Goal: Task Accomplishment & Management: Manage account settings

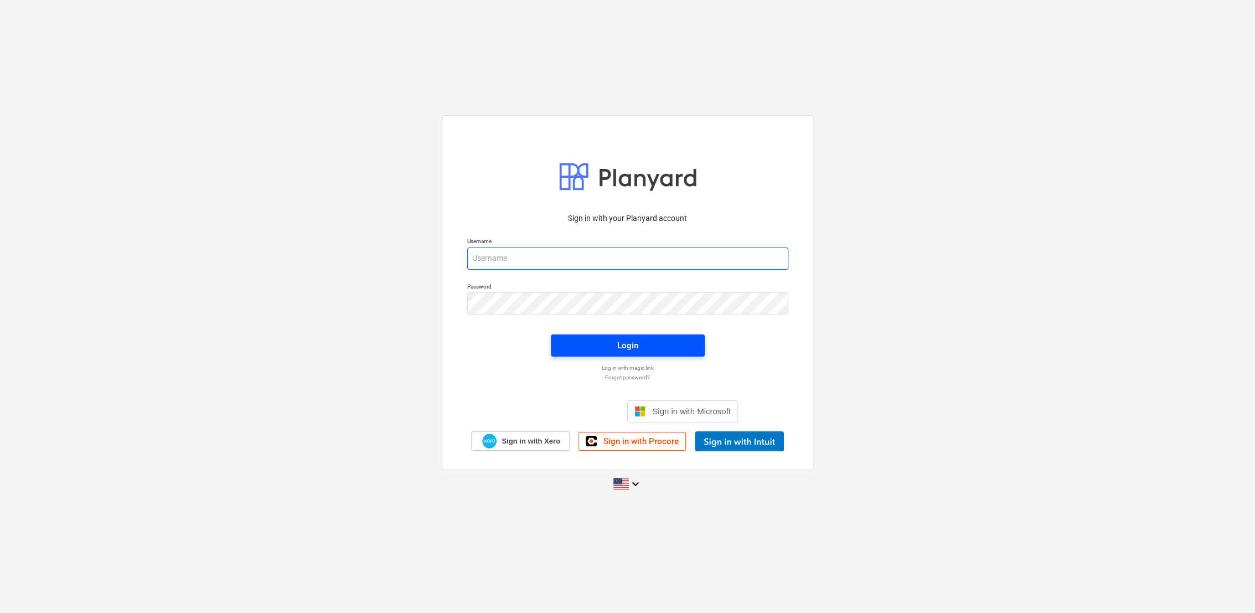
type input "[PERSON_NAME][EMAIL_ADDRESS][PERSON_NAME][DOMAIN_NAME]"
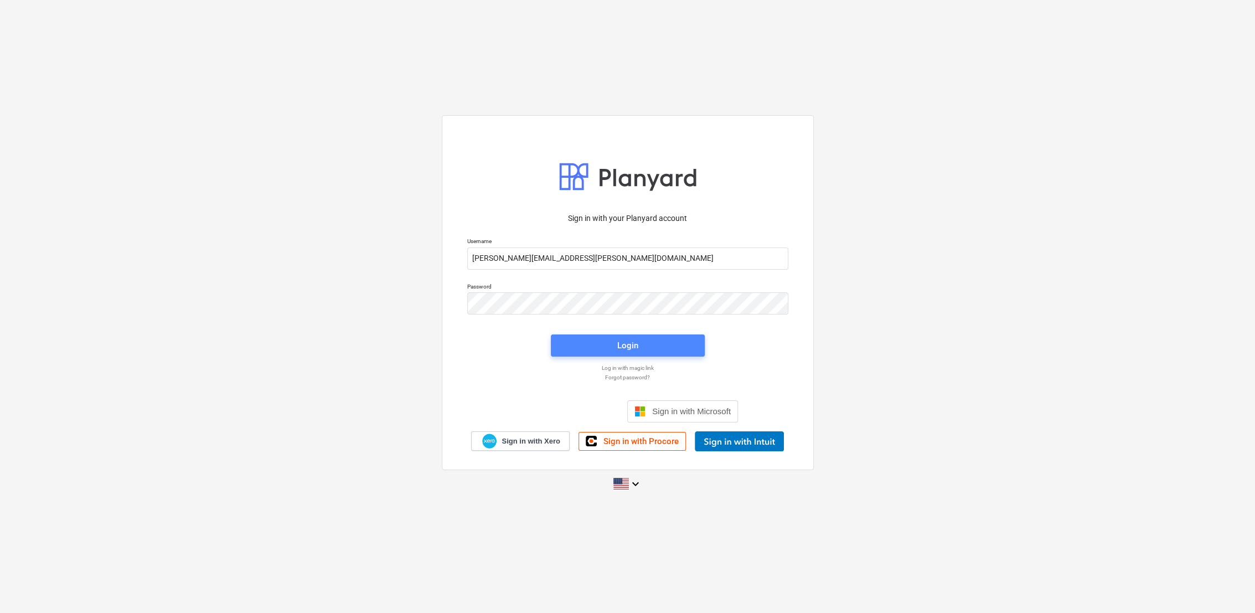
click at [611, 341] on span "Login" at bounding box center [627, 345] width 127 height 14
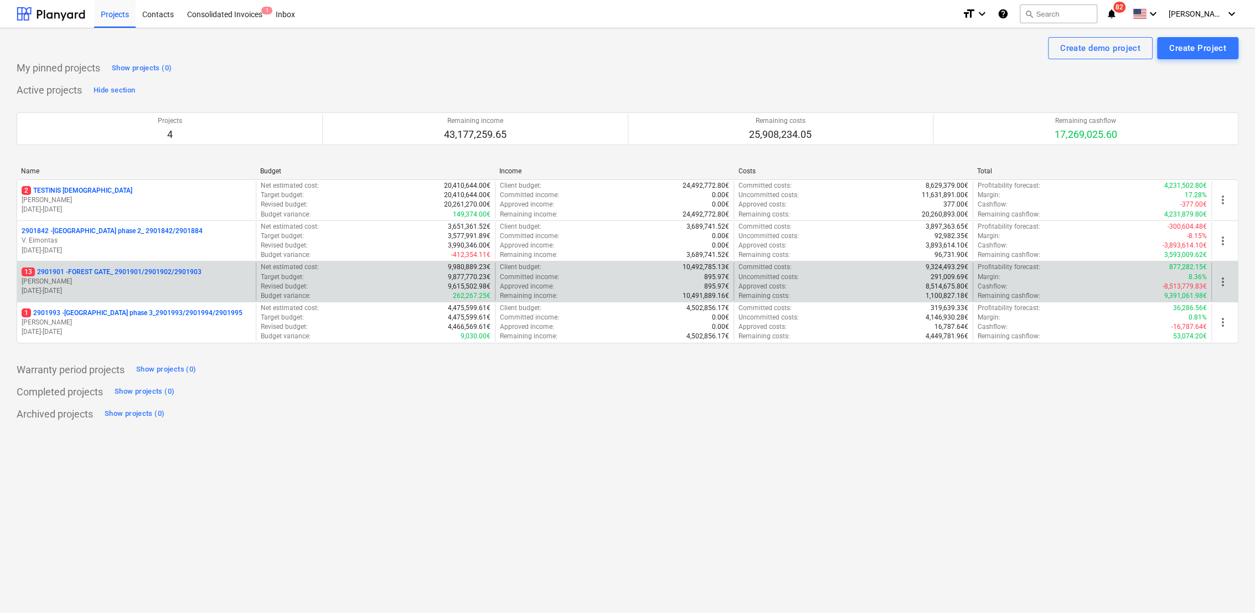
click at [148, 274] on p "13 2901901 - FOREST GATE_ 2901901/2901902/2901903" at bounding box center [112, 271] width 180 height 9
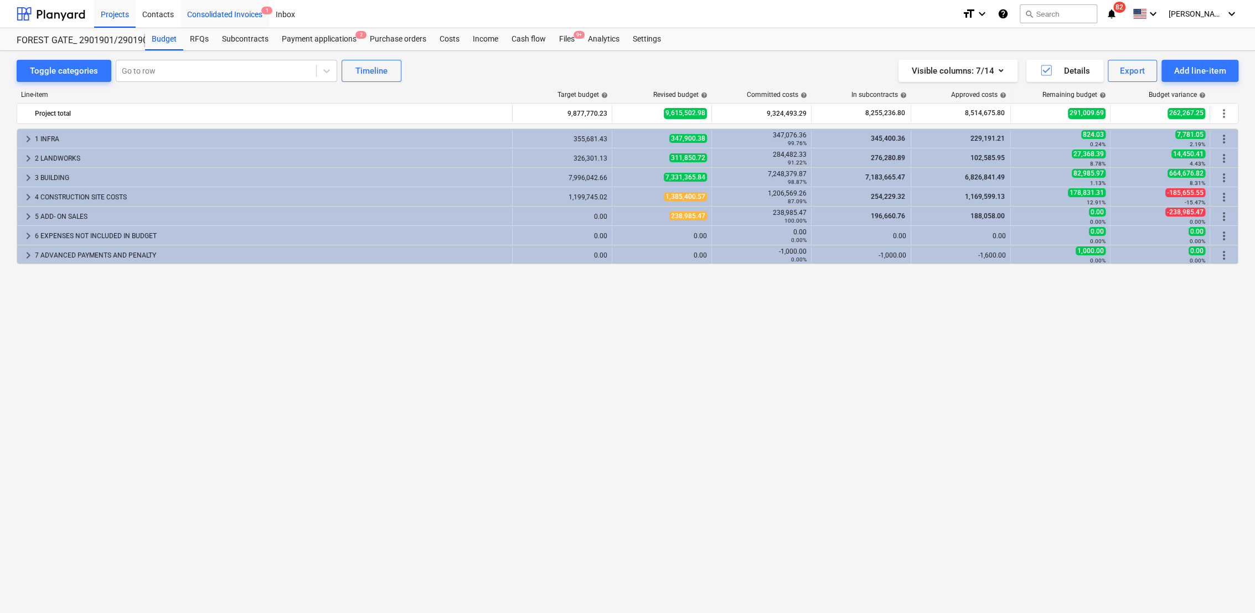
click at [236, 17] on div "Consolidated Invoices 1" at bounding box center [224, 13] width 89 height 28
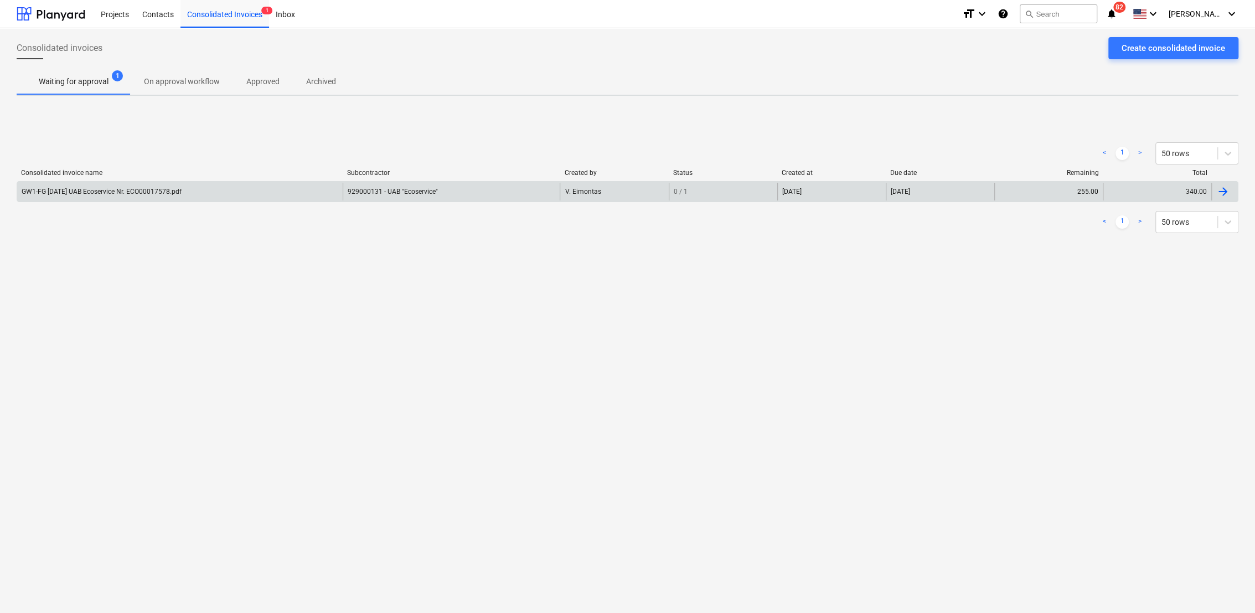
click at [1225, 193] on div at bounding box center [1222, 191] width 13 height 13
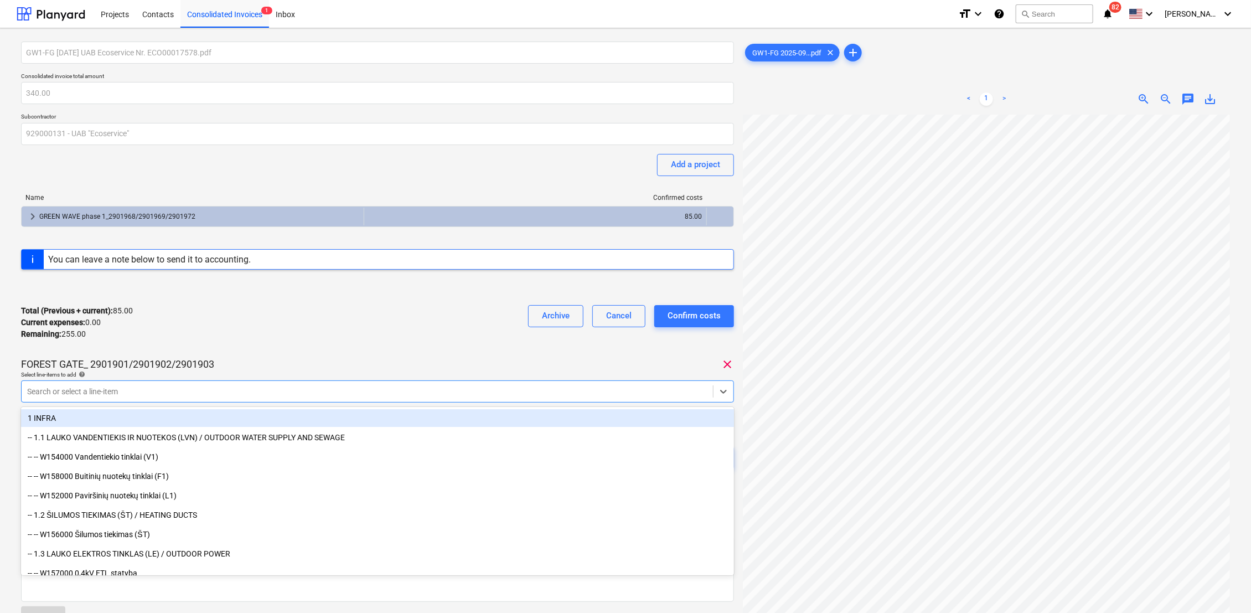
click at [147, 391] on div at bounding box center [367, 391] width 680 height 11
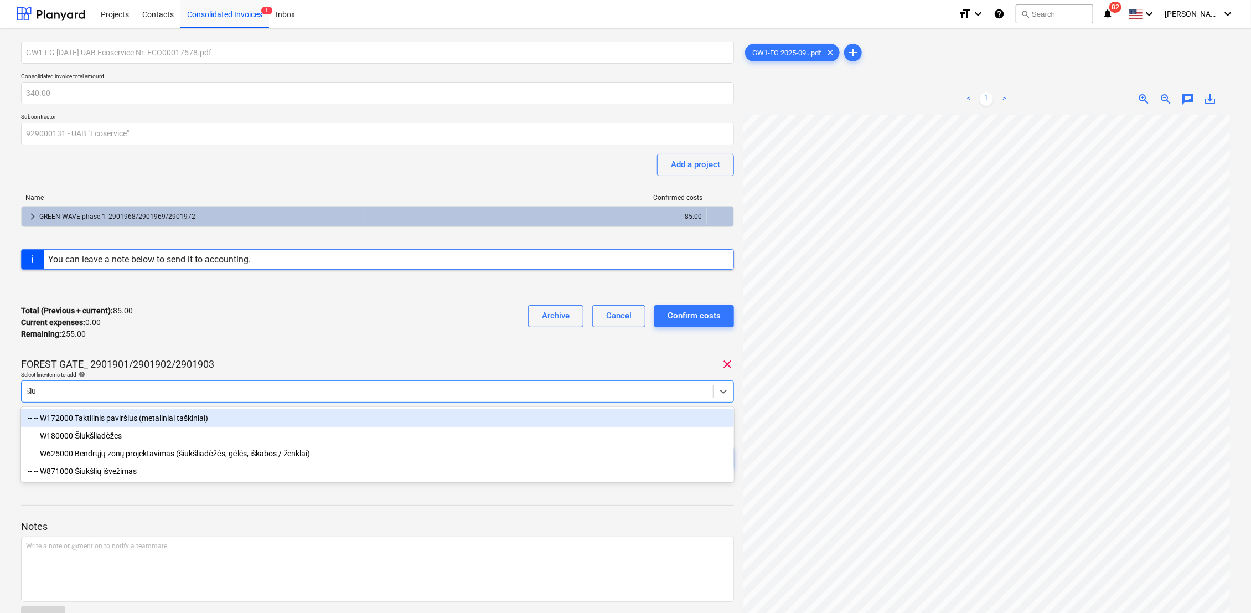
type input "šiuk"
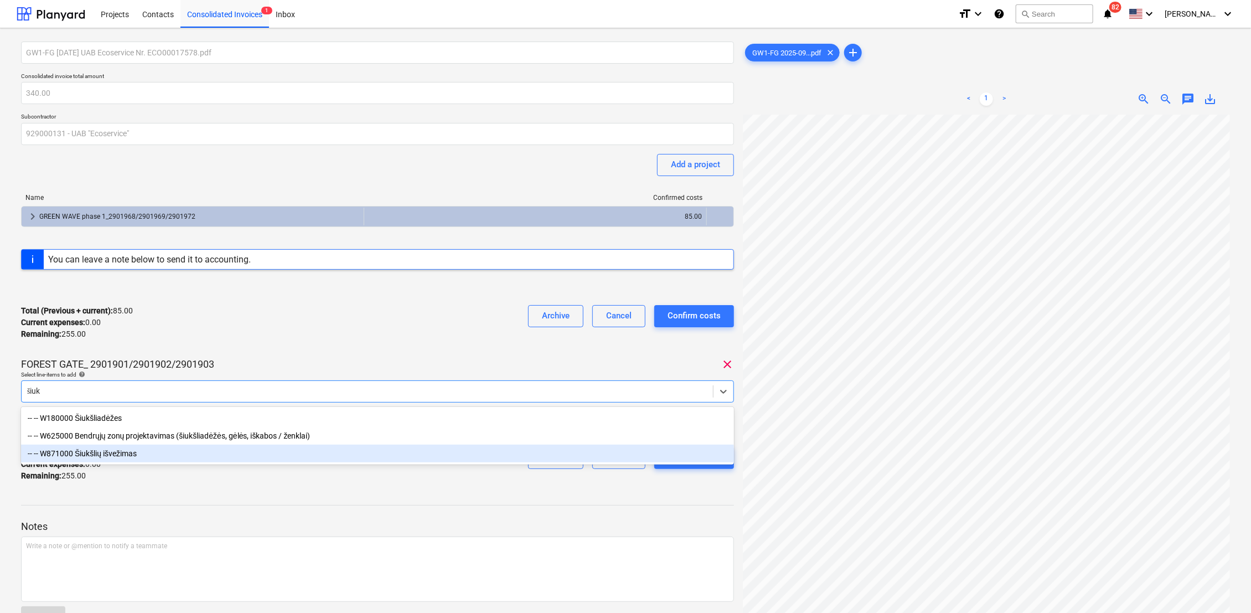
click at [106, 450] on div "-- -- W871000 Šiukšlių išvežimas" at bounding box center [377, 454] width 713 height 18
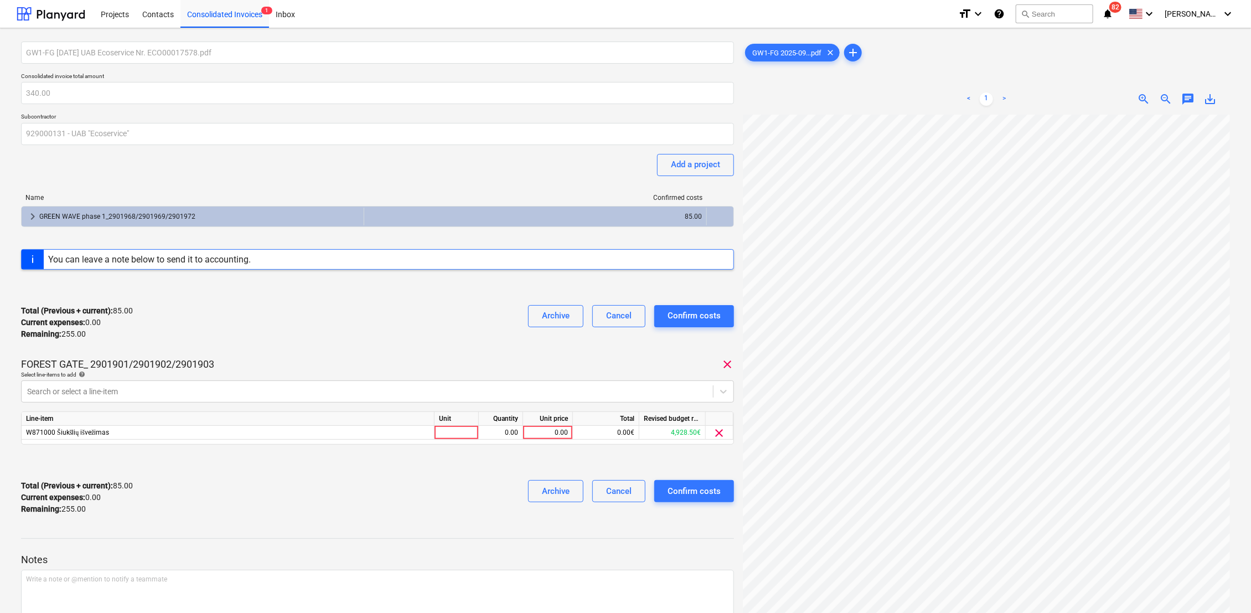
click at [282, 332] on div "Total (Previous + current) : 85.00 Current expenses : 0.00 Remaining : 255.00 A…" at bounding box center [377, 322] width 713 height 53
click at [462, 435] on div at bounding box center [457, 433] width 44 height 14
type input "k-ts"
click at [508, 438] on div "0.00" at bounding box center [500, 433] width 35 height 14
type input "1"
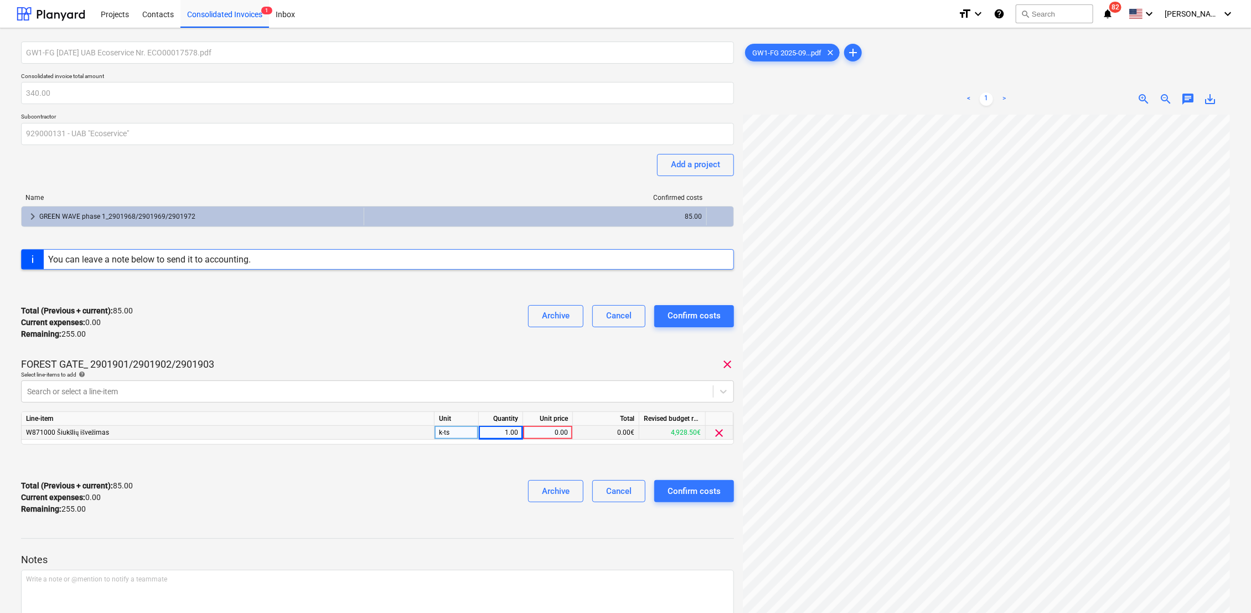
click at [555, 432] on div "0.00" at bounding box center [548, 433] width 40 height 14
type input "255"
click at [461, 466] on div at bounding box center [377, 462] width 713 height 18
click at [682, 489] on div "Confirm costs" at bounding box center [694, 491] width 53 height 14
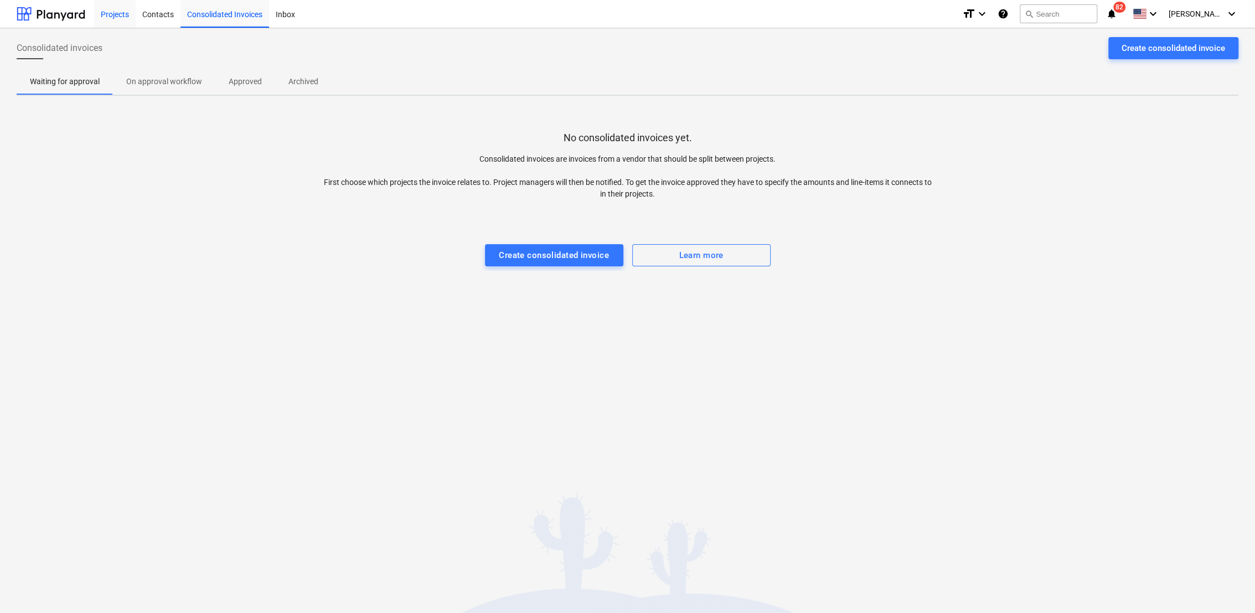
click at [127, 17] on div "Projects" at bounding box center [115, 13] width 42 height 28
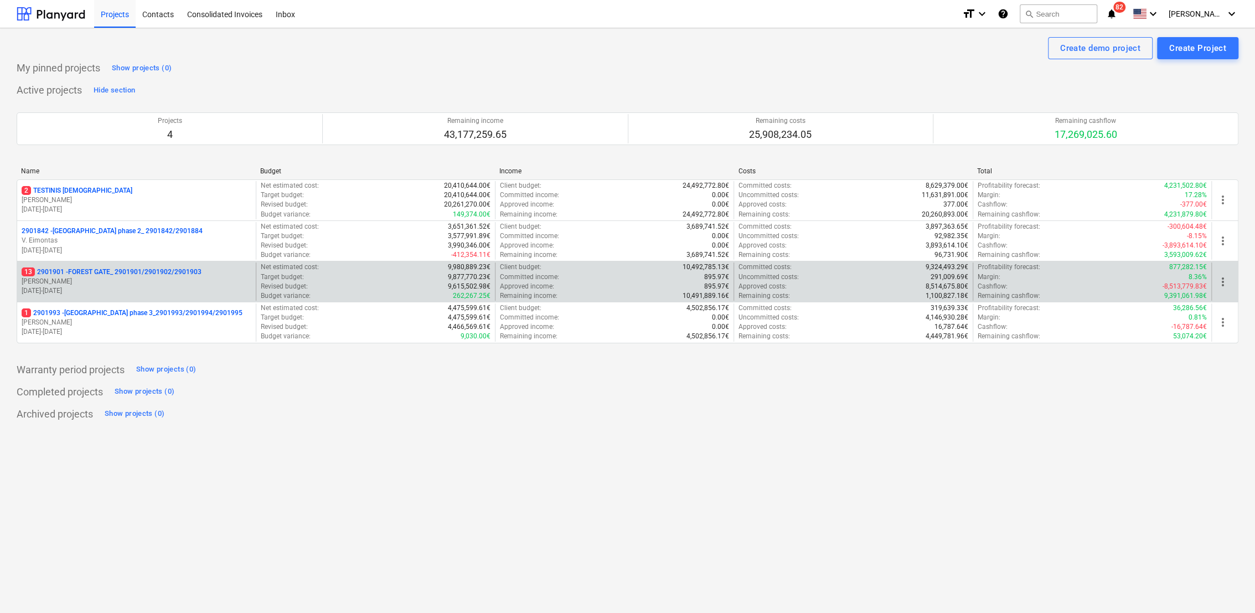
click at [111, 275] on p "13 2901901 - FOREST GATE_ 2901901/2901902/2901903" at bounding box center [112, 271] width 180 height 9
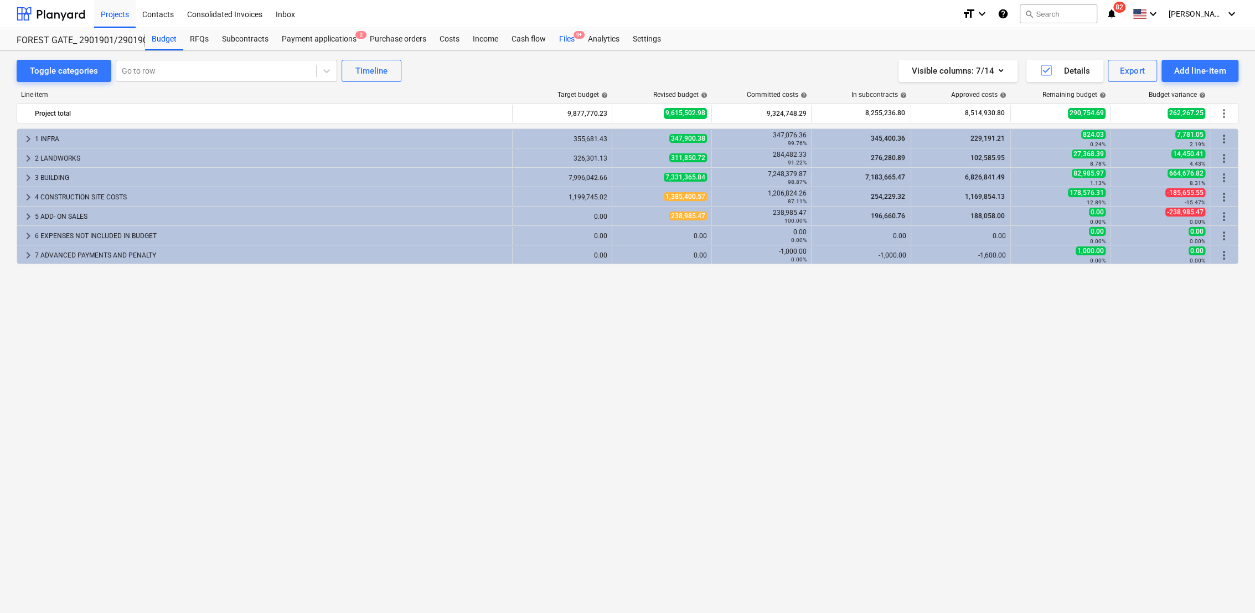
click at [570, 42] on div "Files 9+" at bounding box center [566, 39] width 29 height 22
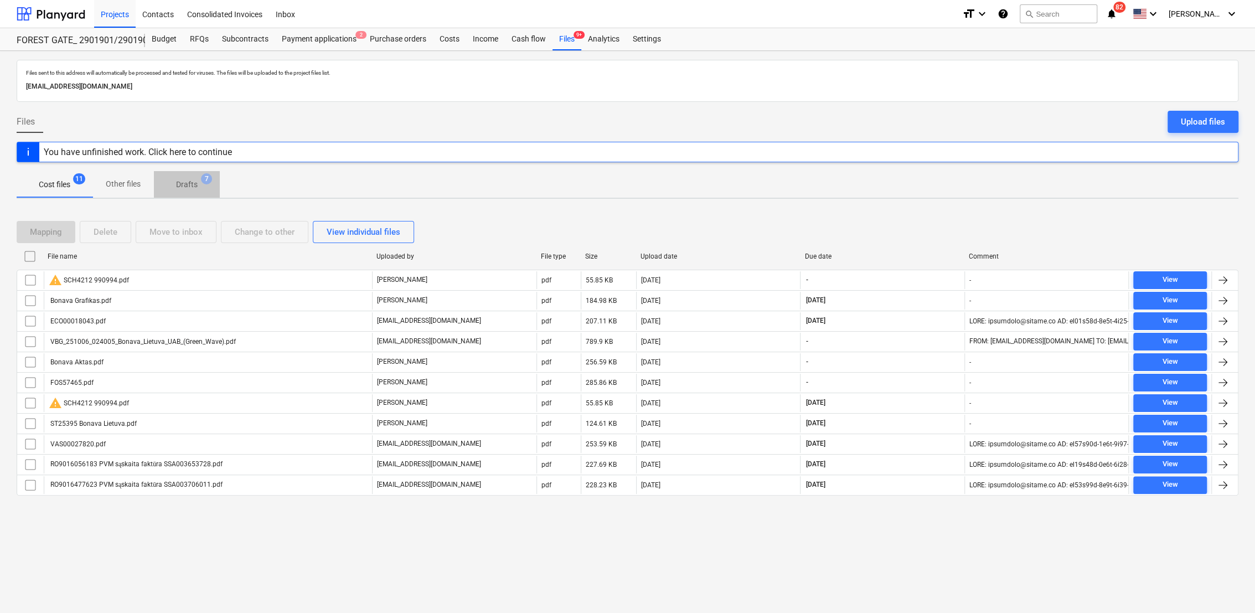
click at [189, 185] on p "Drafts" at bounding box center [187, 185] width 22 height 12
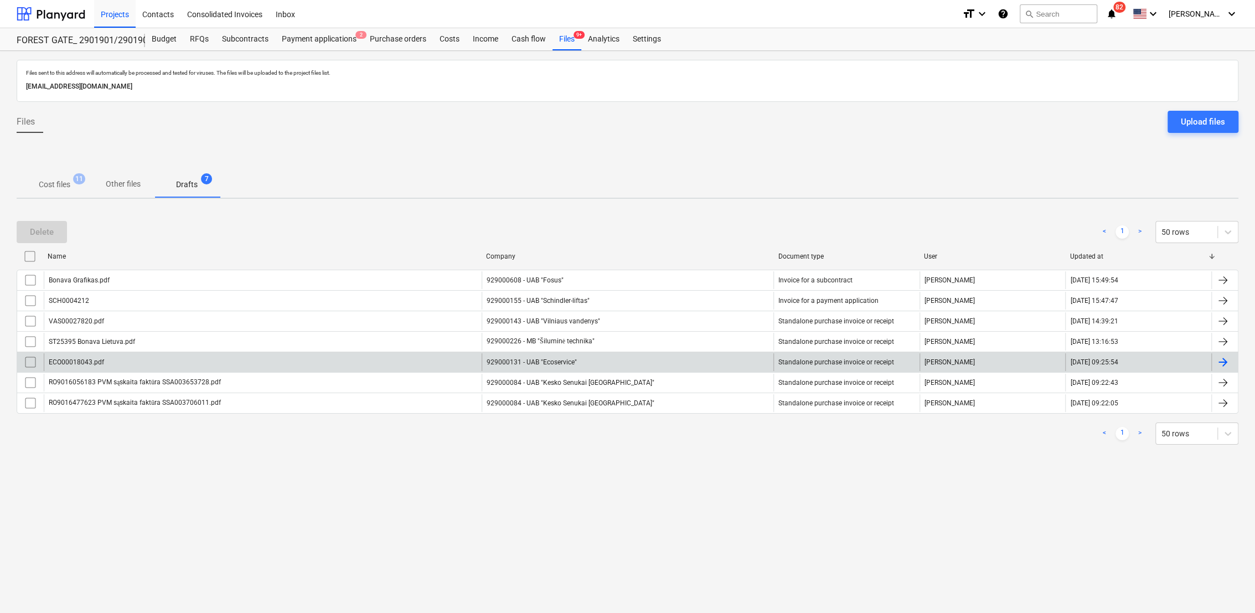
click at [1228, 360] on div at bounding box center [1222, 361] width 13 height 13
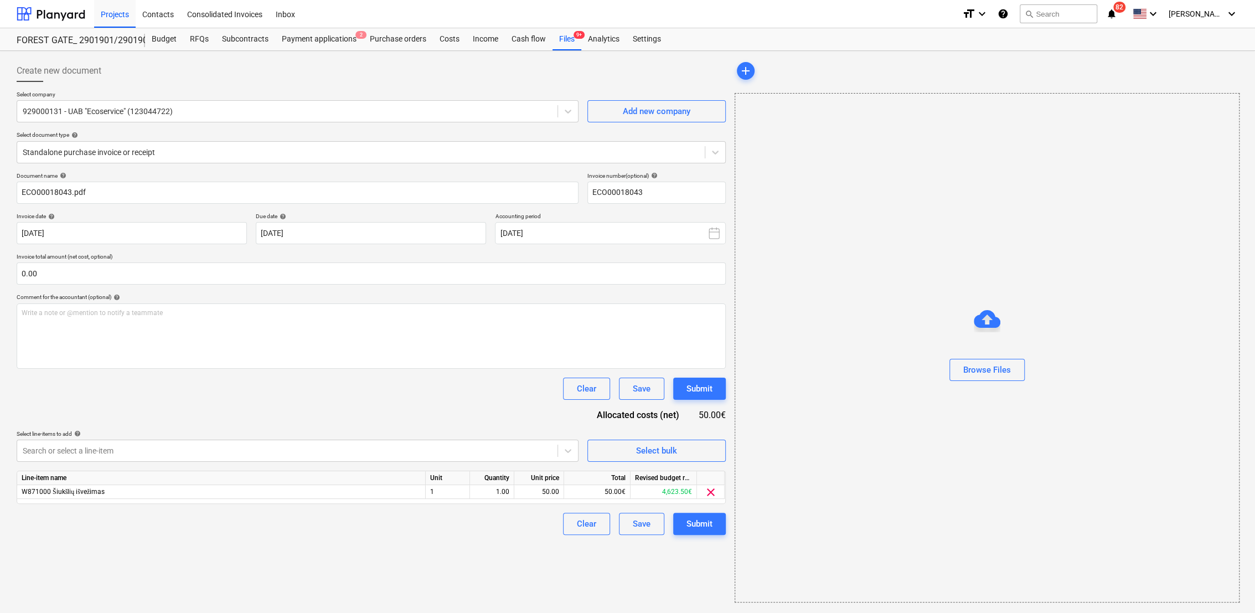
type input "ECO00018043"
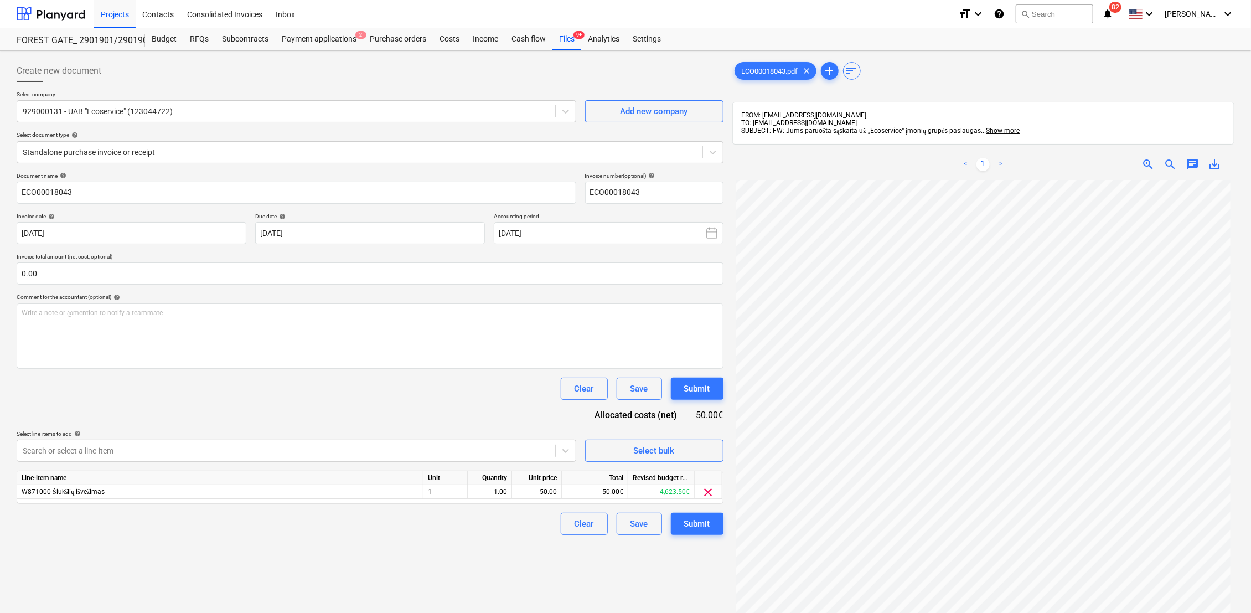
scroll to position [120, 0]
click at [396, 278] on input "text" at bounding box center [370, 273] width 707 height 22
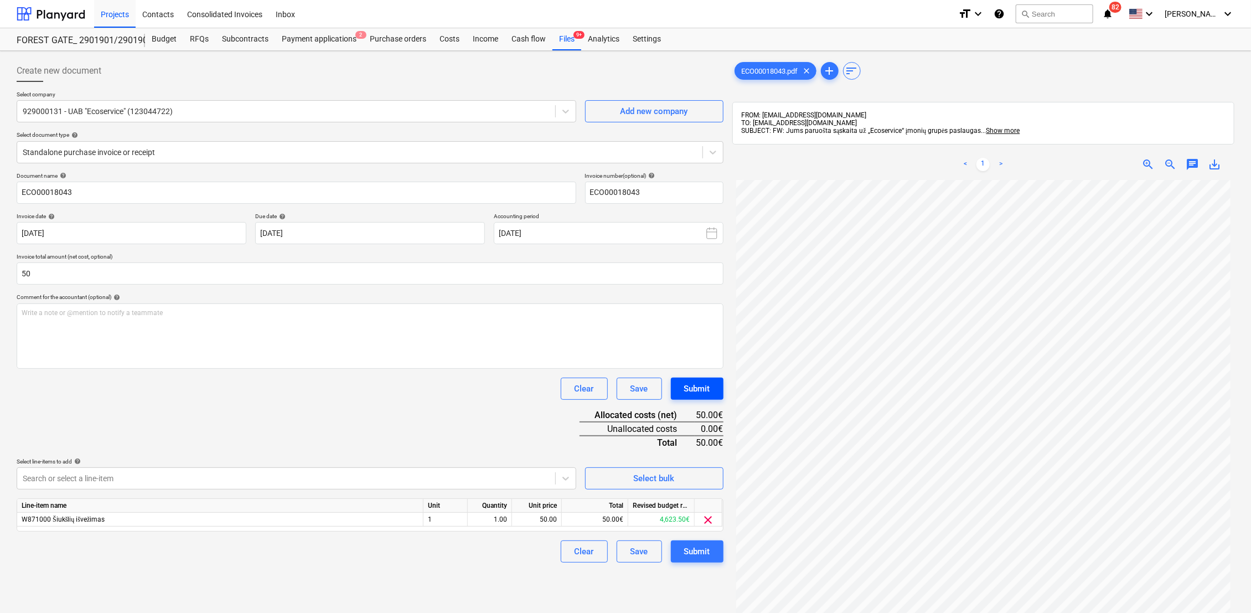
type input "50.00"
click at [709, 385] on div "Submit" at bounding box center [697, 388] width 26 height 14
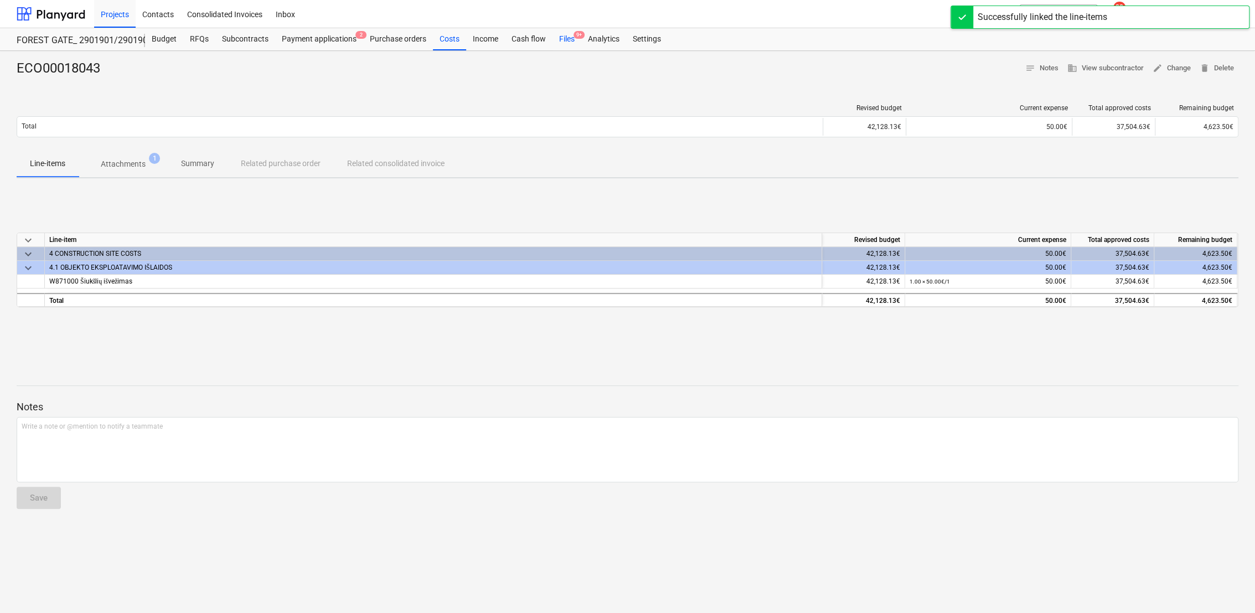
click at [567, 36] on div "Files 9+" at bounding box center [566, 39] width 29 height 22
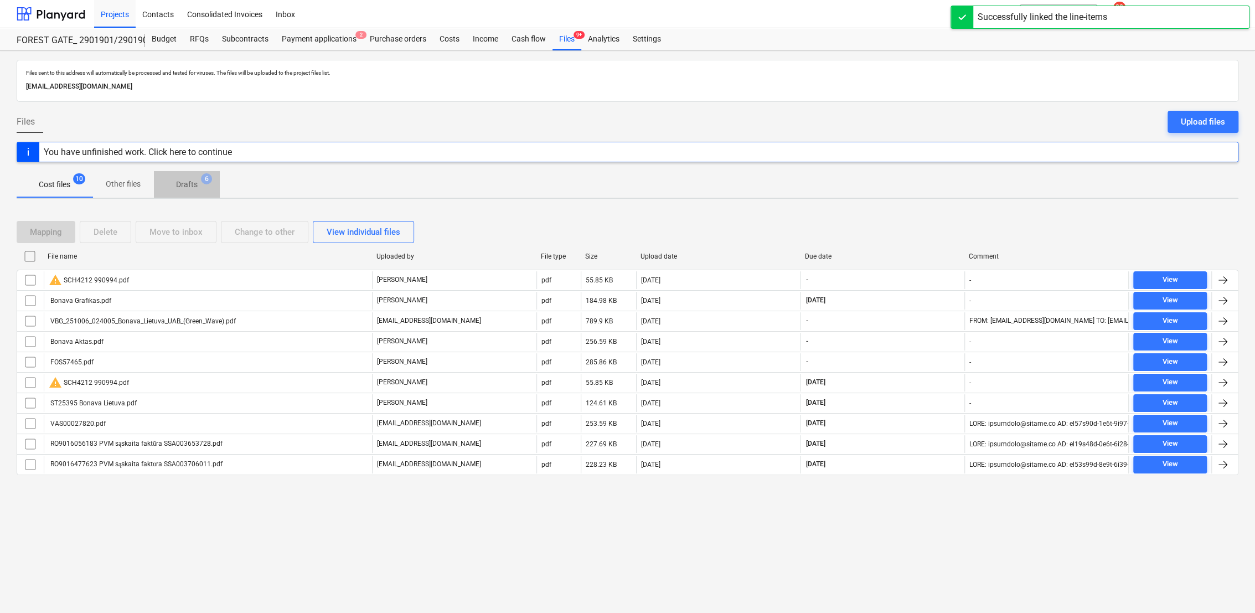
click at [178, 183] on p "Drafts" at bounding box center [187, 185] width 22 height 12
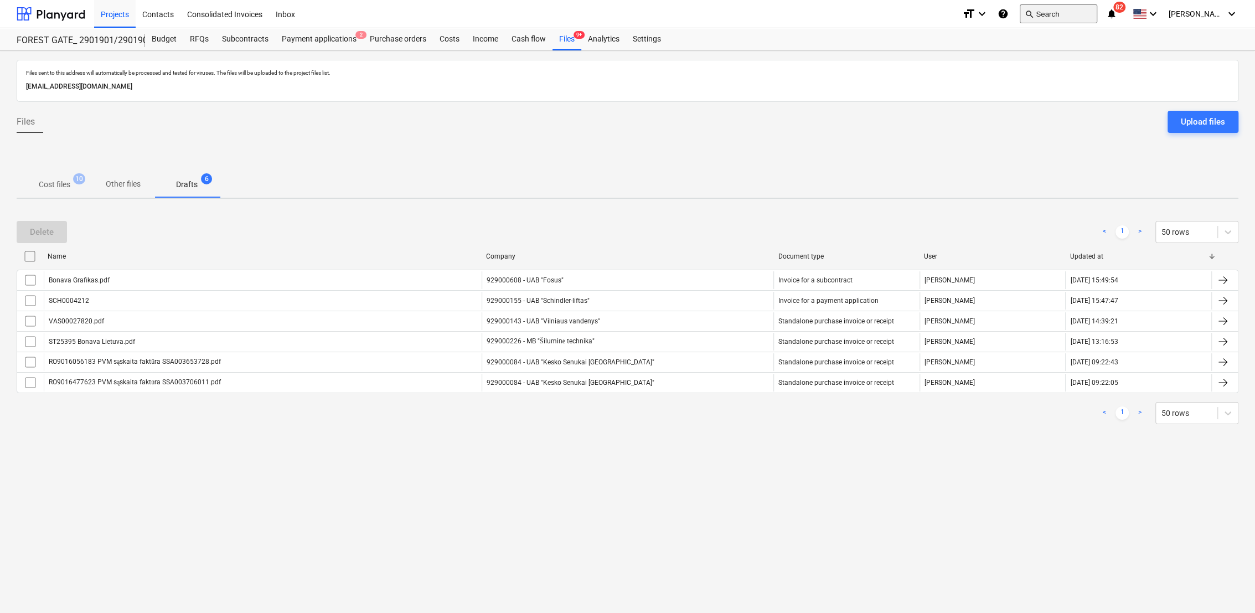
click at [1060, 12] on button "search Search" at bounding box center [1059, 13] width 78 height 19
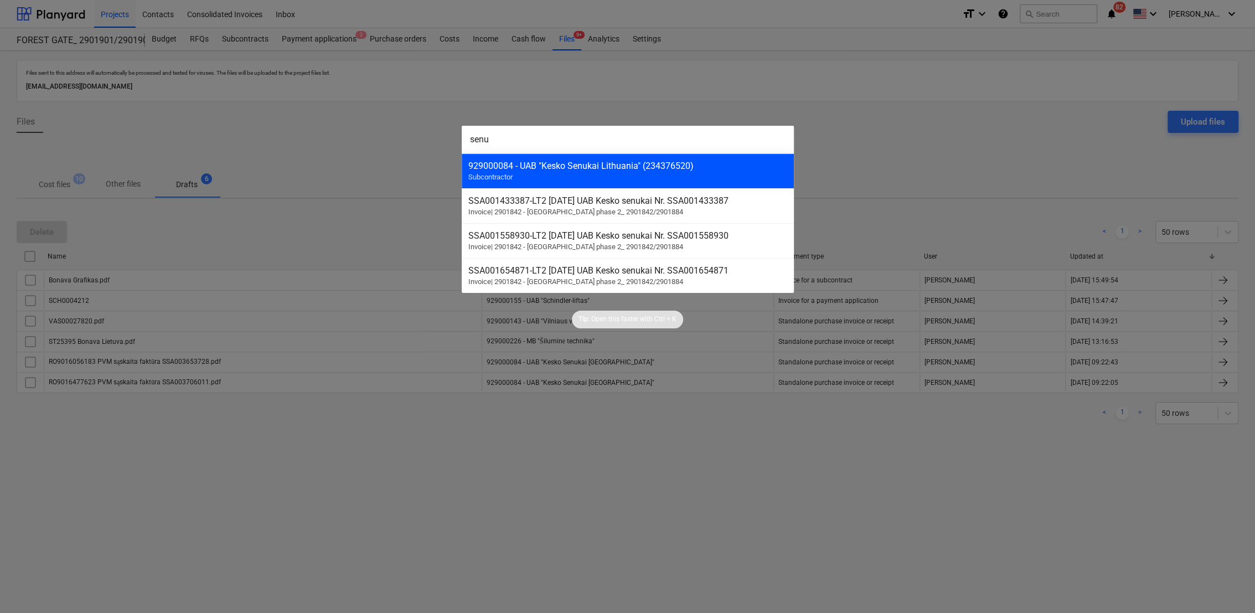
type input "senu"
click at [540, 175] on div "929000084 - UAB "Kesko Senukai Lithuania" (234376520) Subcontractor" at bounding box center [628, 170] width 332 height 35
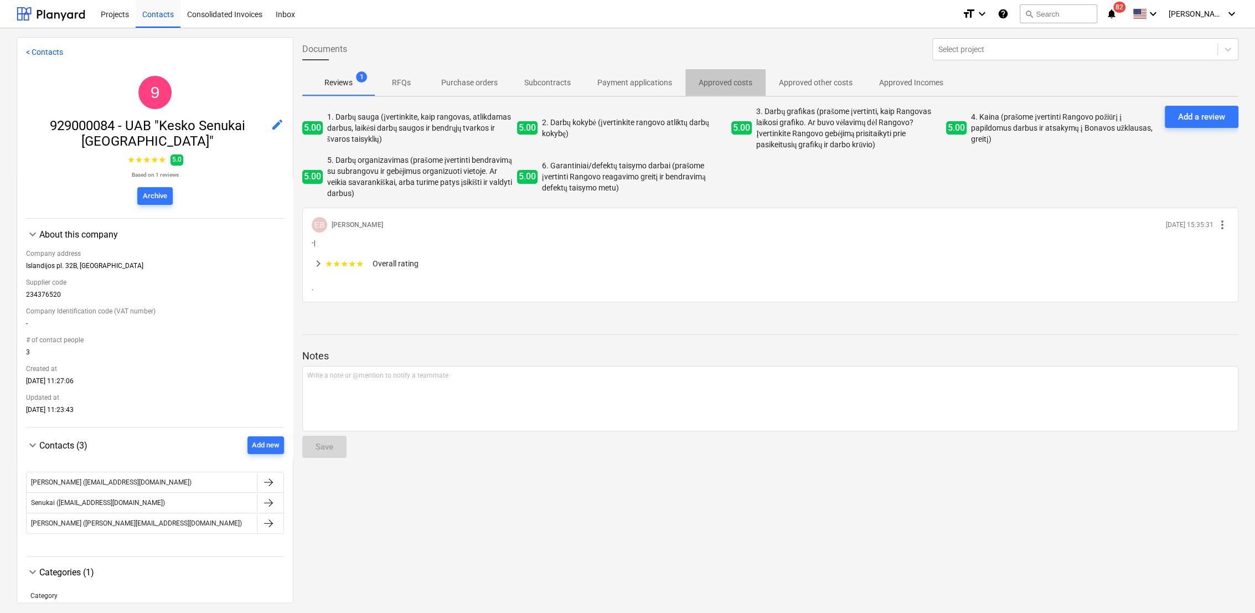
click at [713, 81] on p "Approved costs" at bounding box center [726, 83] width 54 height 12
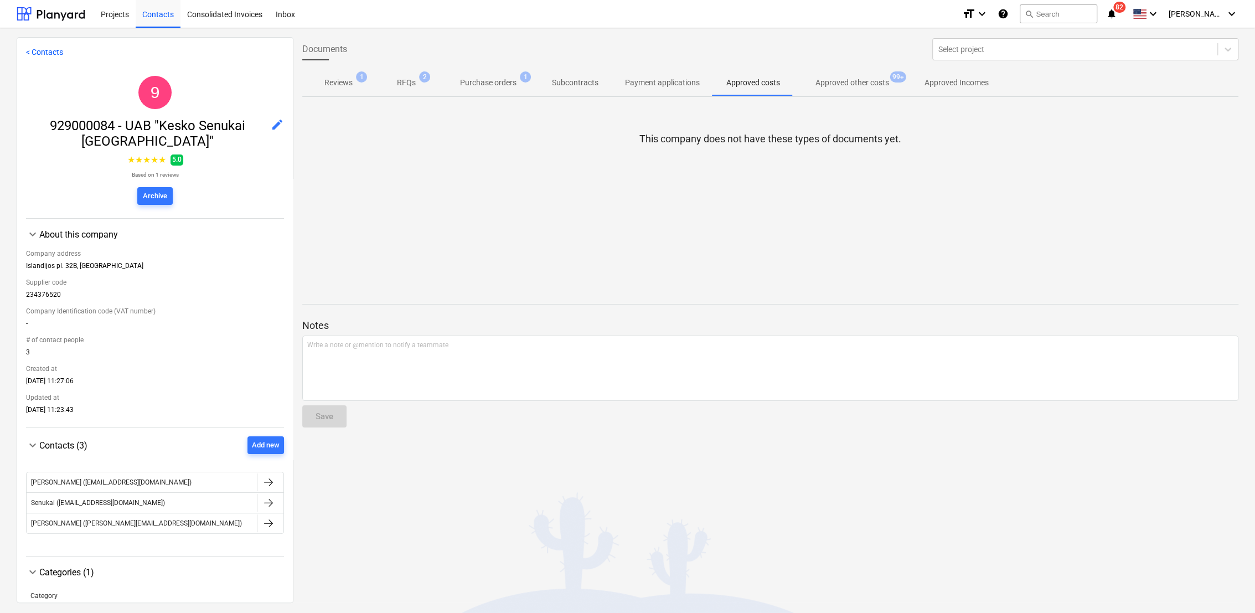
click at [484, 83] on p "Purchase orders" at bounding box center [488, 83] width 56 height 12
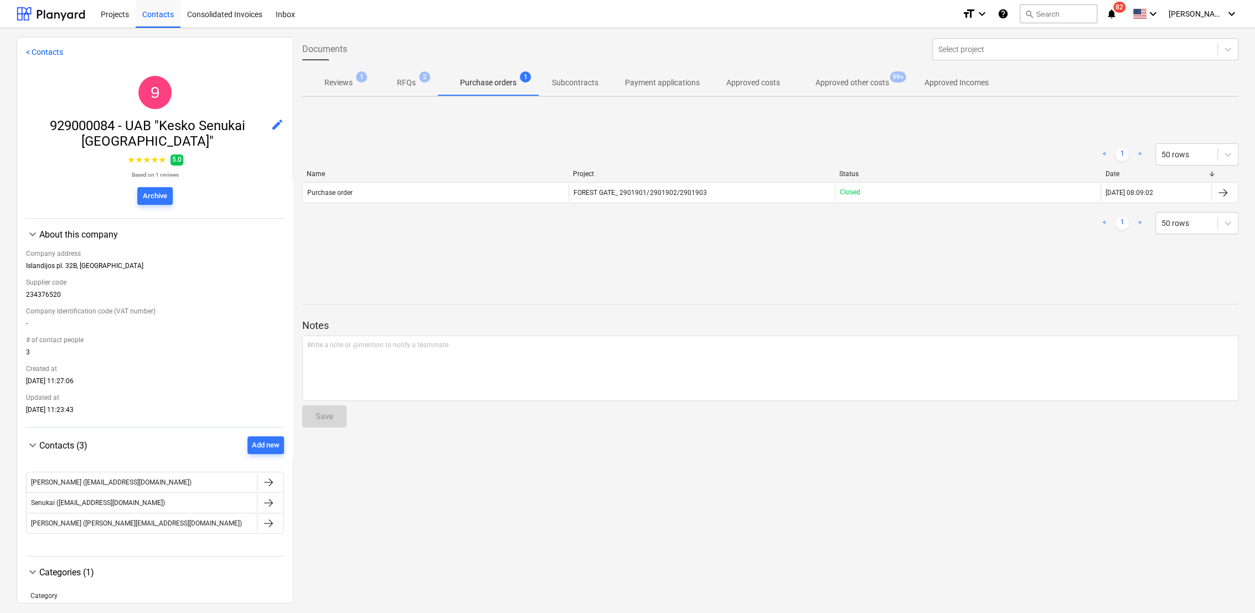
click at [766, 84] on p "Approved costs" at bounding box center [753, 83] width 54 height 12
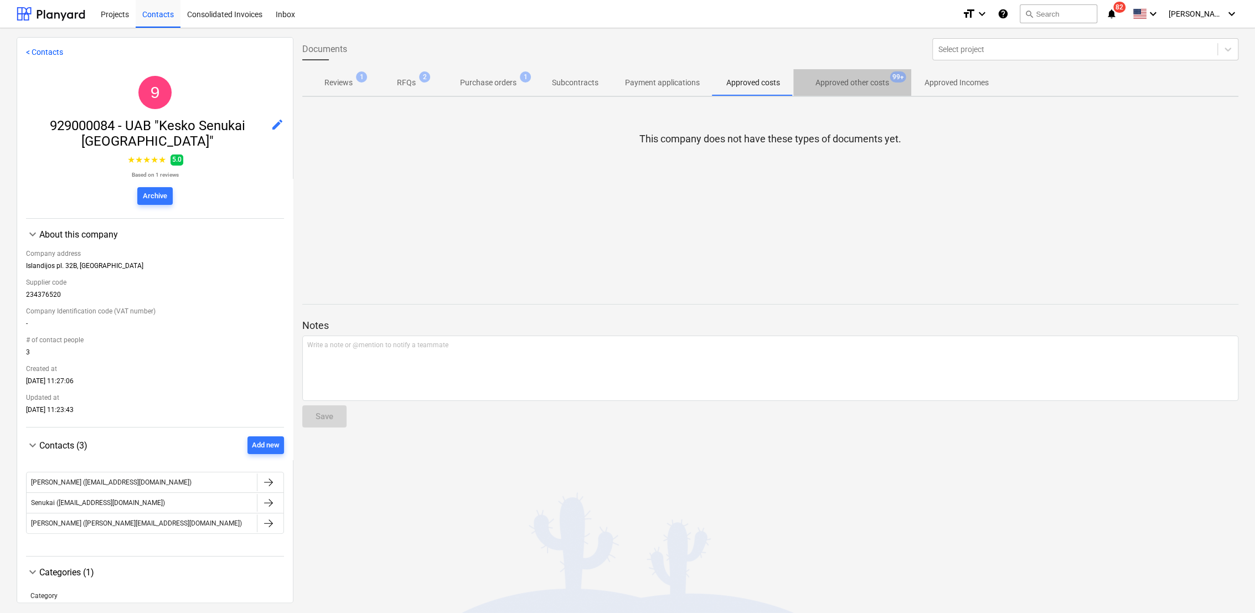
click at [843, 81] on p "Approved other costs" at bounding box center [852, 83] width 74 height 12
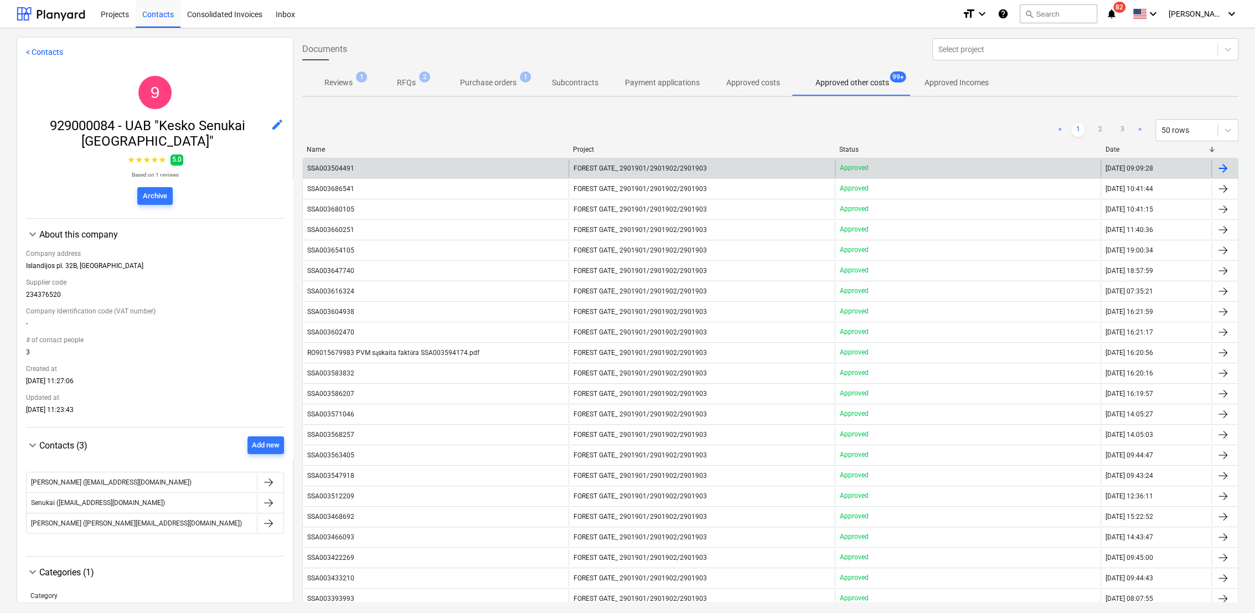
click at [1225, 166] on div at bounding box center [1222, 168] width 13 height 13
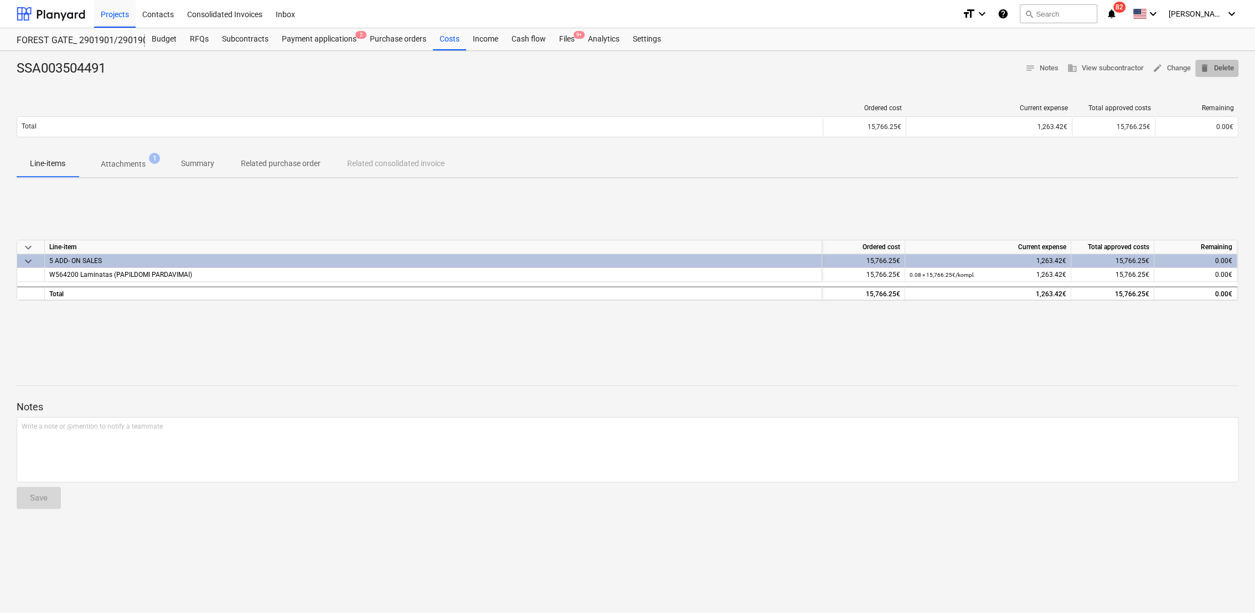
click at [1223, 70] on span "delete Delete" at bounding box center [1217, 68] width 34 height 13
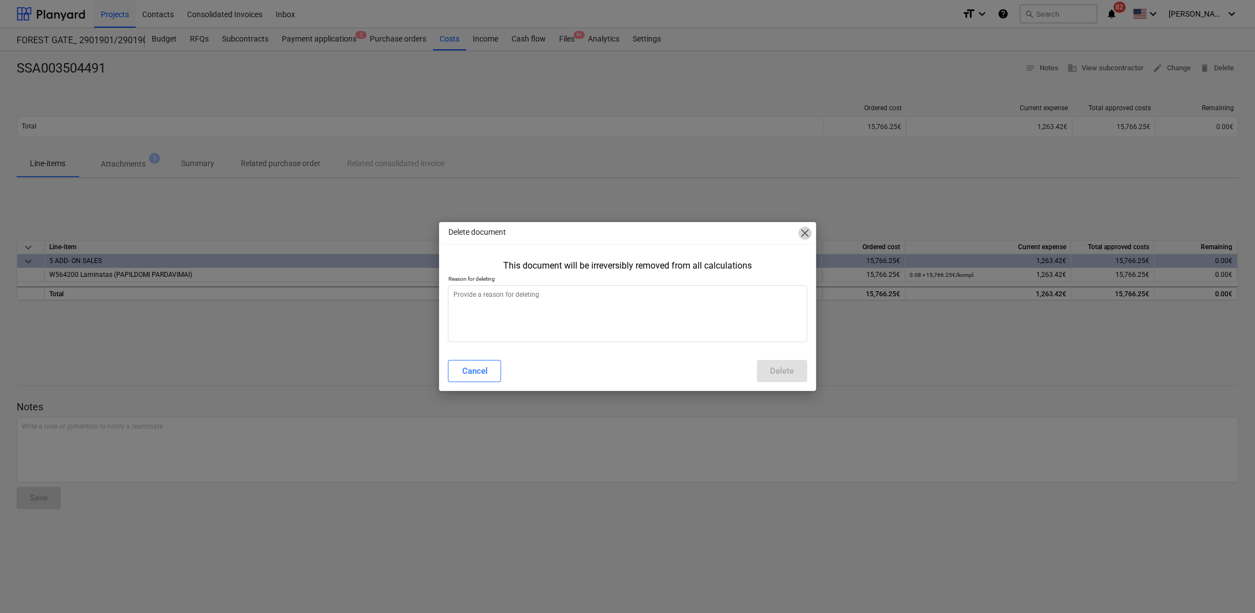
click at [801, 229] on span "close" at bounding box center [804, 232] width 13 height 13
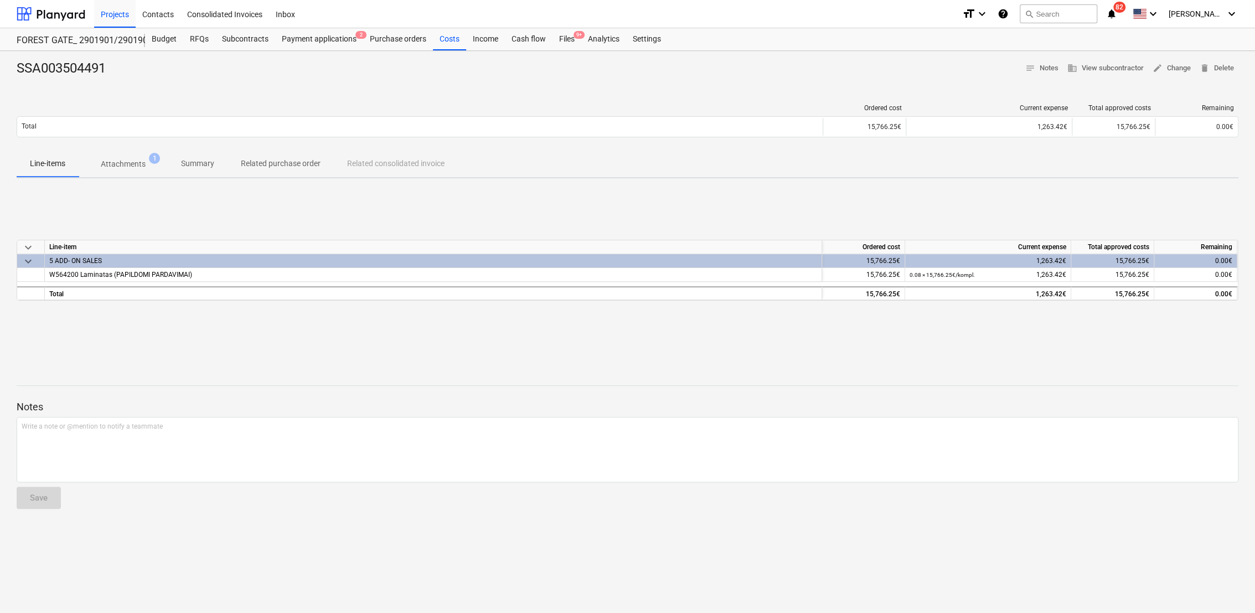
type textarea "x"
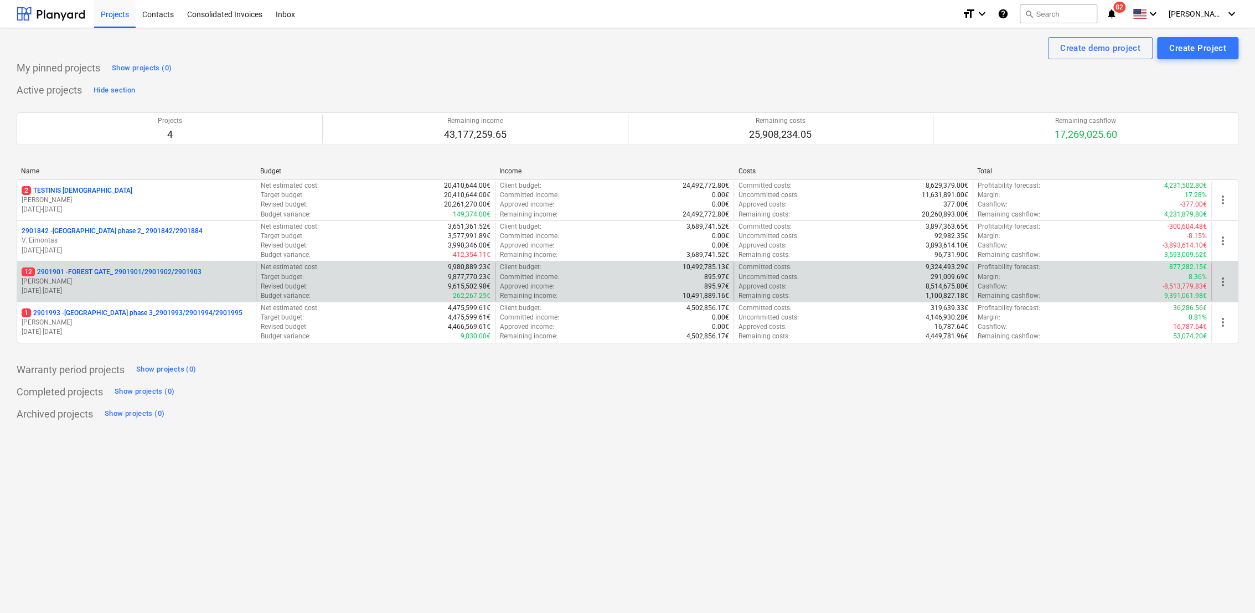
click at [70, 276] on p "12 2901901 - FOREST GATE_ 2901901/2901902/2901903" at bounding box center [112, 271] width 180 height 9
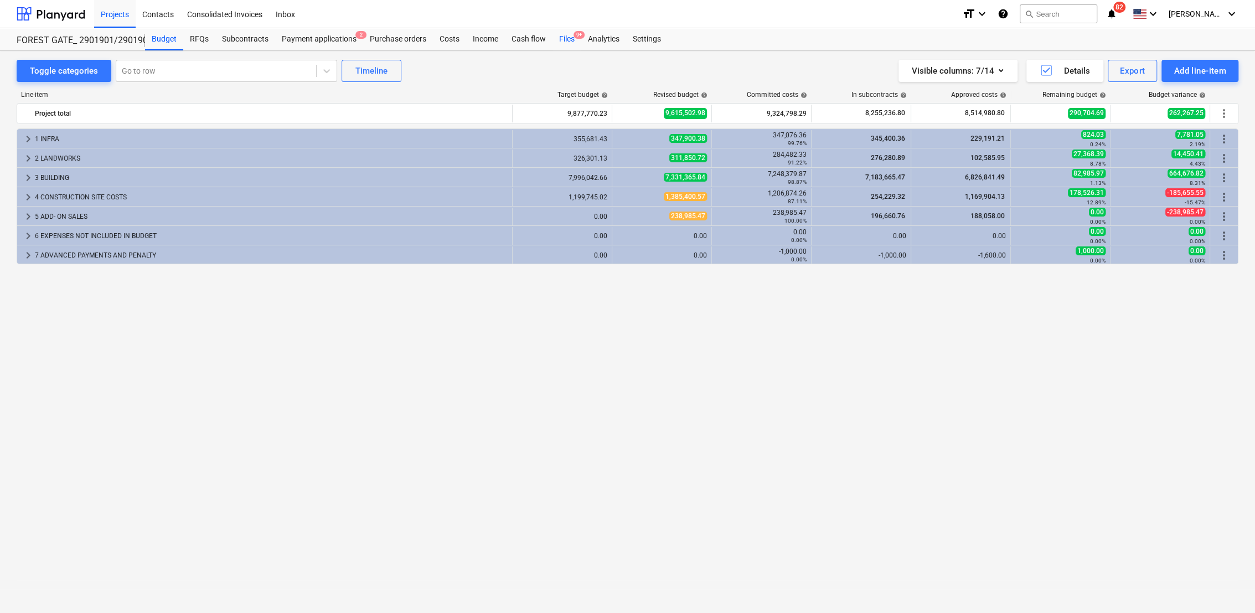
click at [569, 37] on div "Files 9+" at bounding box center [566, 39] width 29 height 22
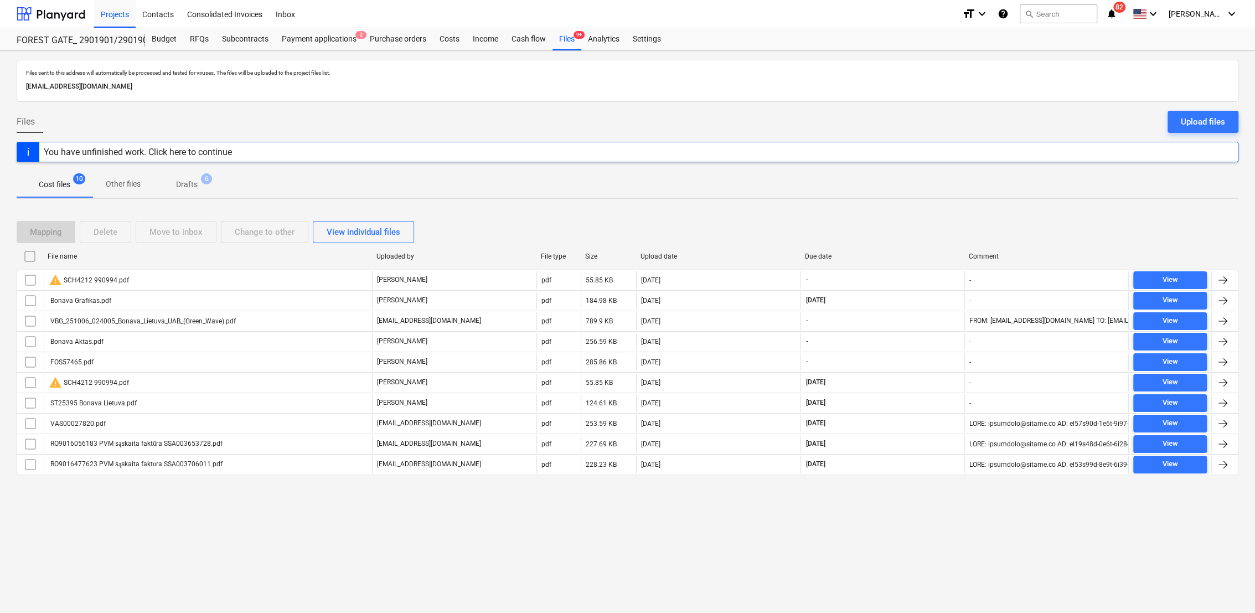
click at [199, 185] on span "Drafts 6" at bounding box center [186, 185] width 39 height 12
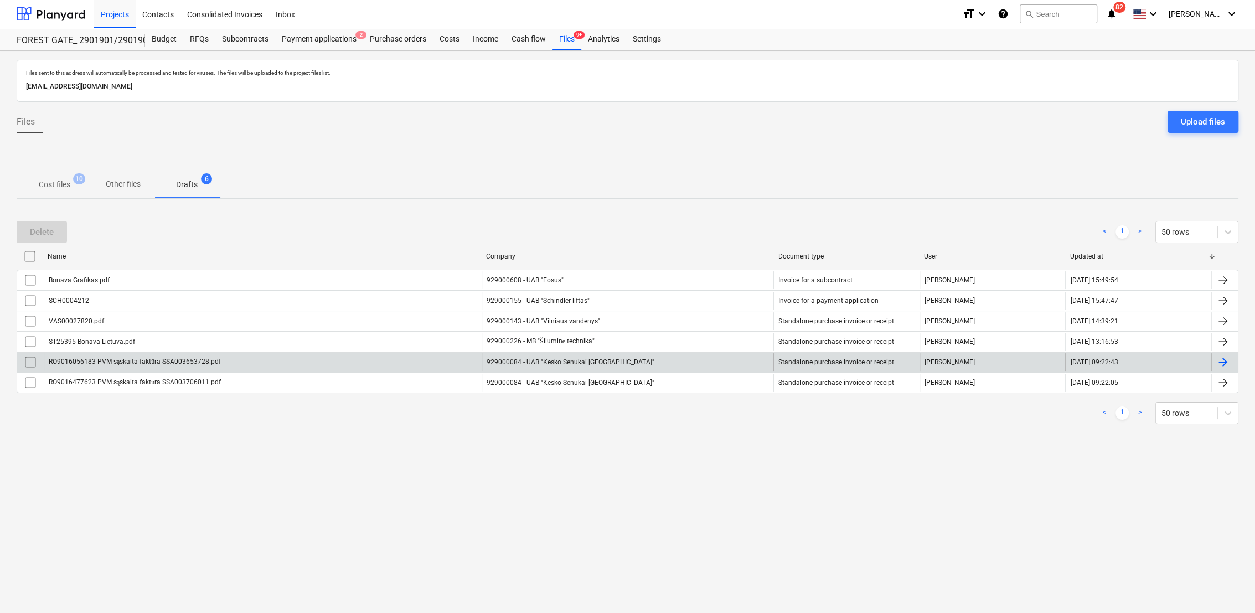
click at [1225, 361] on div at bounding box center [1222, 361] width 13 height 13
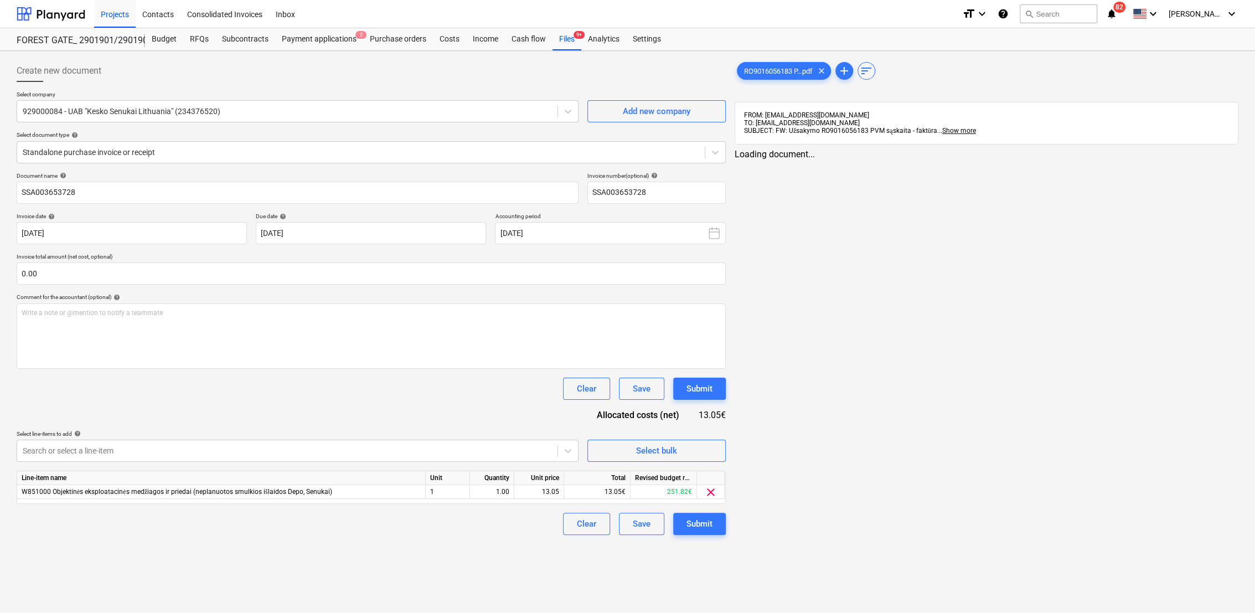
type input "SSA003653728"
click at [55, 266] on input "text" at bounding box center [370, 273] width 707 height 22
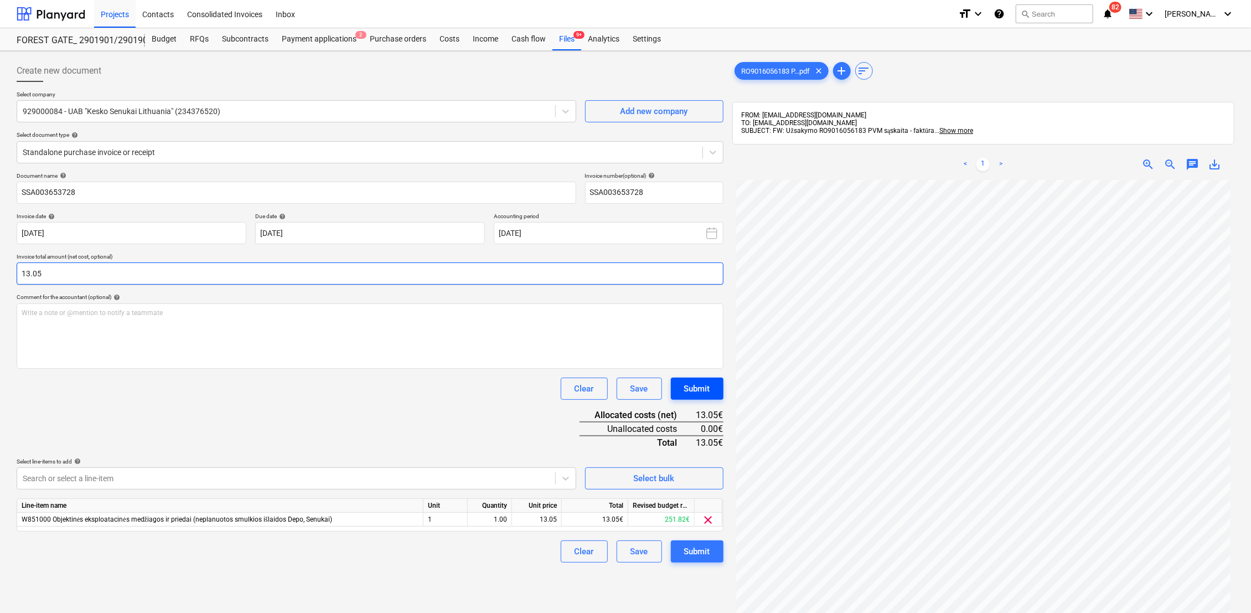
type input "13.05"
click at [708, 388] on div "Submit" at bounding box center [697, 388] width 26 height 14
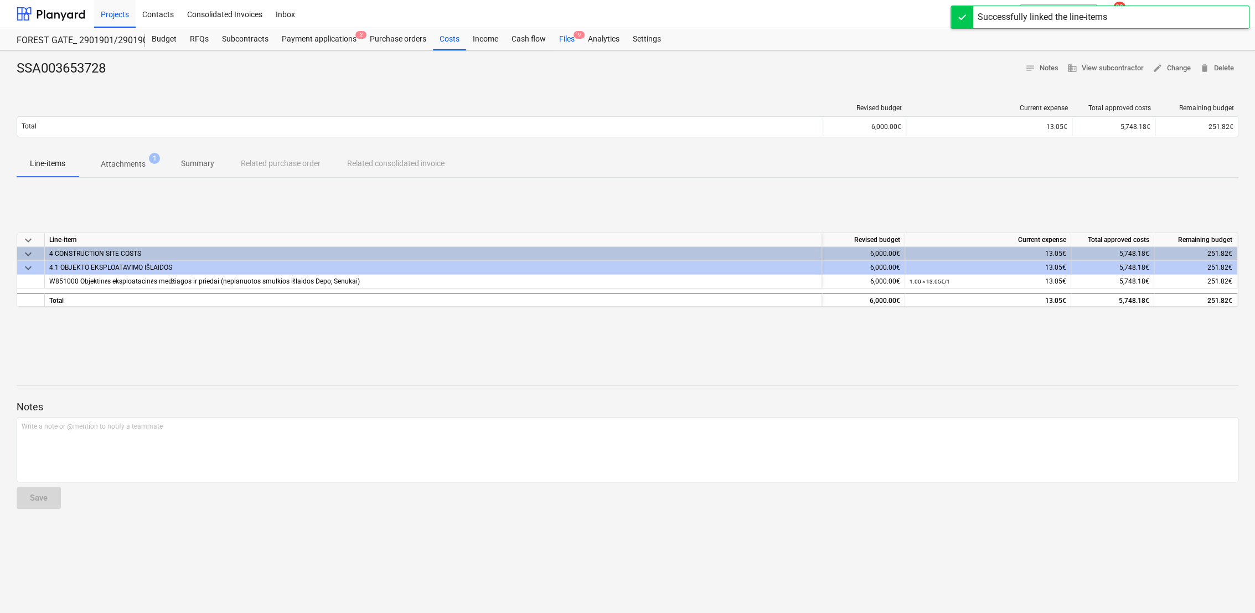
click at [569, 40] on div "Files 9" at bounding box center [566, 39] width 29 height 22
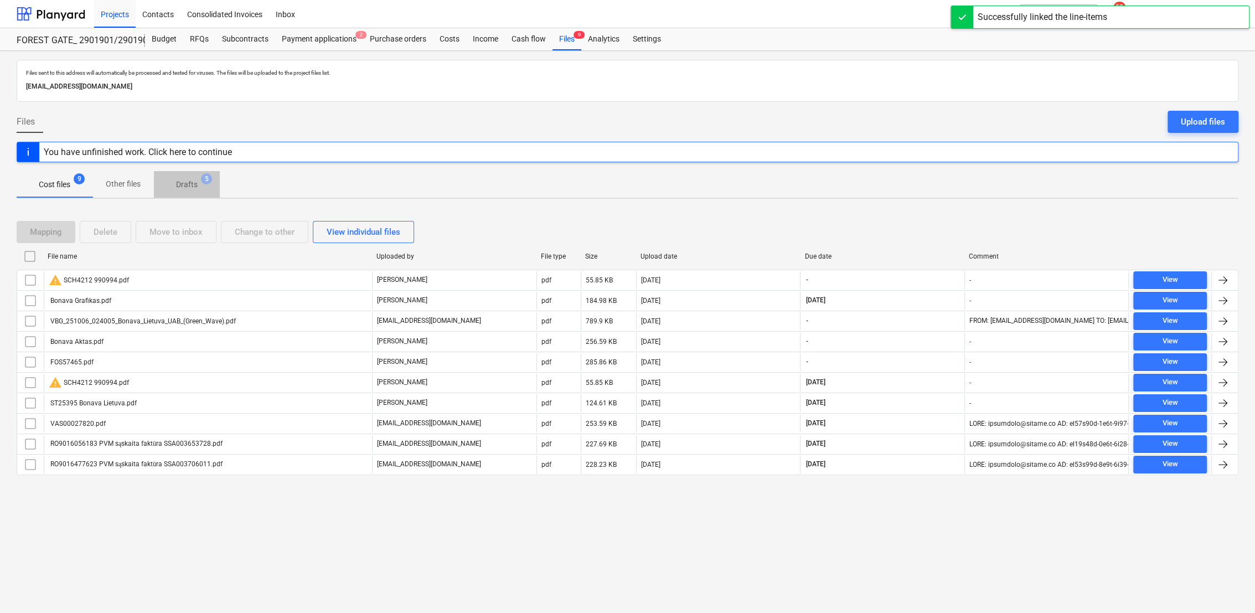
click at [185, 185] on p "Drafts" at bounding box center [187, 185] width 22 height 12
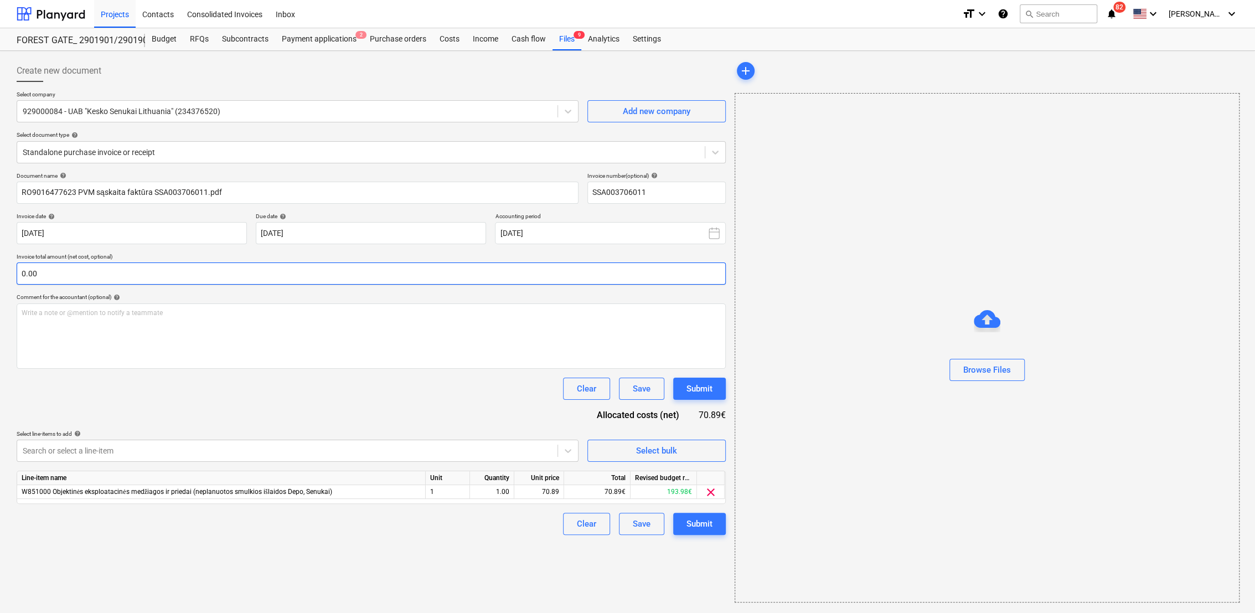
type input "SSA003706011"
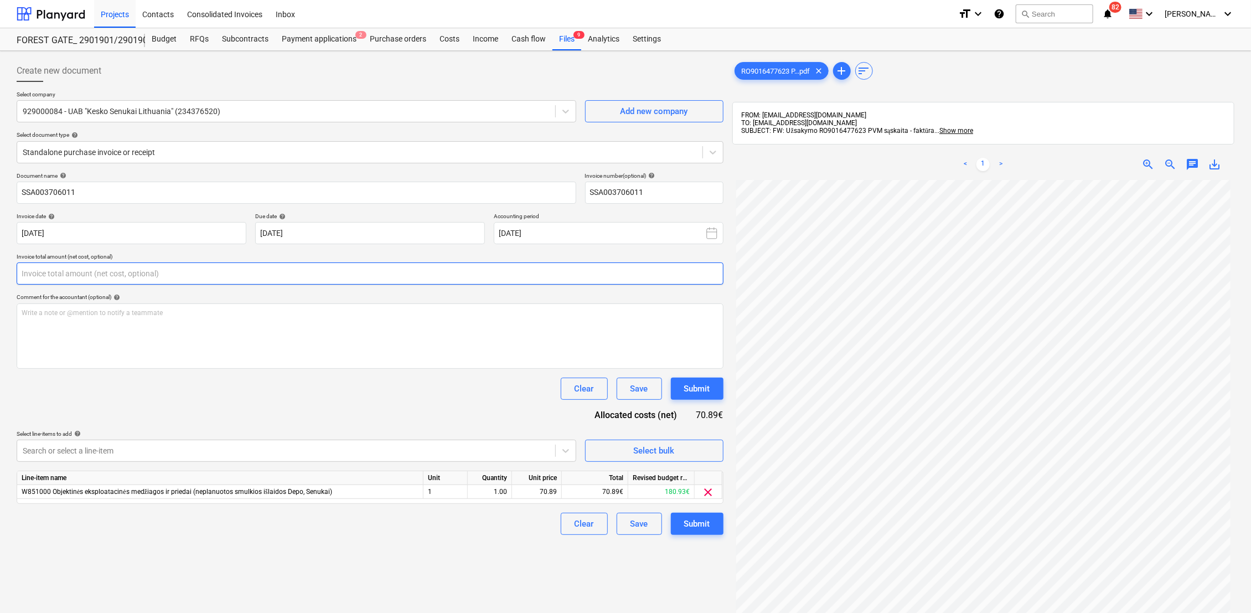
click at [143, 276] on input "text" at bounding box center [370, 273] width 707 height 22
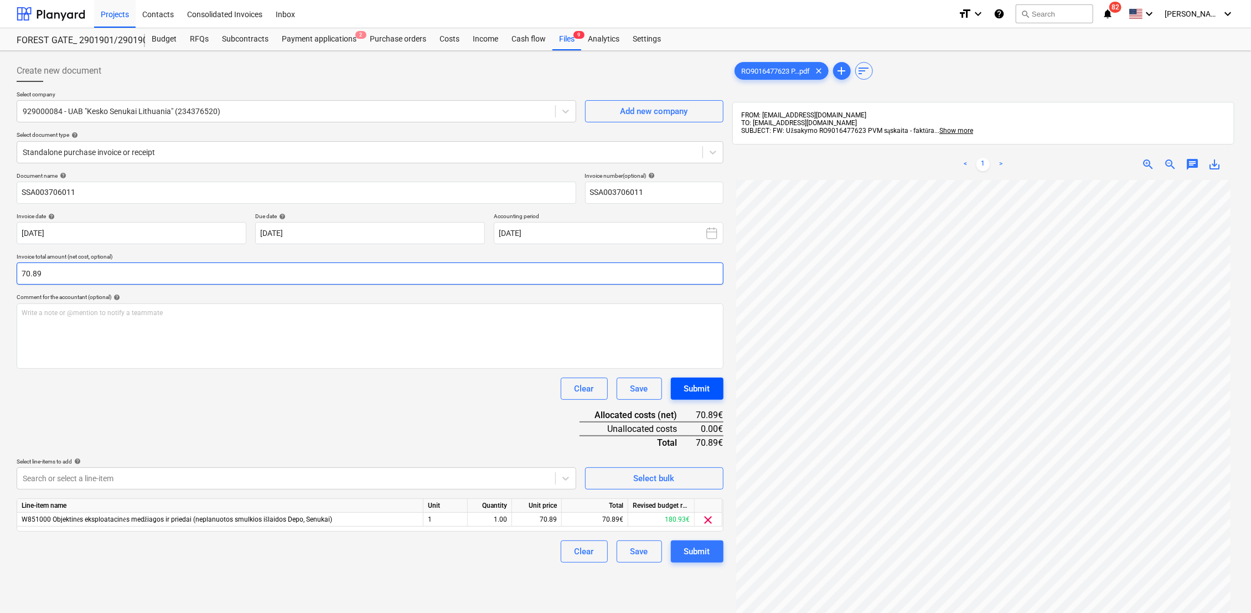
type input "70.89"
click at [696, 384] on div "Submit" at bounding box center [697, 388] width 26 height 14
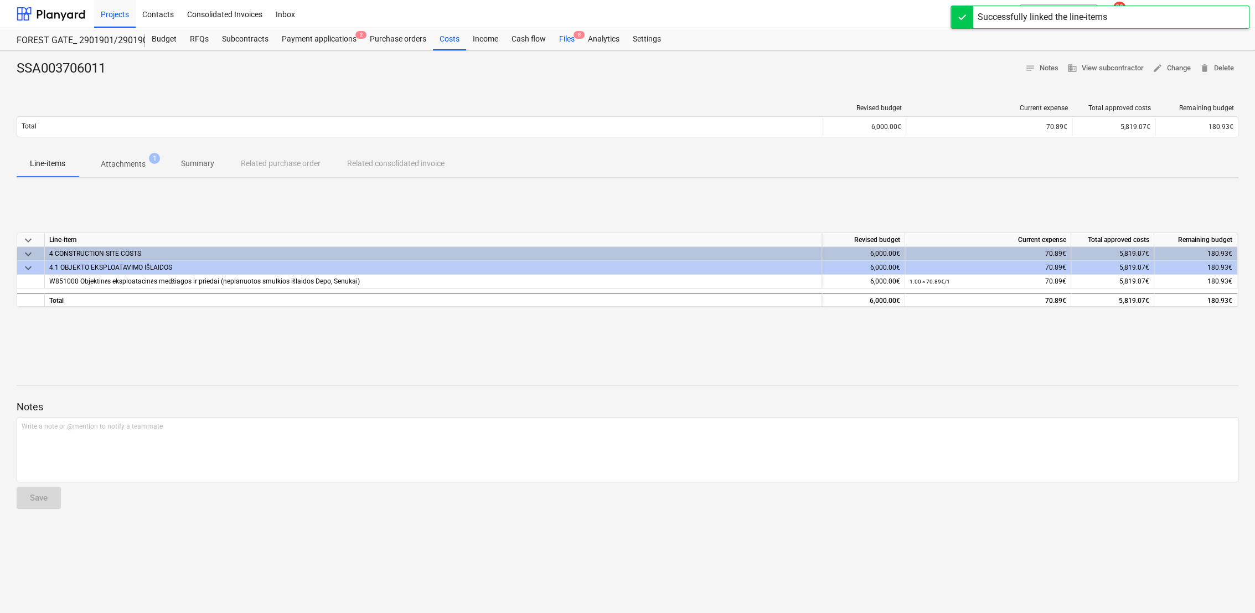
click at [569, 41] on div "Files 8" at bounding box center [566, 39] width 29 height 22
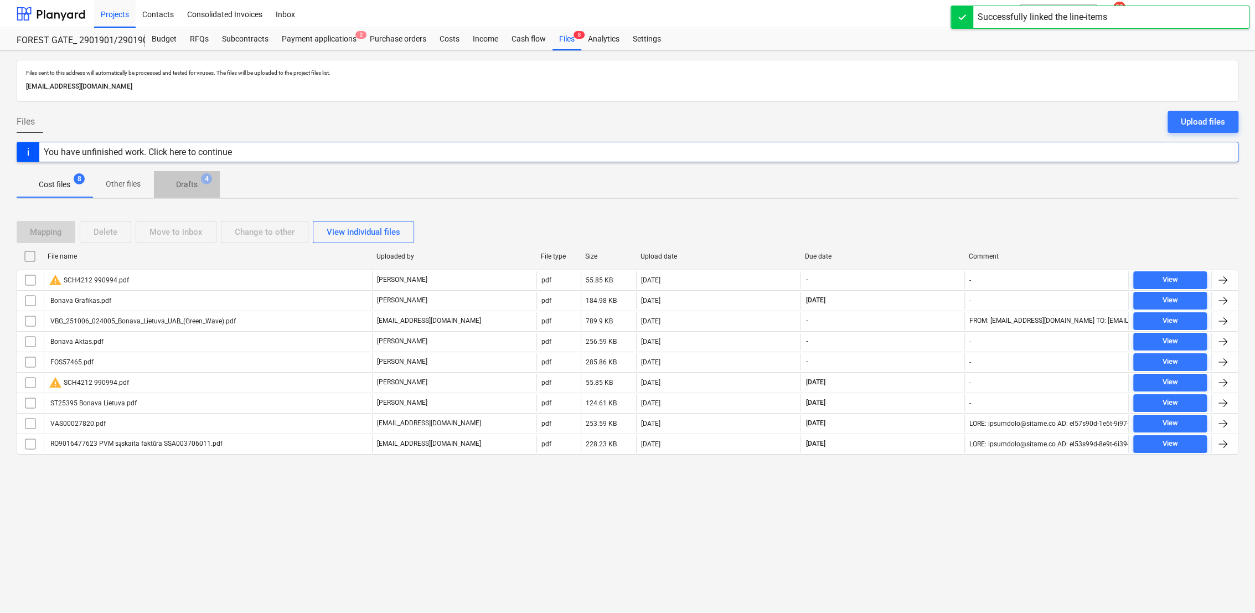
click at [181, 189] on p "Drafts" at bounding box center [187, 185] width 22 height 12
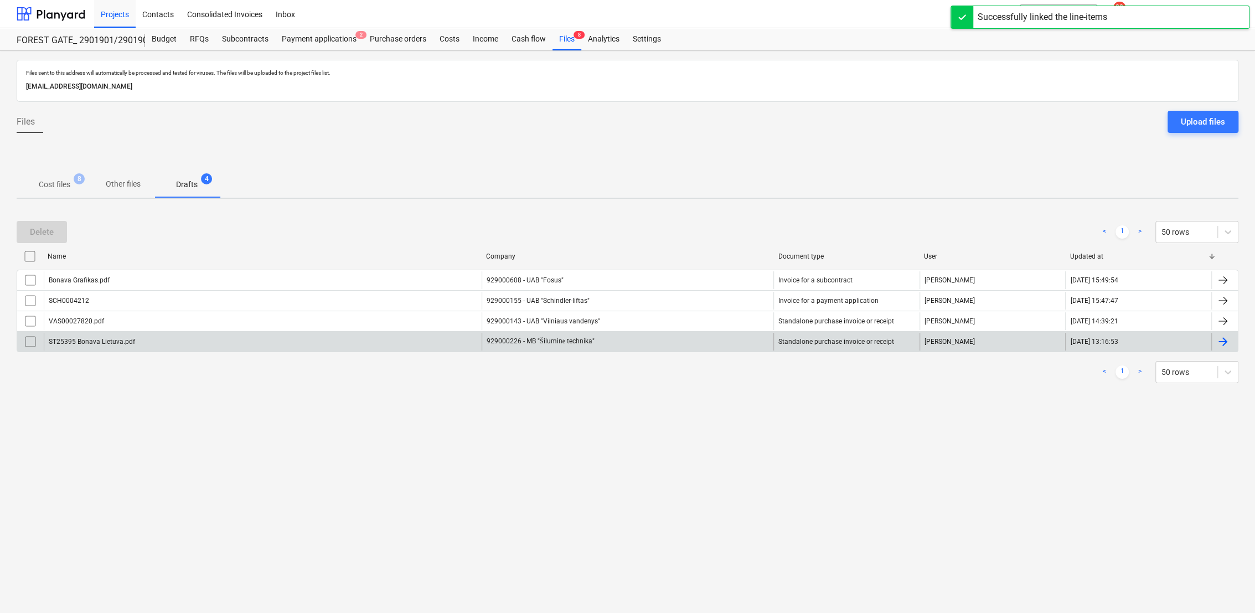
click at [1222, 343] on div at bounding box center [1222, 341] width 13 height 13
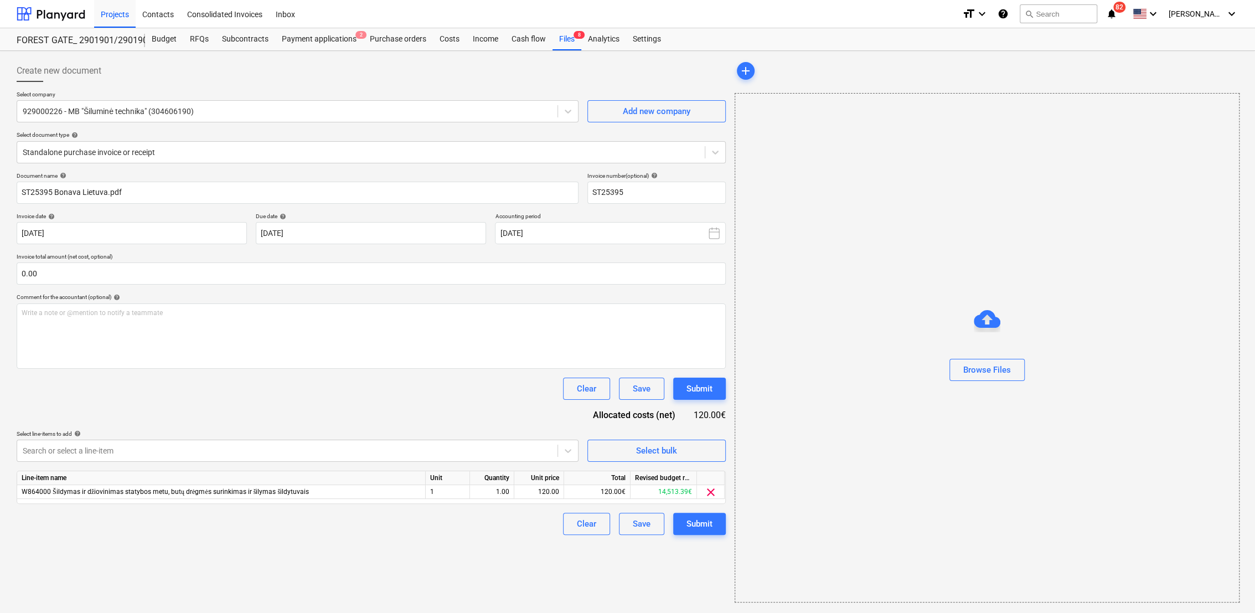
type input "ST25395"
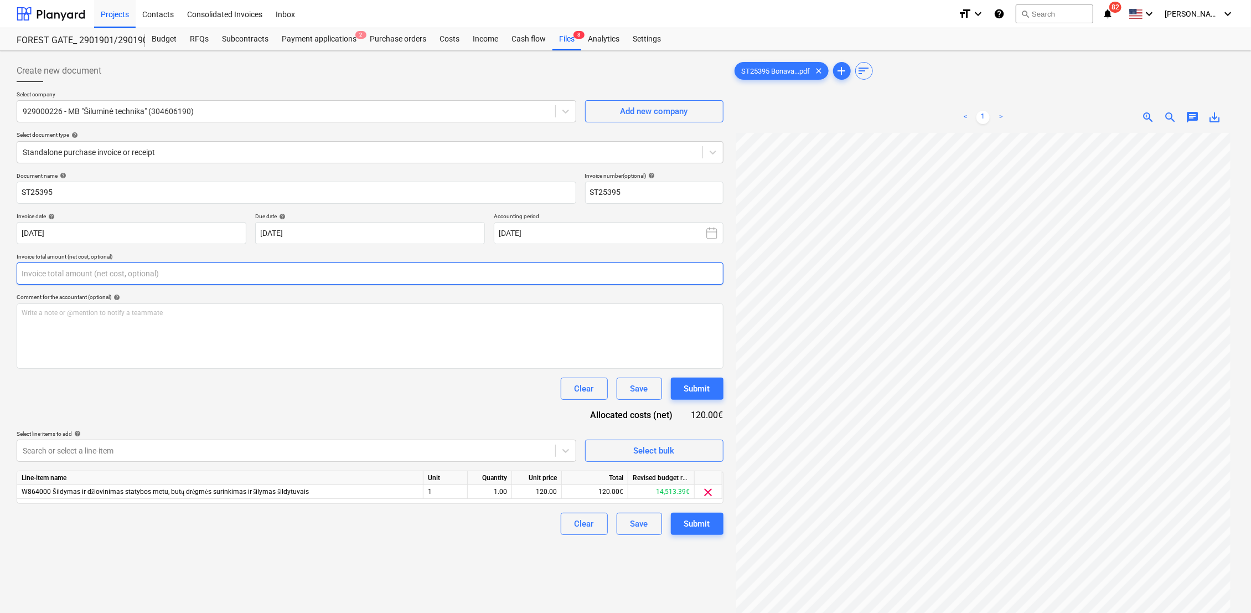
click at [51, 273] on input "text" at bounding box center [370, 273] width 707 height 22
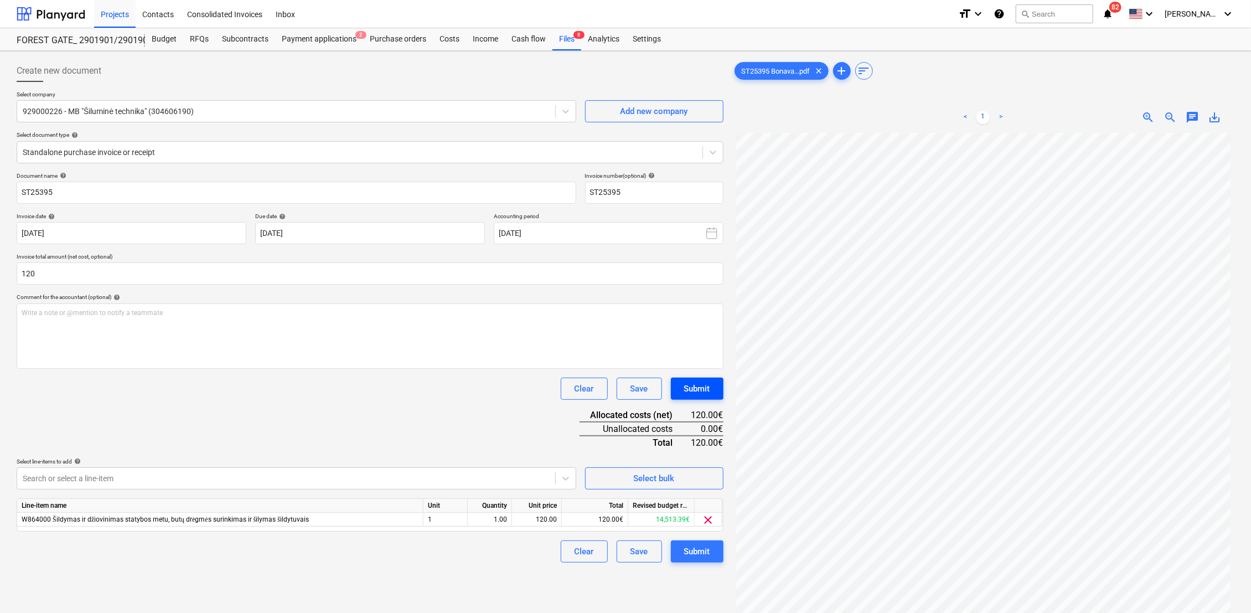
type input "120.00"
click at [716, 378] on button "Submit" at bounding box center [697, 389] width 53 height 22
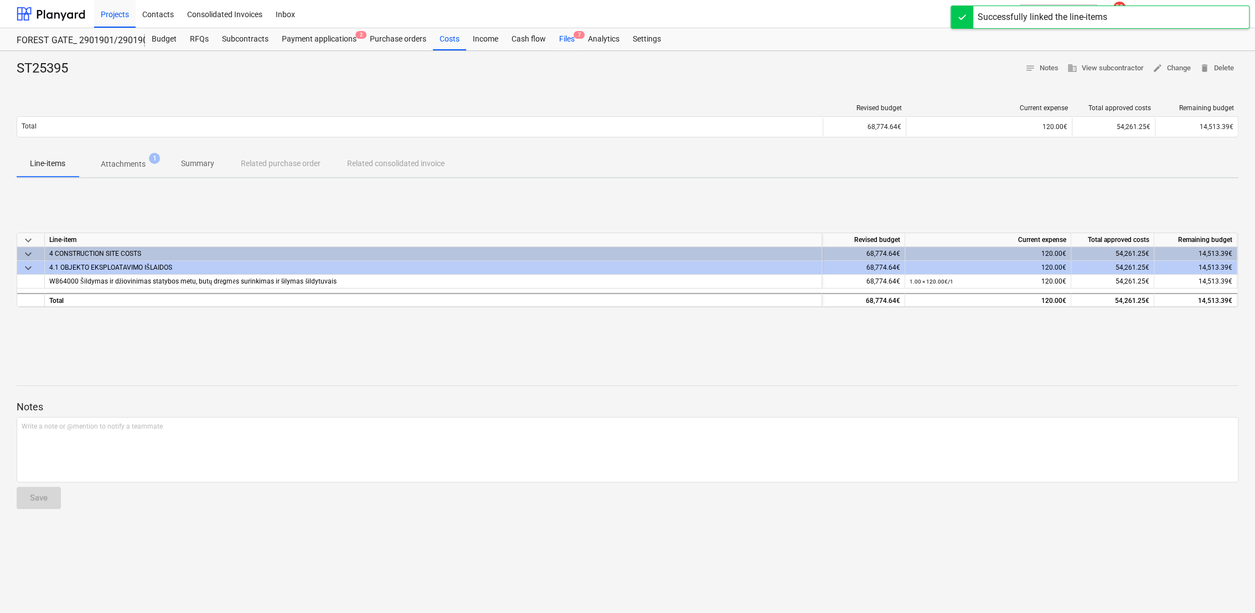
click at [574, 35] on span "7" at bounding box center [579, 35] width 11 height 8
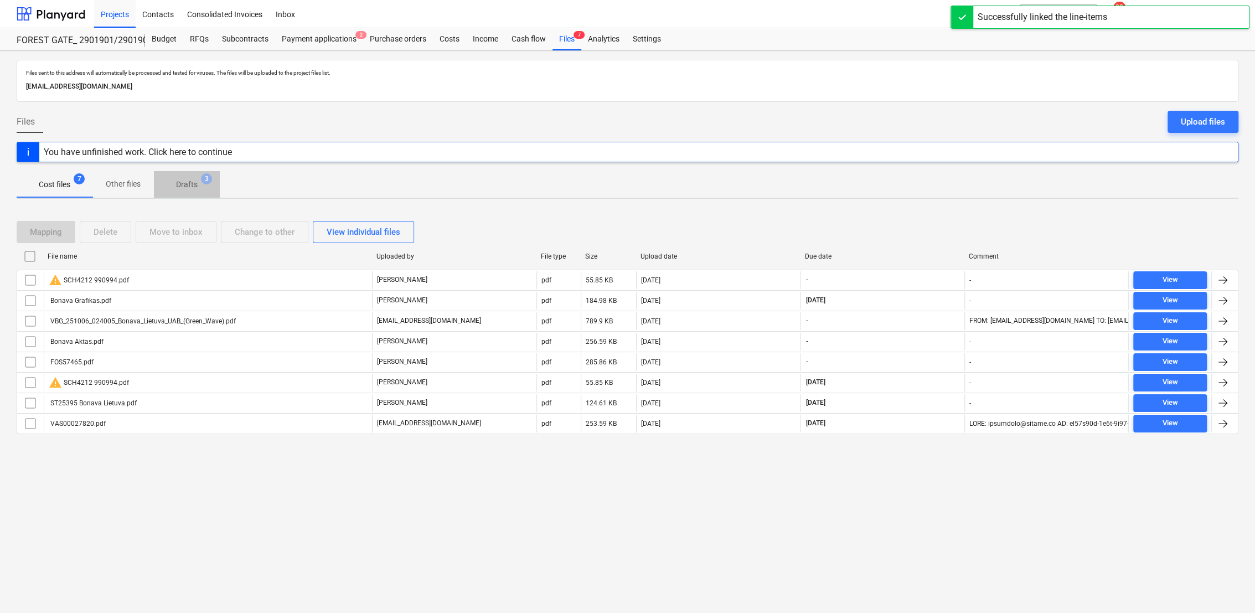
click at [188, 189] on p "Drafts" at bounding box center [187, 185] width 22 height 12
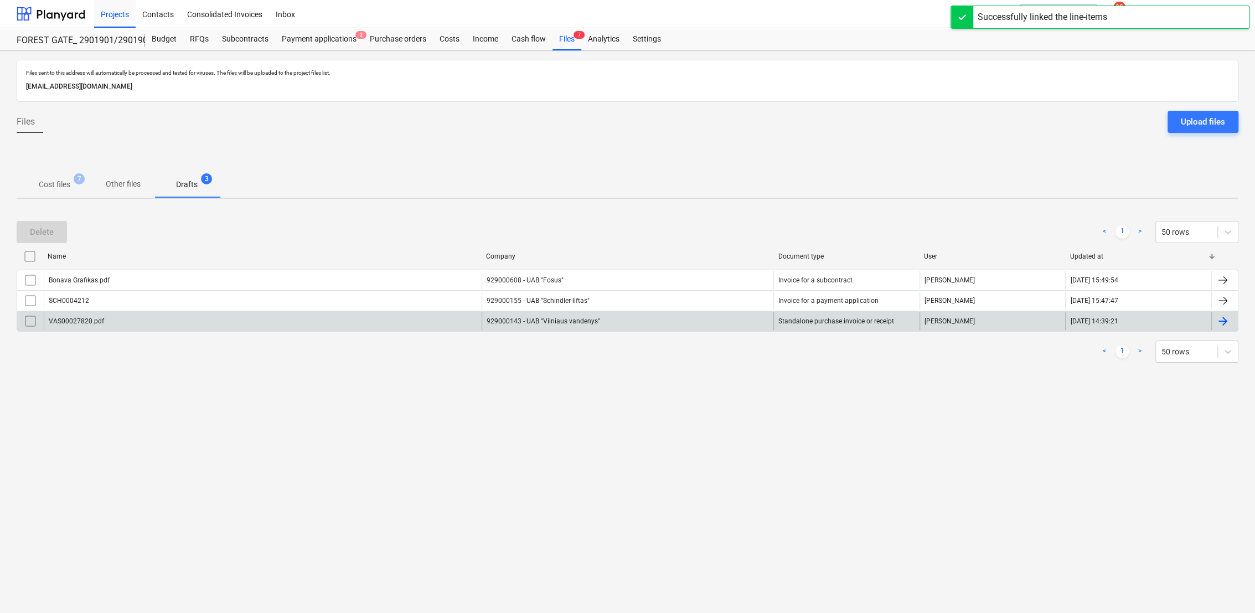
click at [1228, 319] on div at bounding box center [1222, 320] width 13 height 13
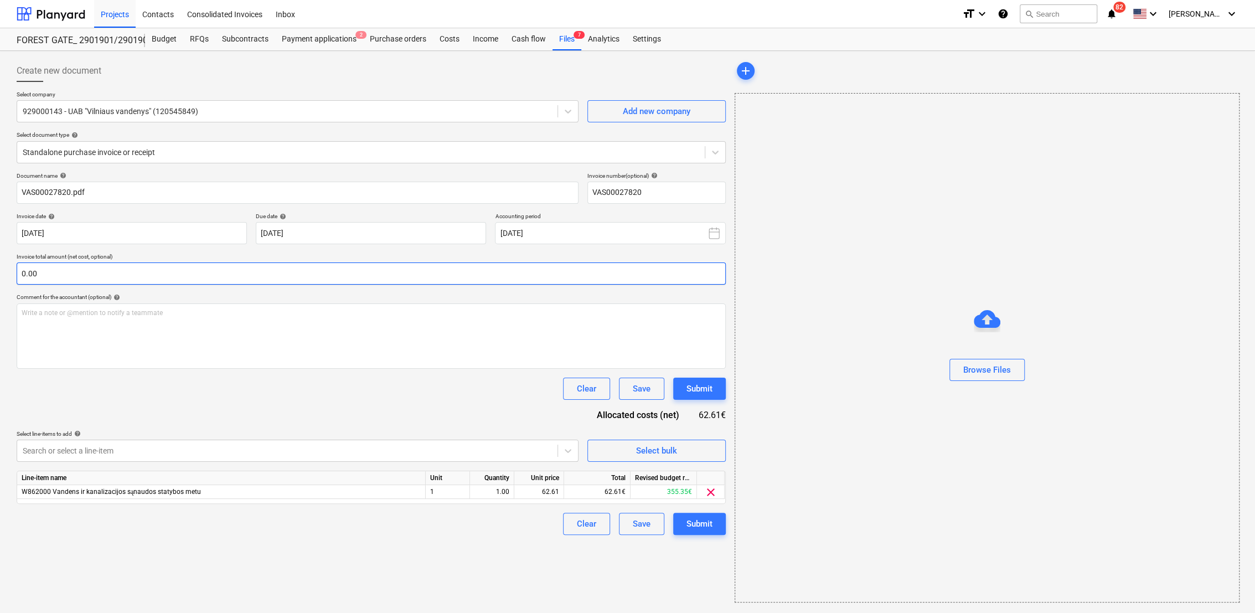
type input "VAS00027820"
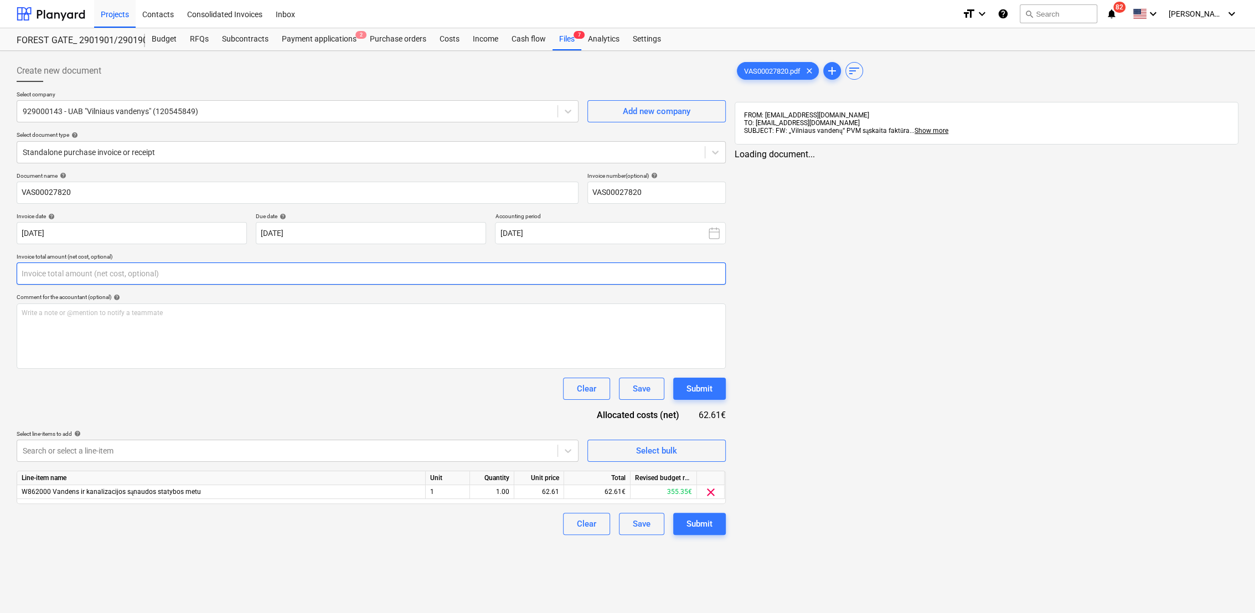
click at [110, 272] on input "text" at bounding box center [371, 273] width 709 height 22
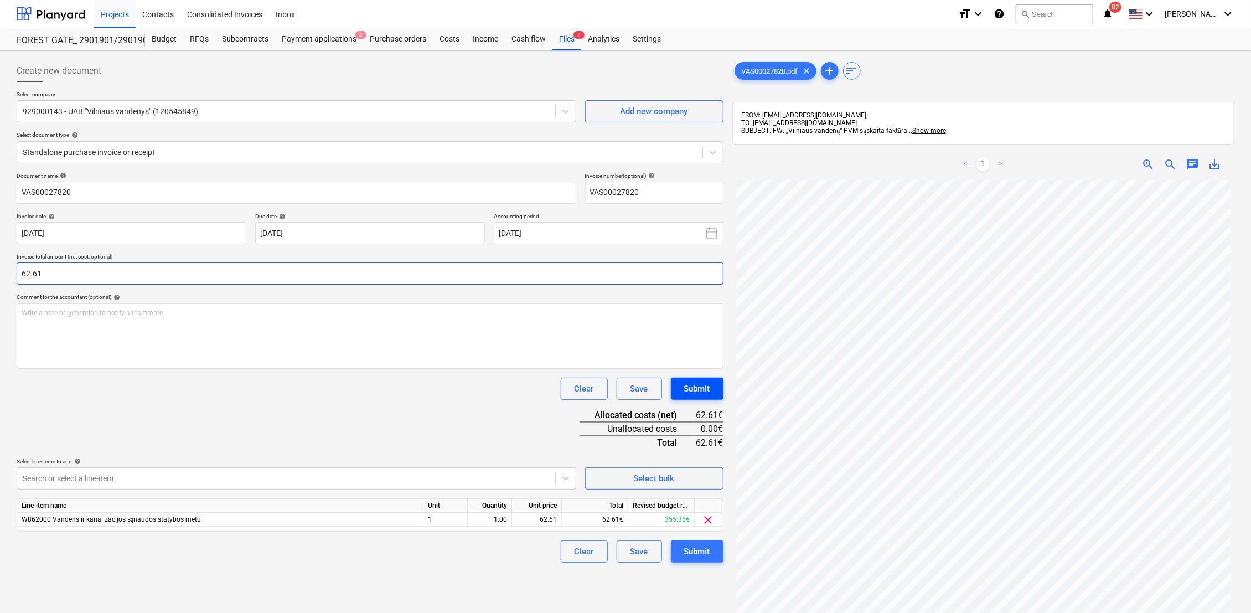
type input "62.61"
click at [704, 388] on div "Submit" at bounding box center [697, 388] width 26 height 14
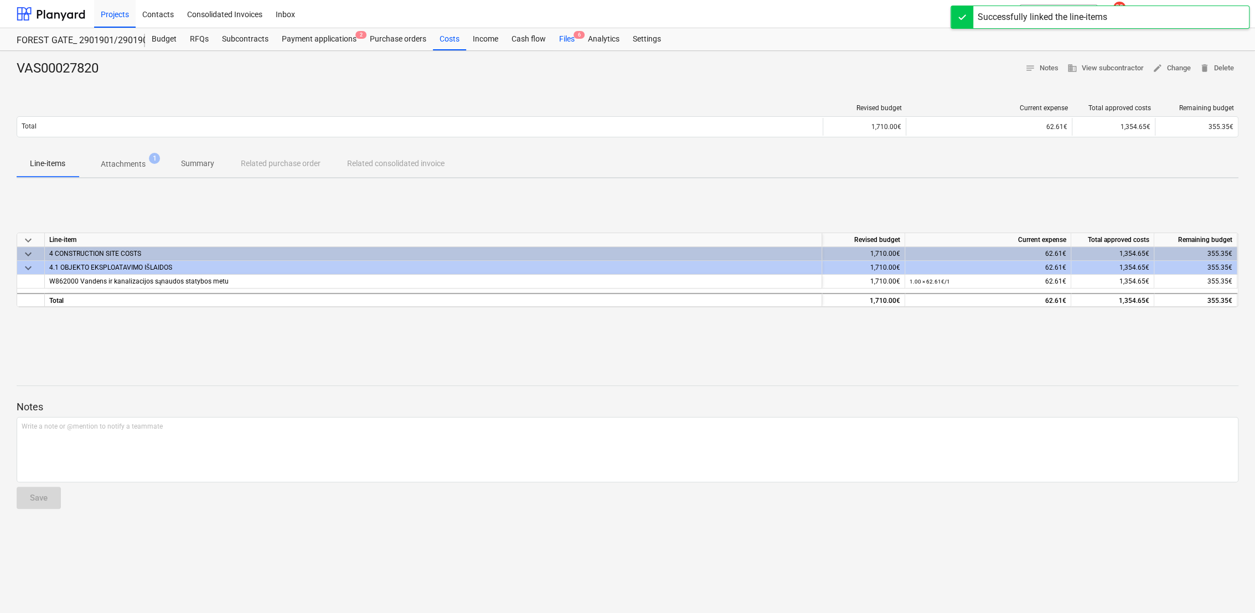
click at [569, 46] on div "Files 6" at bounding box center [566, 39] width 29 height 22
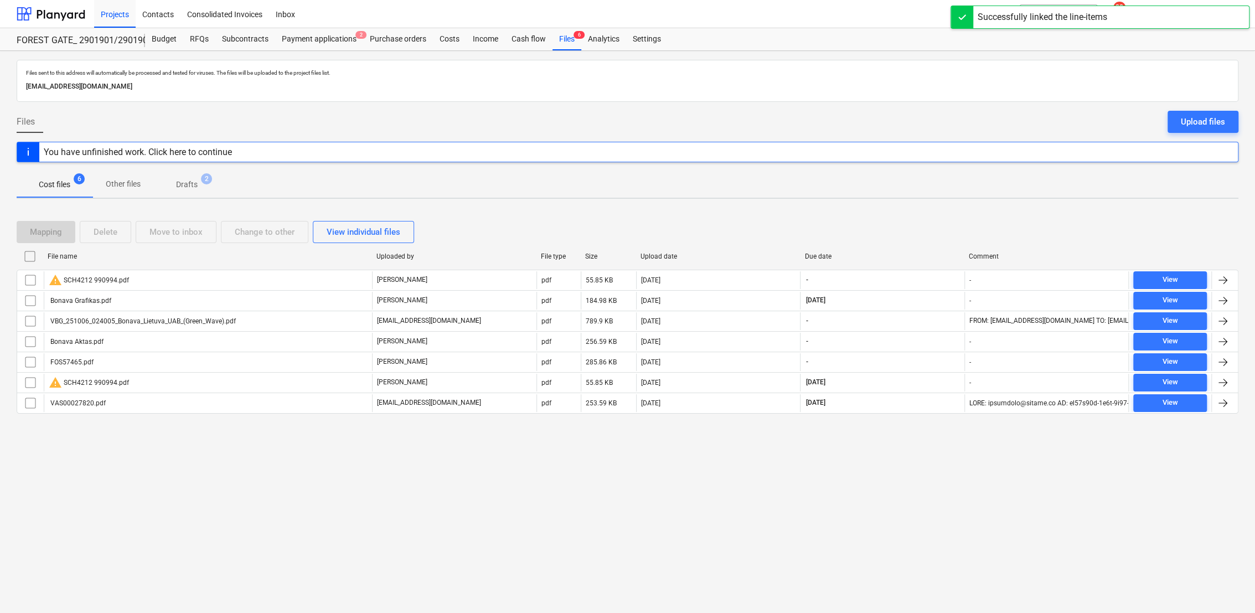
click at [174, 186] on span "Drafts 2" at bounding box center [186, 185] width 39 height 12
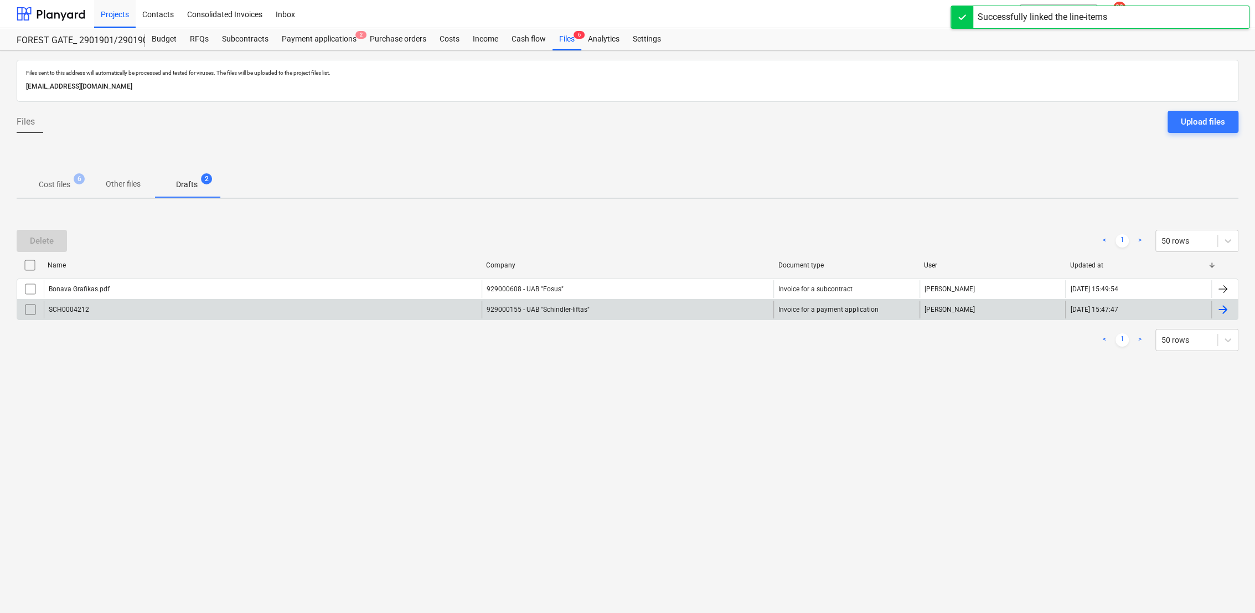
click at [1227, 310] on div at bounding box center [1222, 309] width 13 height 13
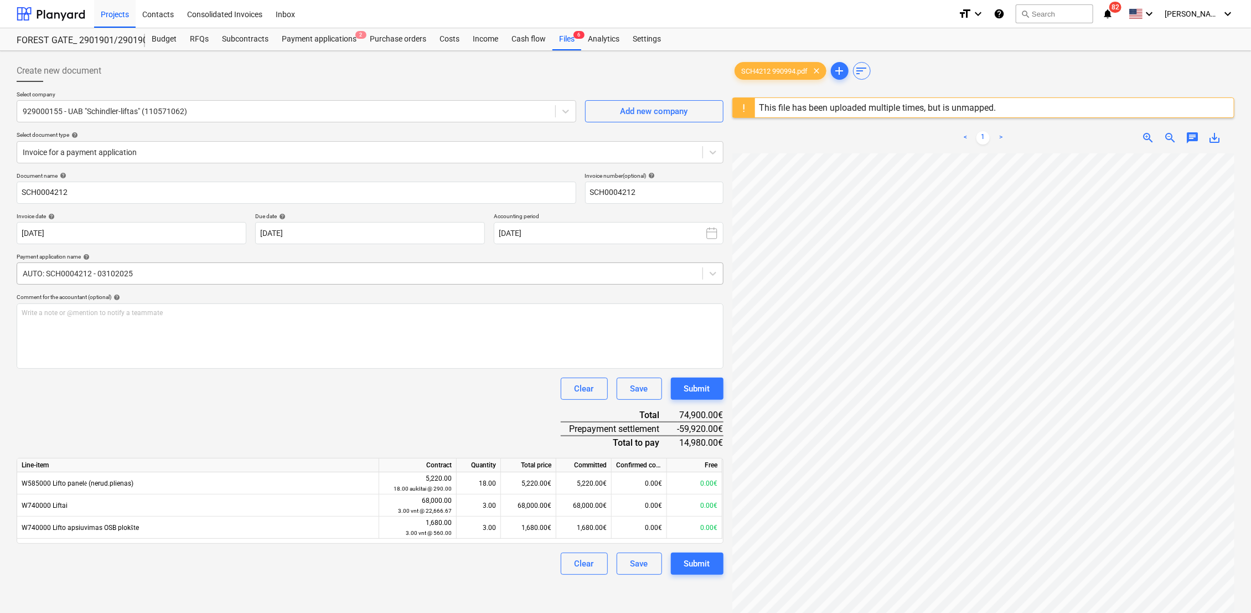
click at [123, 272] on div at bounding box center [360, 273] width 674 height 11
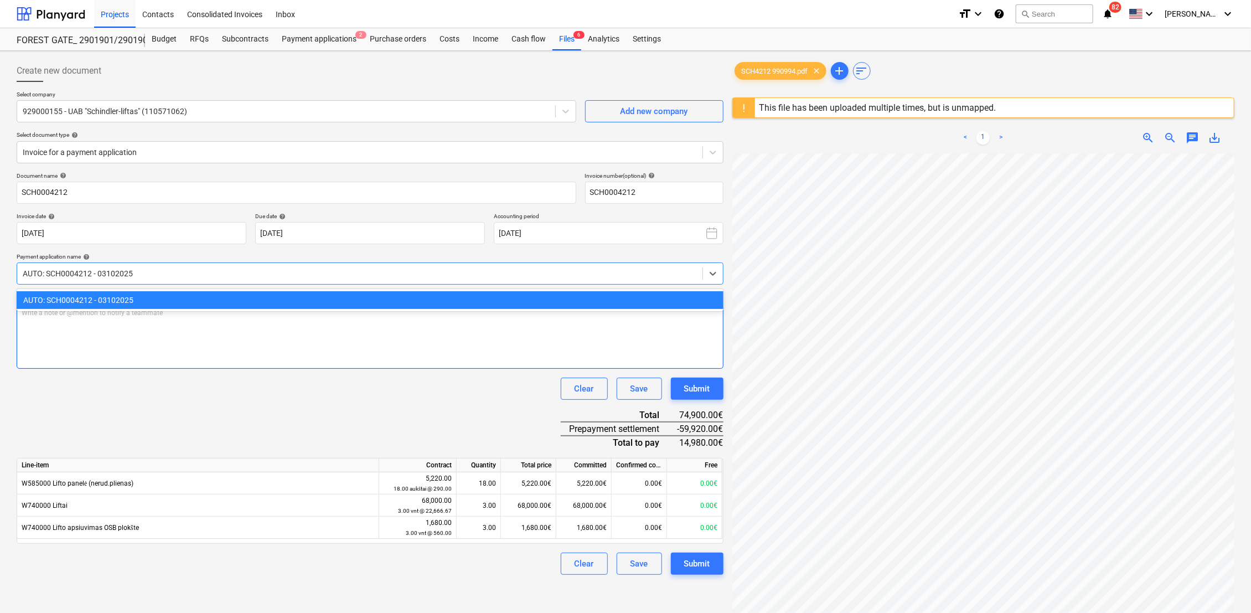
click at [126, 361] on div "Write a note or @mention to notify a teammate [PERSON_NAME]" at bounding box center [370, 335] width 707 height 65
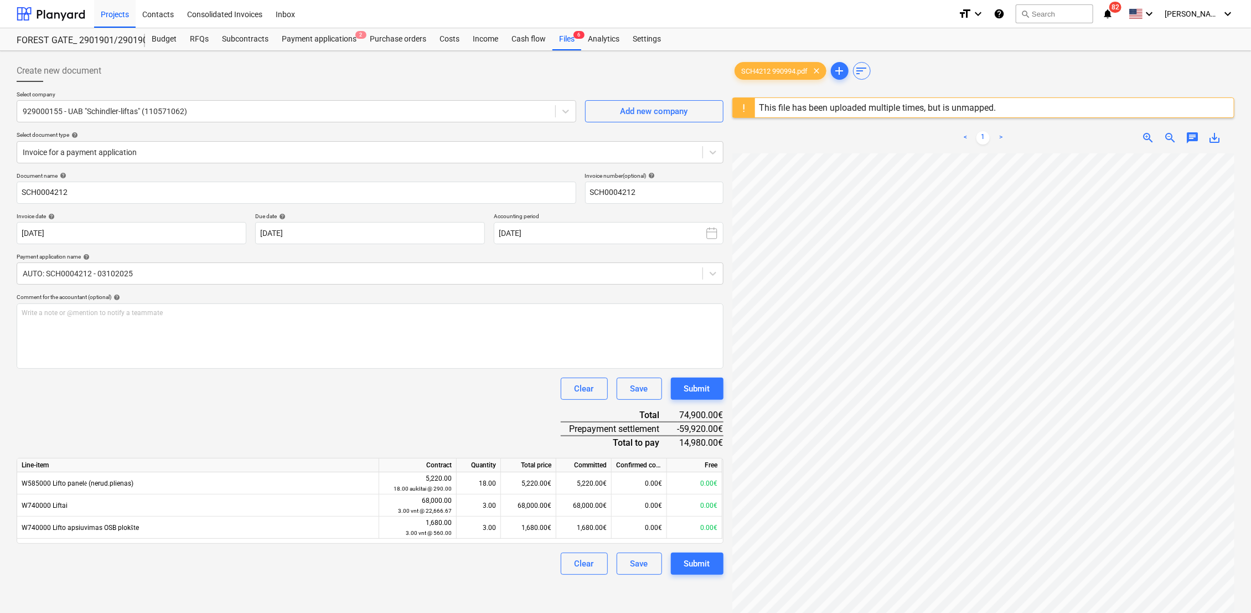
click at [301, 396] on div "Clear Save Submit" at bounding box center [370, 389] width 707 height 22
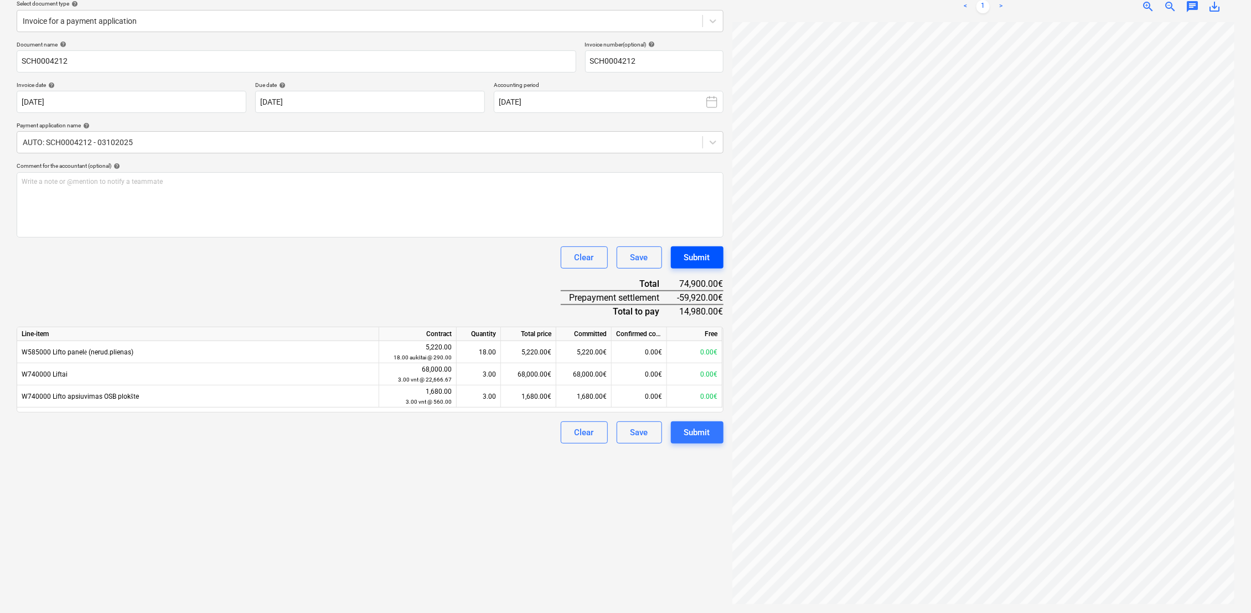
click at [700, 255] on div "Submit" at bounding box center [697, 257] width 26 height 14
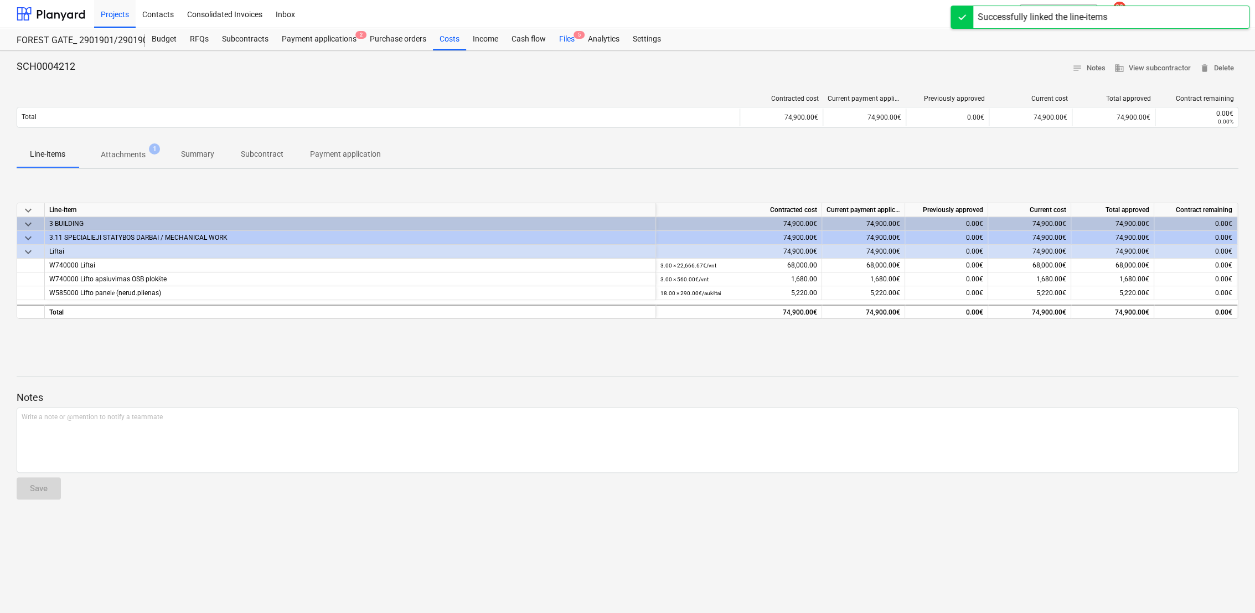
click at [572, 39] on div "Files 5" at bounding box center [566, 39] width 29 height 22
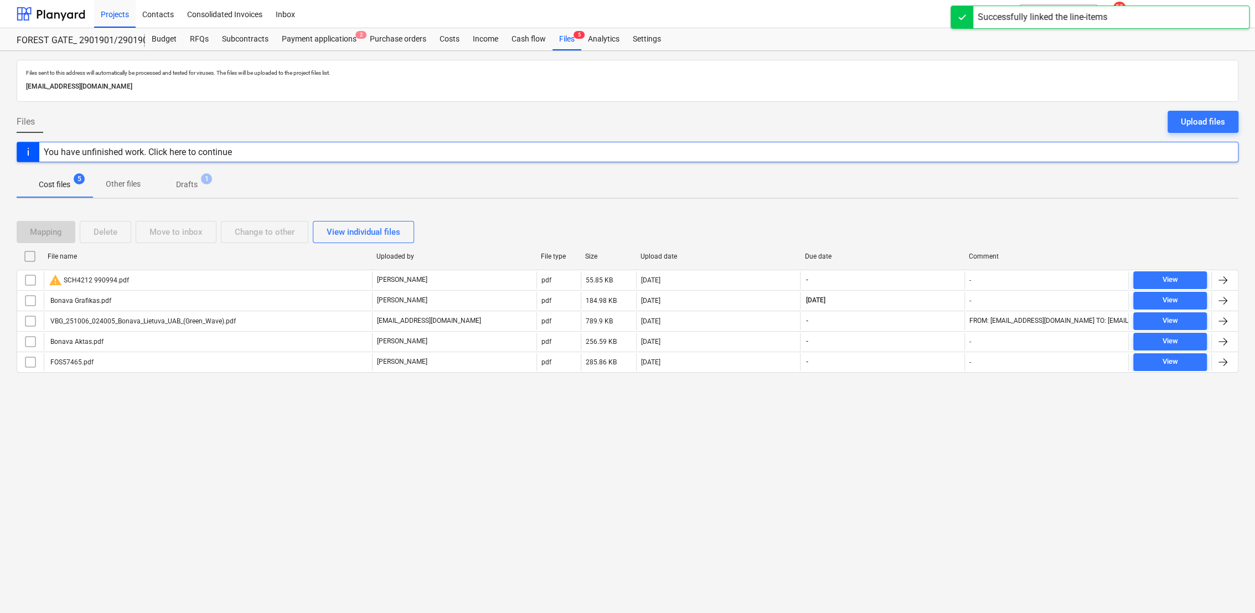
click at [190, 179] on p "Drafts" at bounding box center [187, 185] width 22 height 12
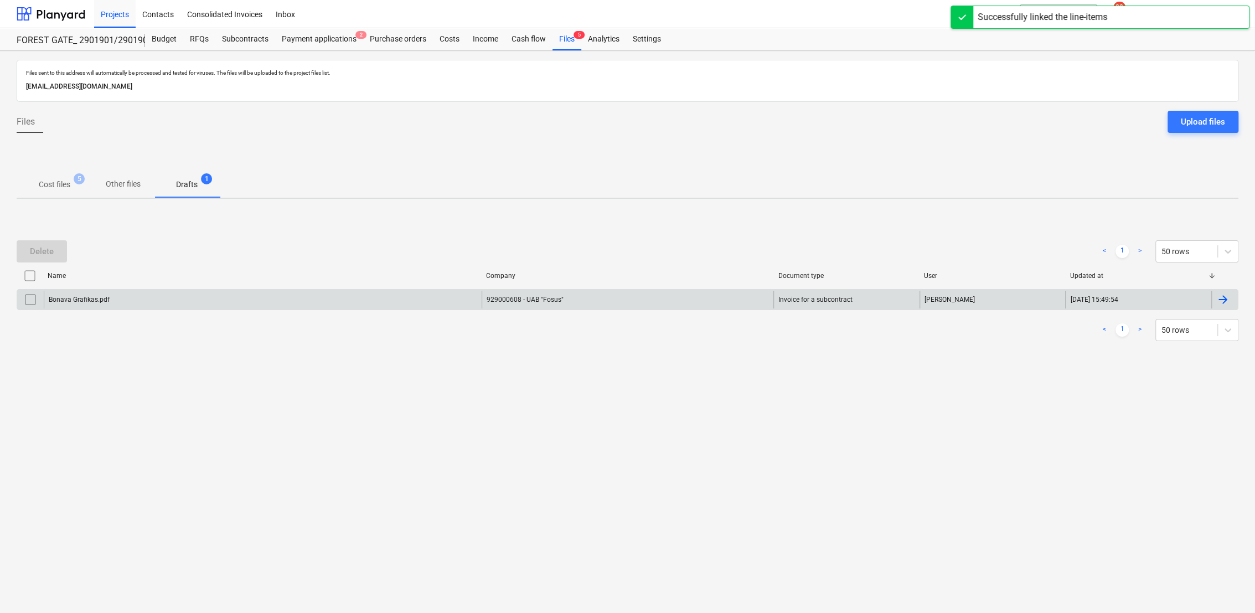
click at [1223, 296] on div at bounding box center [1222, 299] width 13 height 13
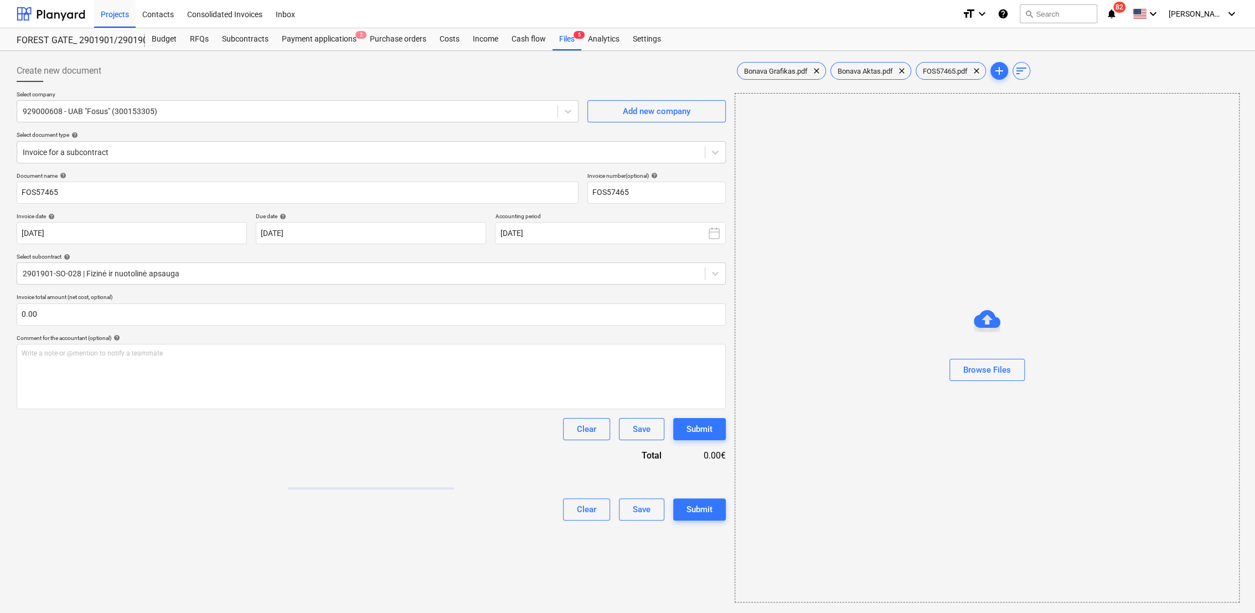
type input "FOS57465"
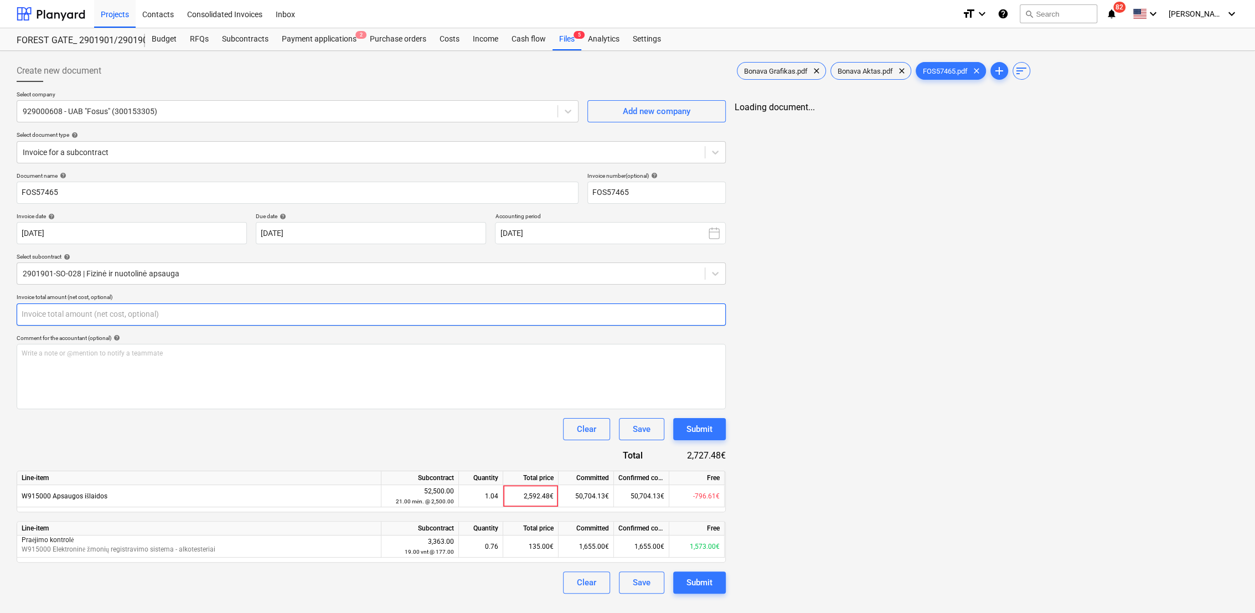
click at [127, 313] on input "text" at bounding box center [371, 314] width 709 height 22
type input "0.00"
click at [166, 39] on div "Budget" at bounding box center [164, 39] width 38 height 22
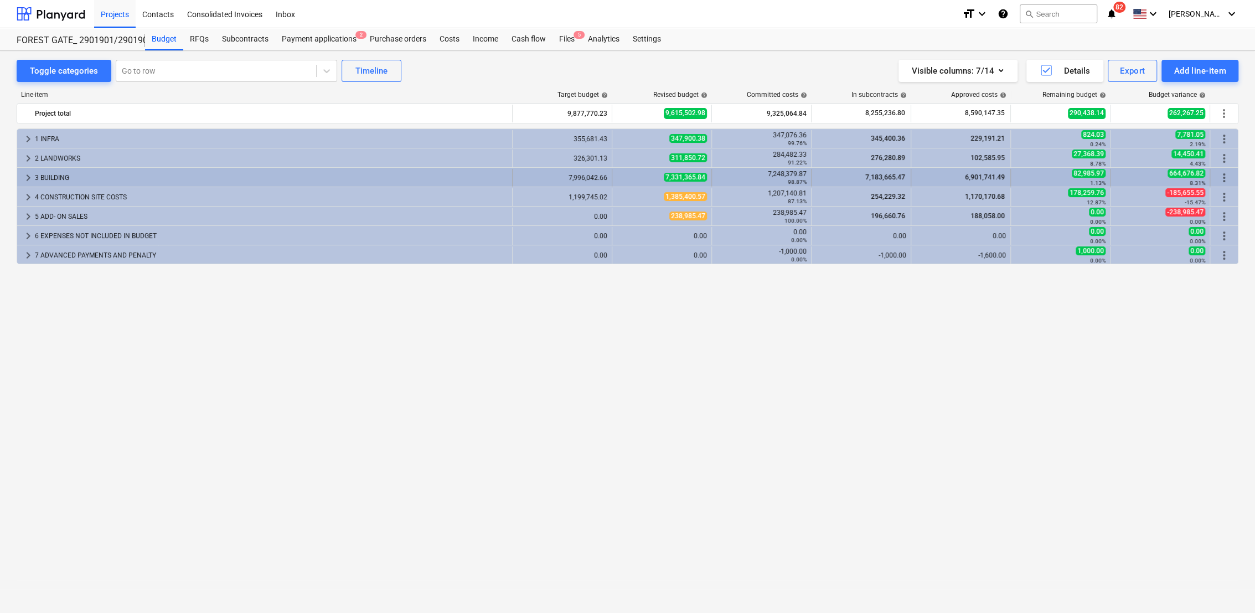
click at [28, 177] on span "keyboard_arrow_right" at bounding box center [28, 177] width 13 height 13
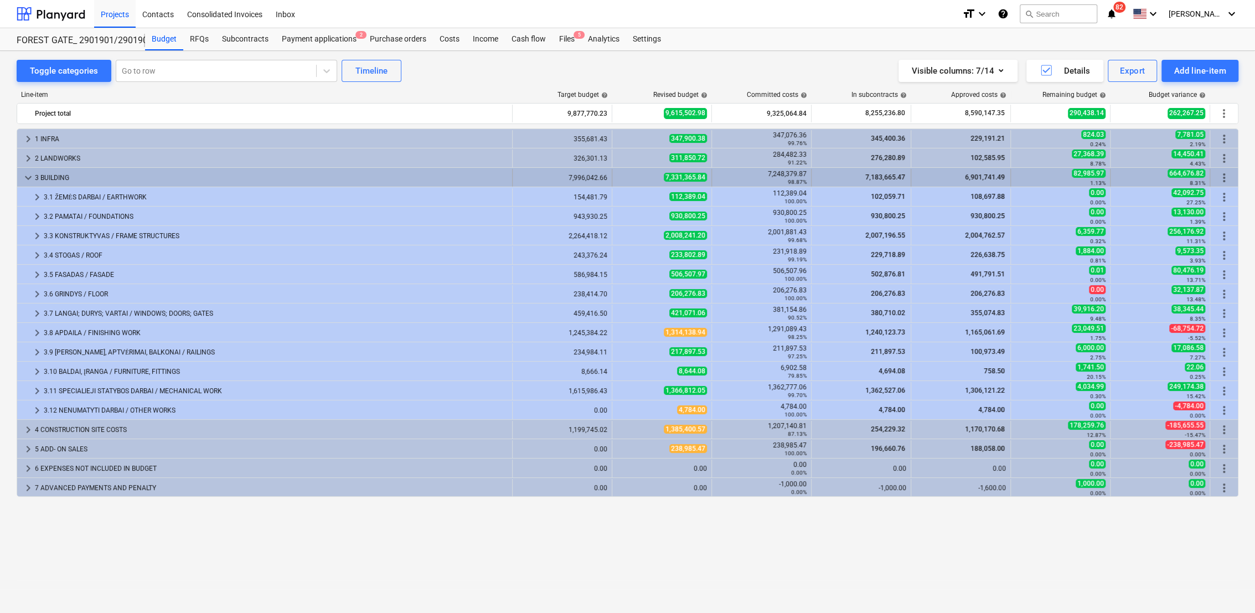
click at [30, 182] on span "keyboard_arrow_down" at bounding box center [28, 177] width 13 height 13
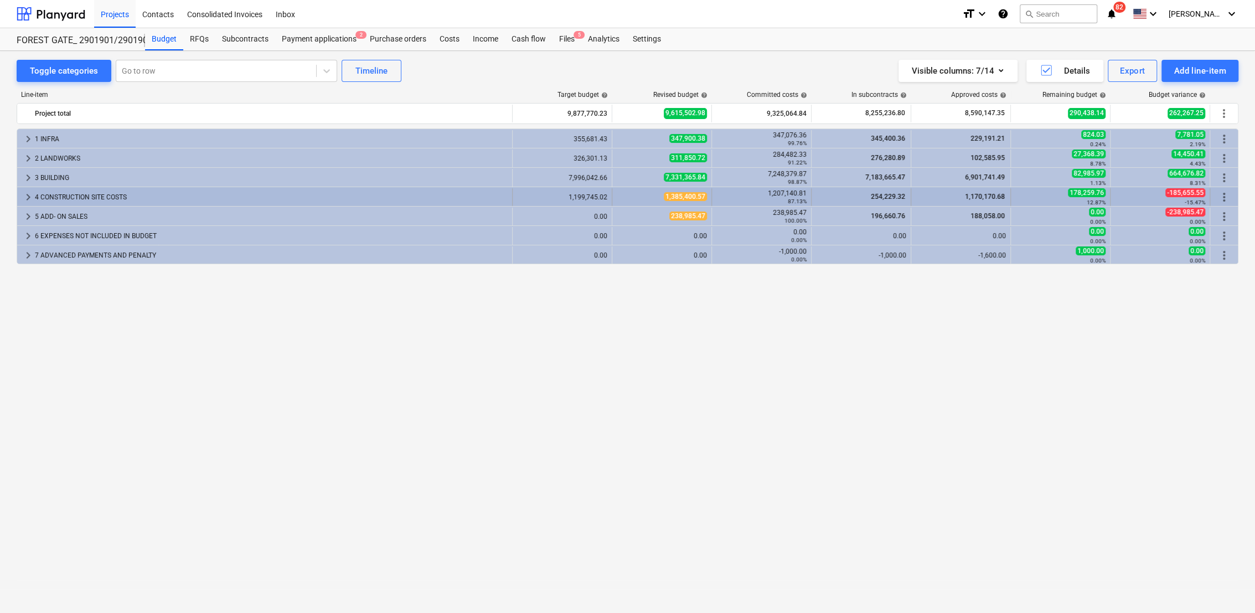
click at [27, 196] on span "keyboard_arrow_right" at bounding box center [28, 196] width 13 height 13
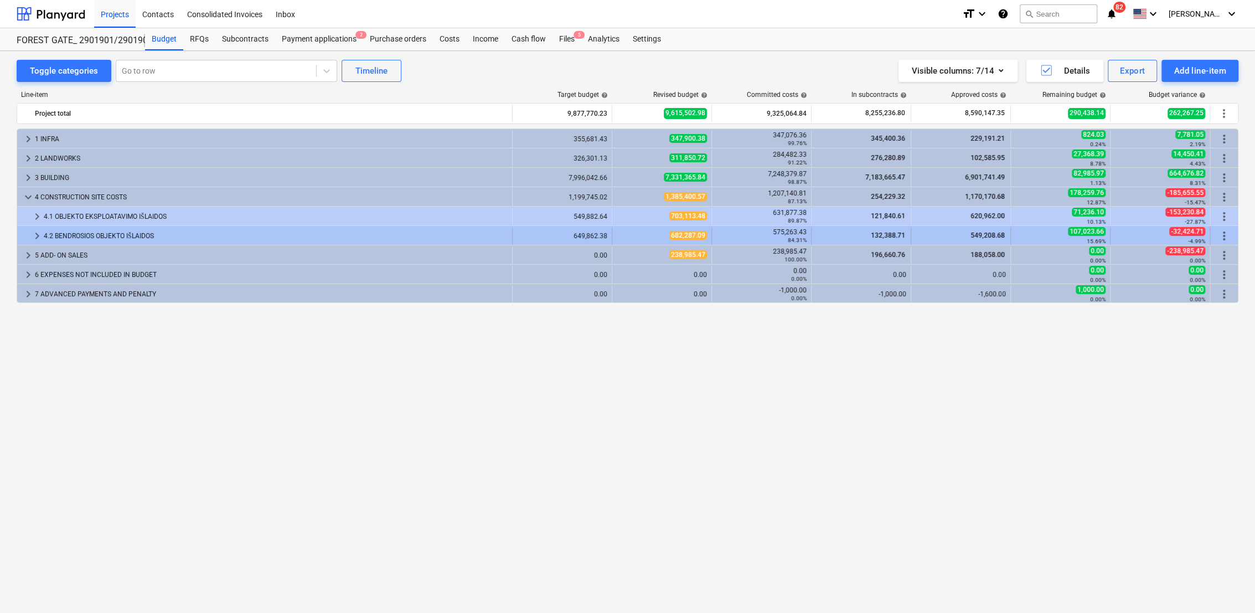
click at [33, 234] on span "keyboard_arrow_right" at bounding box center [36, 235] width 13 height 13
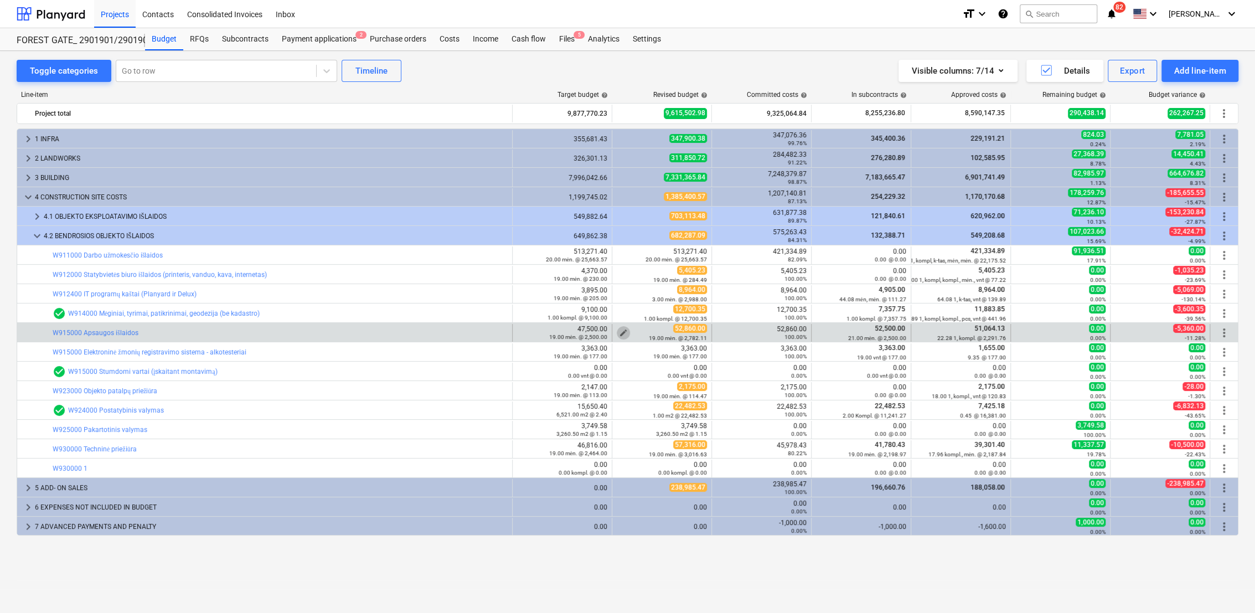
click at [624, 332] on span "edit" at bounding box center [623, 332] width 9 height 9
type textarea "x"
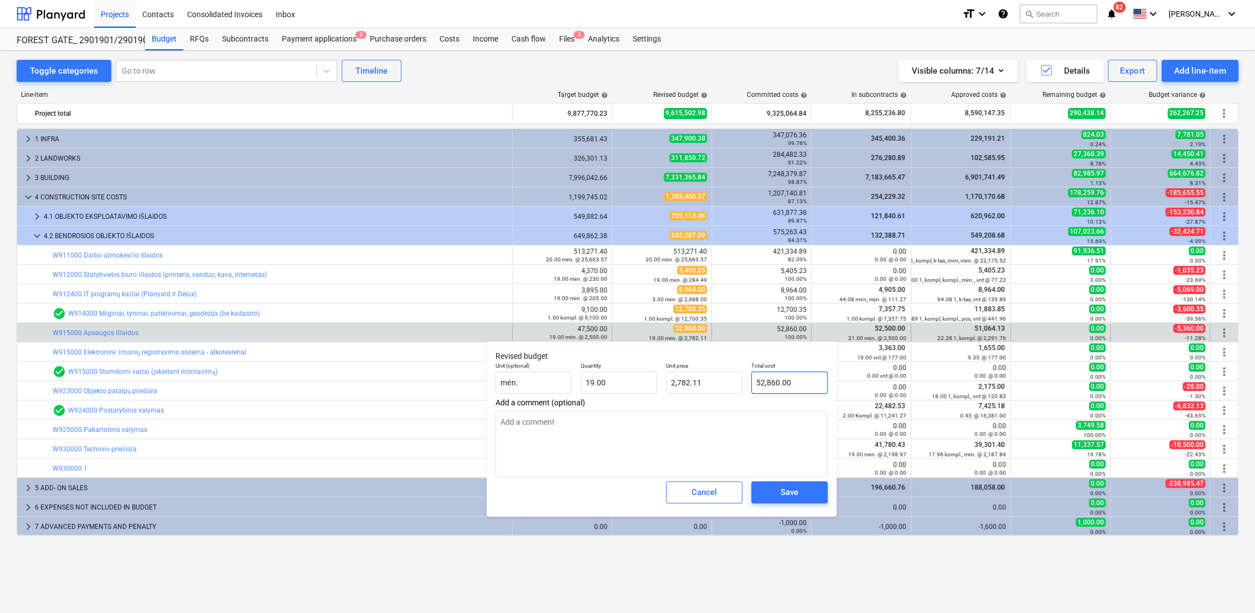
type input "52860"
drag, startPoint x: 824, startPoint y: 382, endPoint x: 744, endPoint y: 381, distance: 79.7
click at [744, 381] on div "Unit (optional) mėn. Quantity 19.00 Unit price 2,782.11 Total cost 52860" at bounding box center [661, 378] width 341 height 40
type textarea "x"
type input "6"
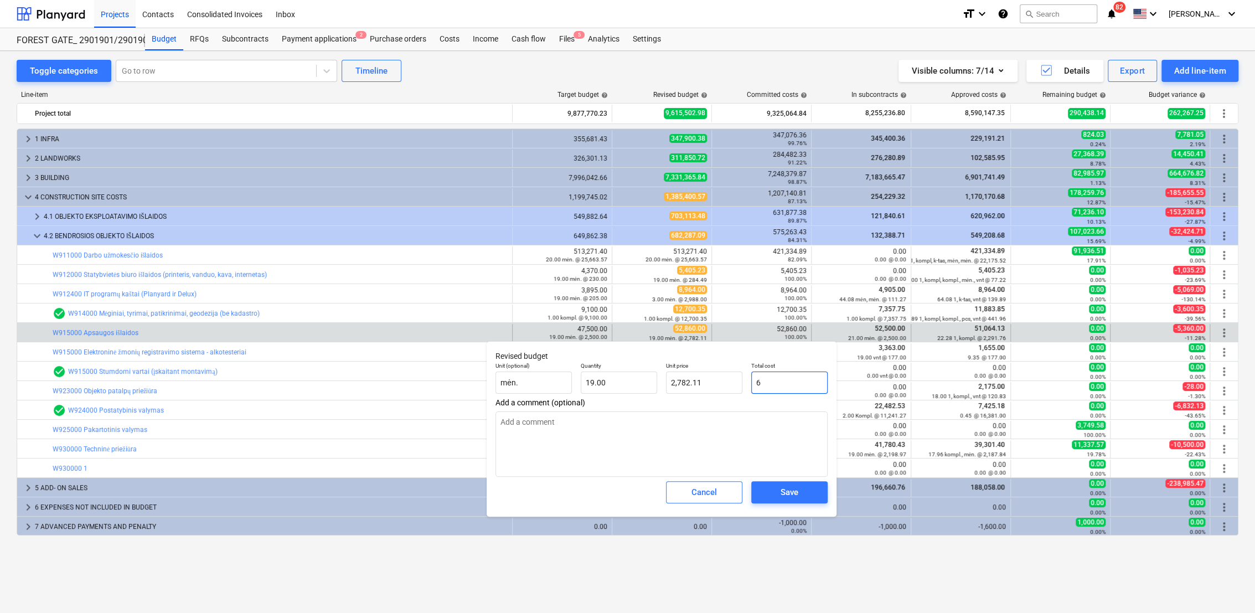
type input "0.32"
type textarea "x"
type input "60"
type input "3.16"
type textarea "x"
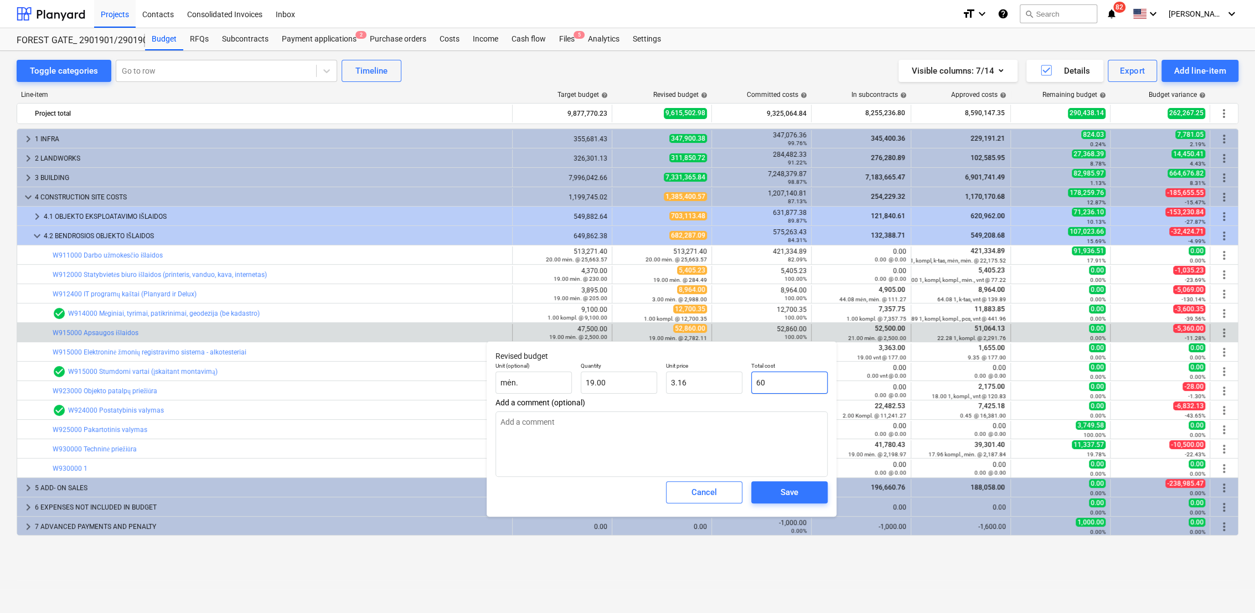
type input "600"
type input "31.58"
type textarea "x"
type input "6000"
type input "315.79"
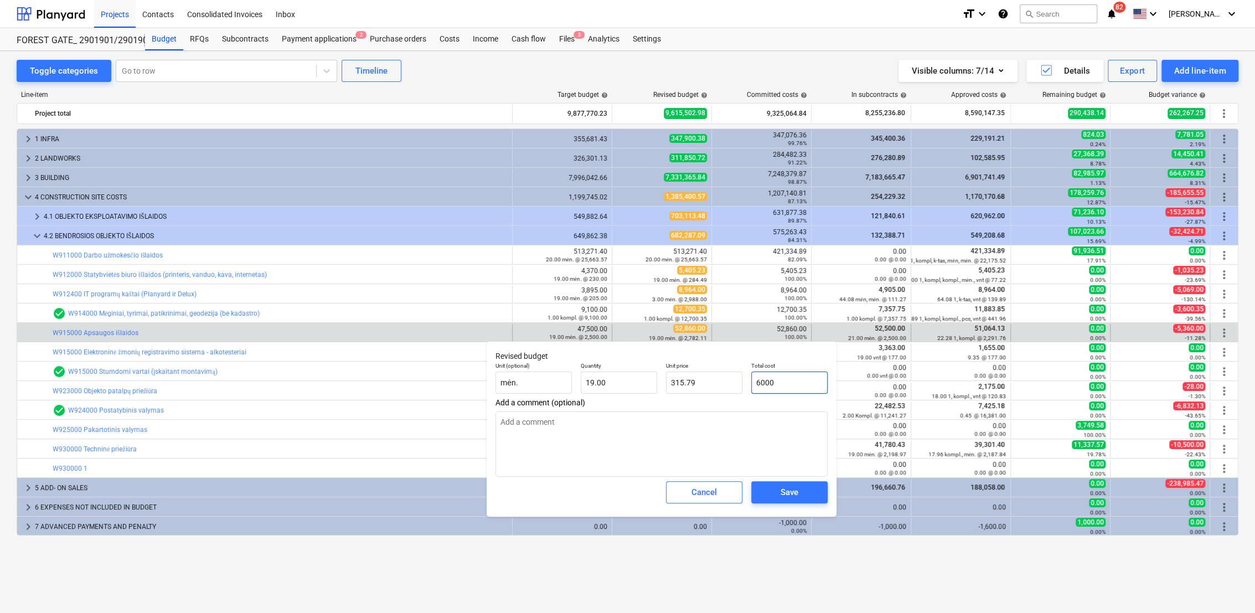
type textarea "x"
type input "60000"
type input "3,157.89"
type input "60000"
type textarea "x"
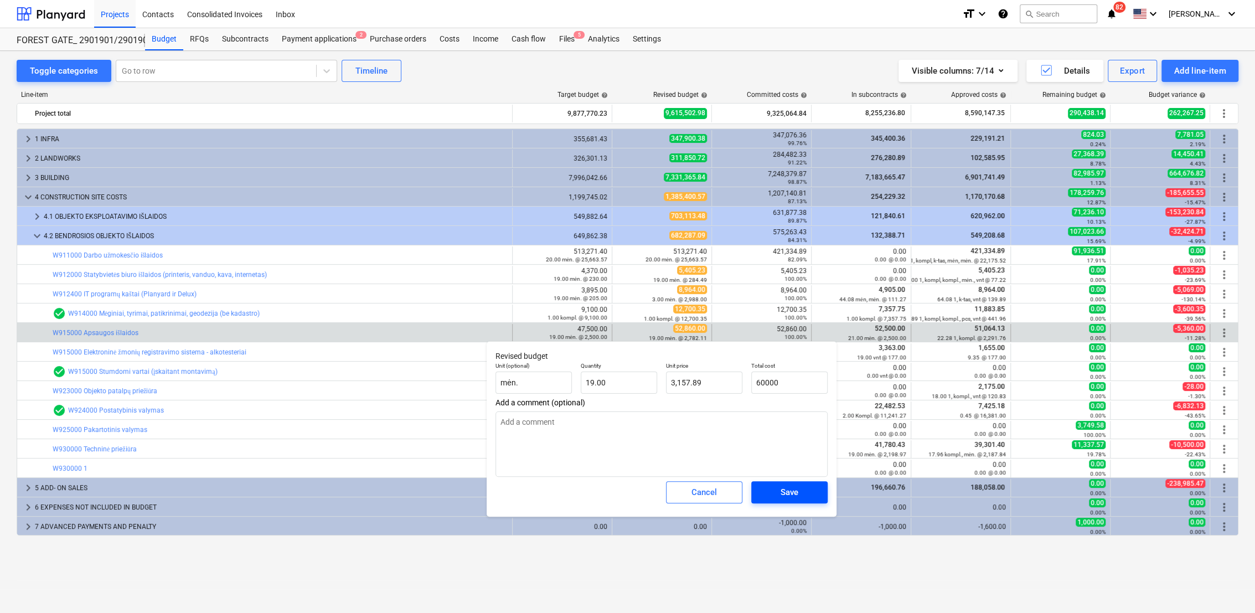
type input "60,000.00"
click at [800, 495] on span "Save" at bounding box center [789, 492] width 50 height 14
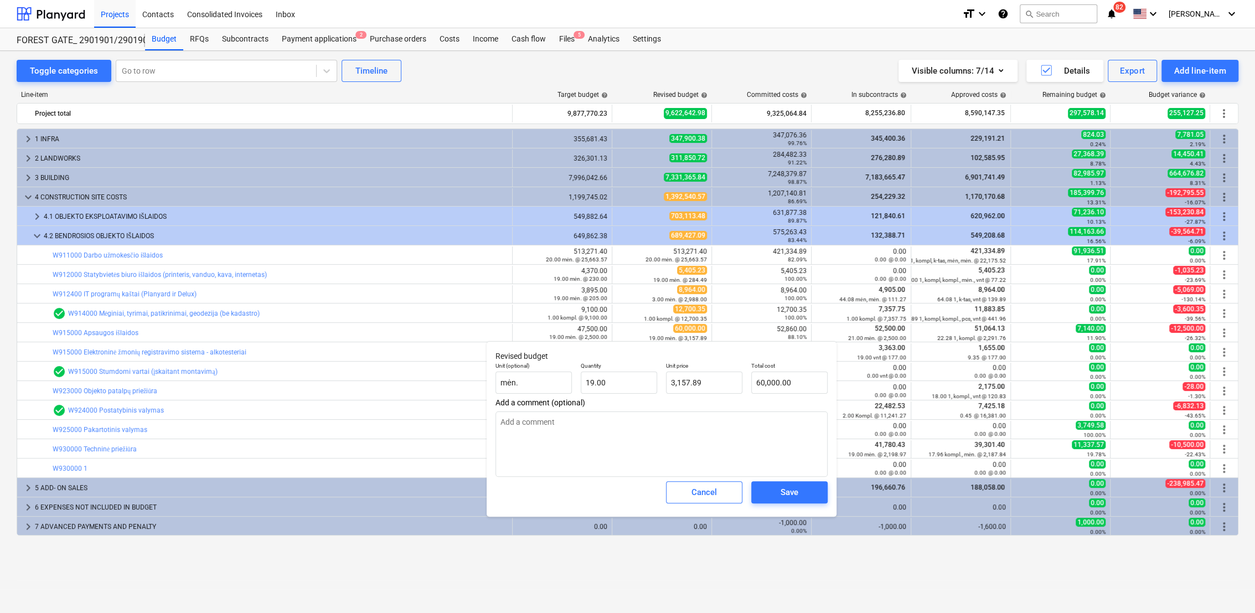
type textarea "x"
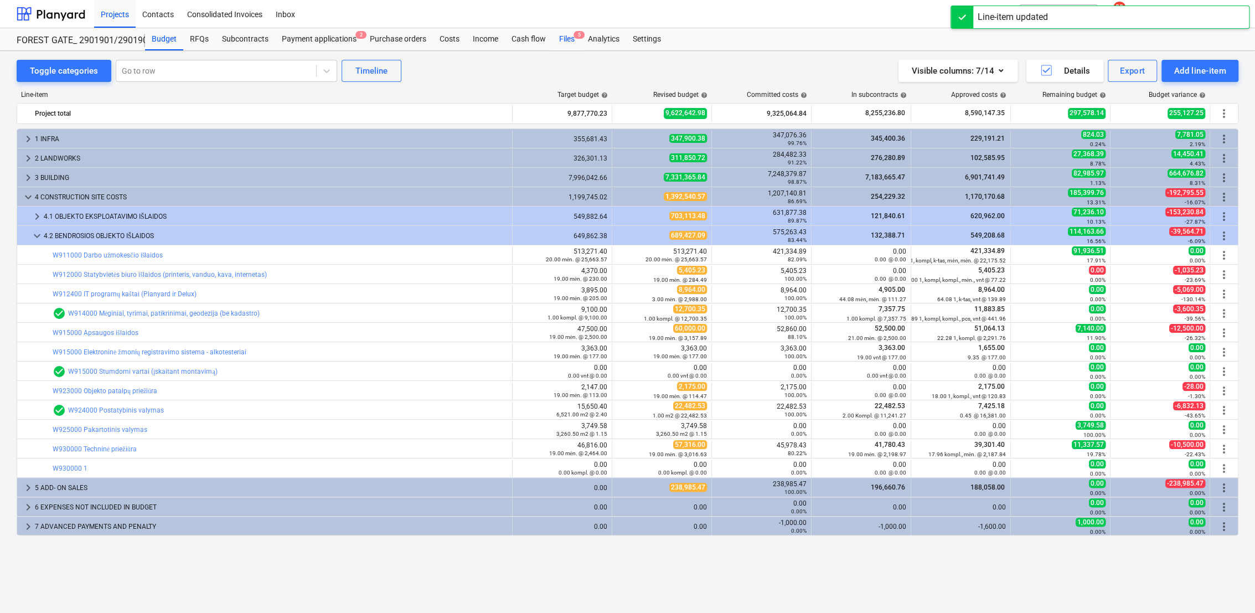
click at [562, 40] on div "Files 5" at bounding box center [566, 39] width 29 height 22
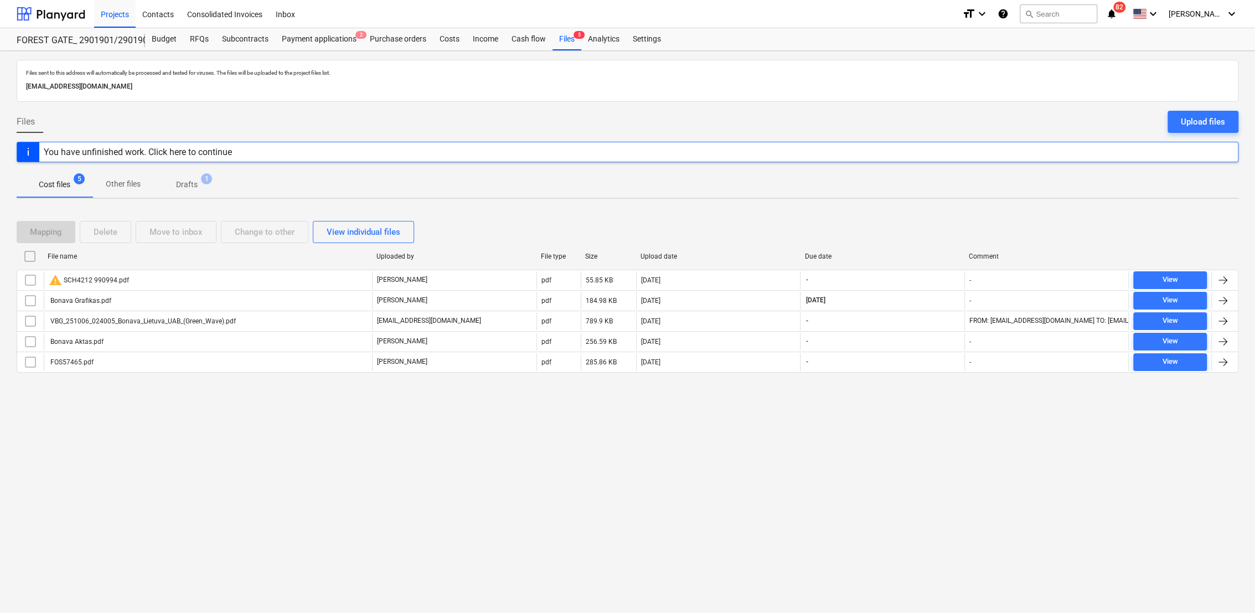
click at [189, 182] on p "Drafts" at bounding box center [187, 185] width 22 height 12
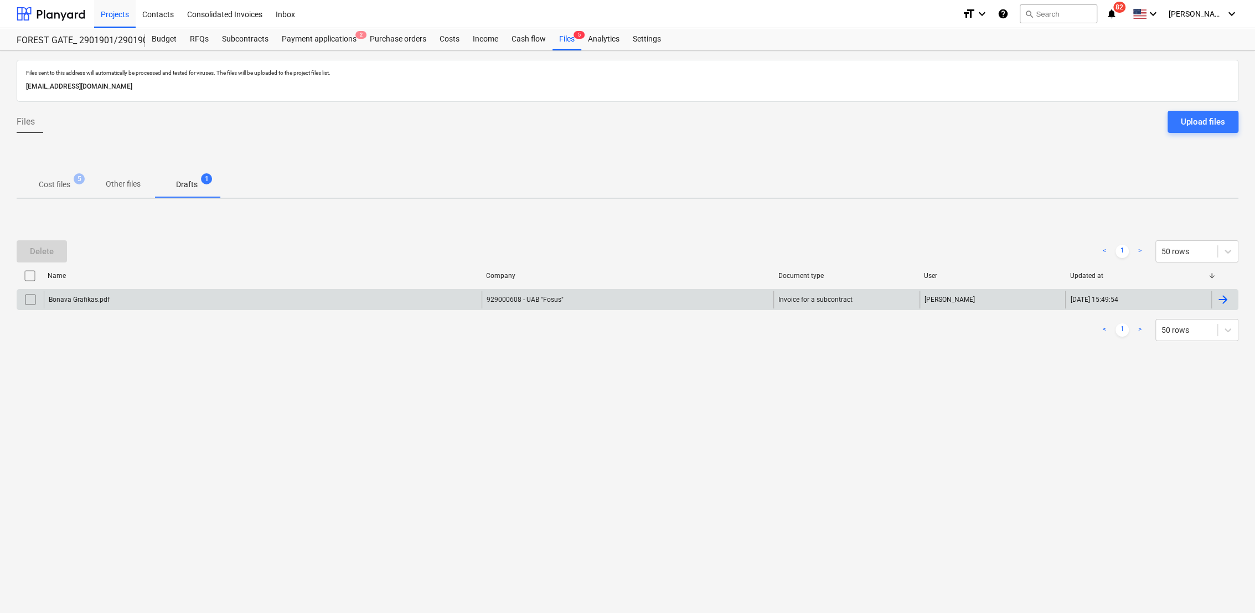
click at [1220, 299] on div at bounding box center [1222, 299] width 13 height 13
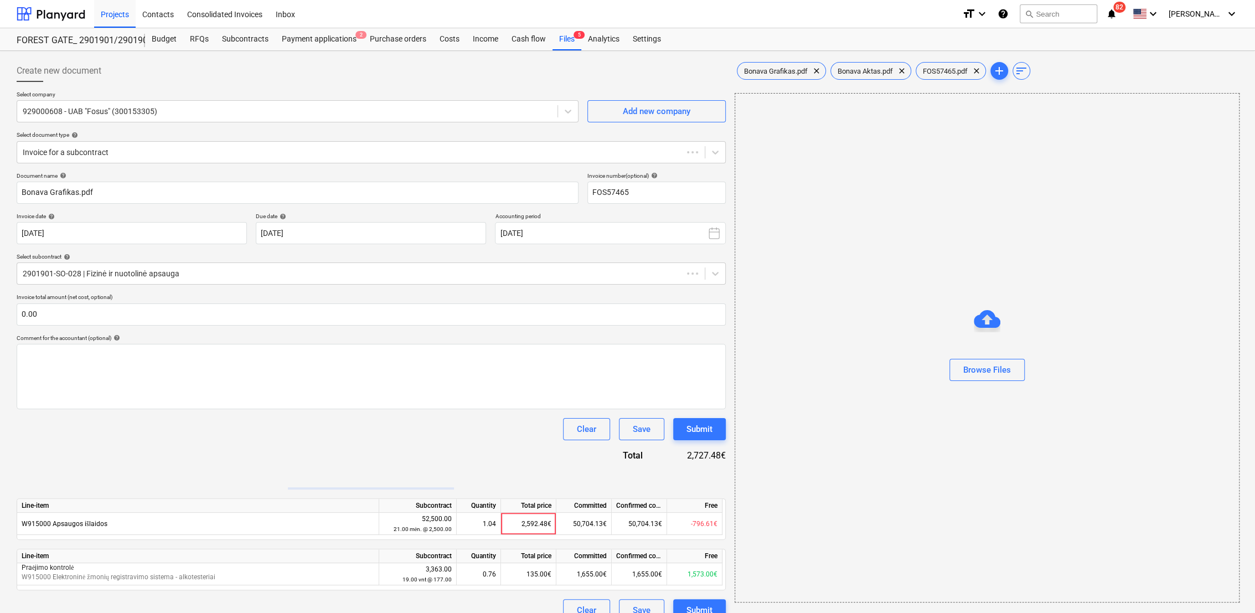
type input "FOS57465"
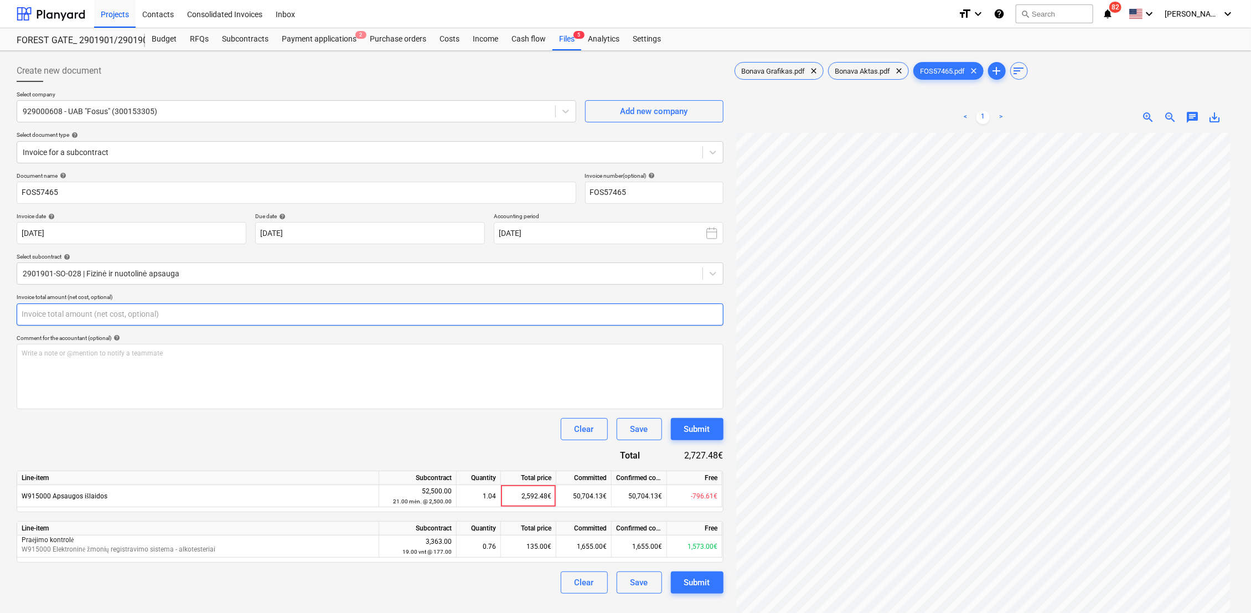
click at [185, 311] on input "text" at bounding box center [370, 314] width 707 height 22
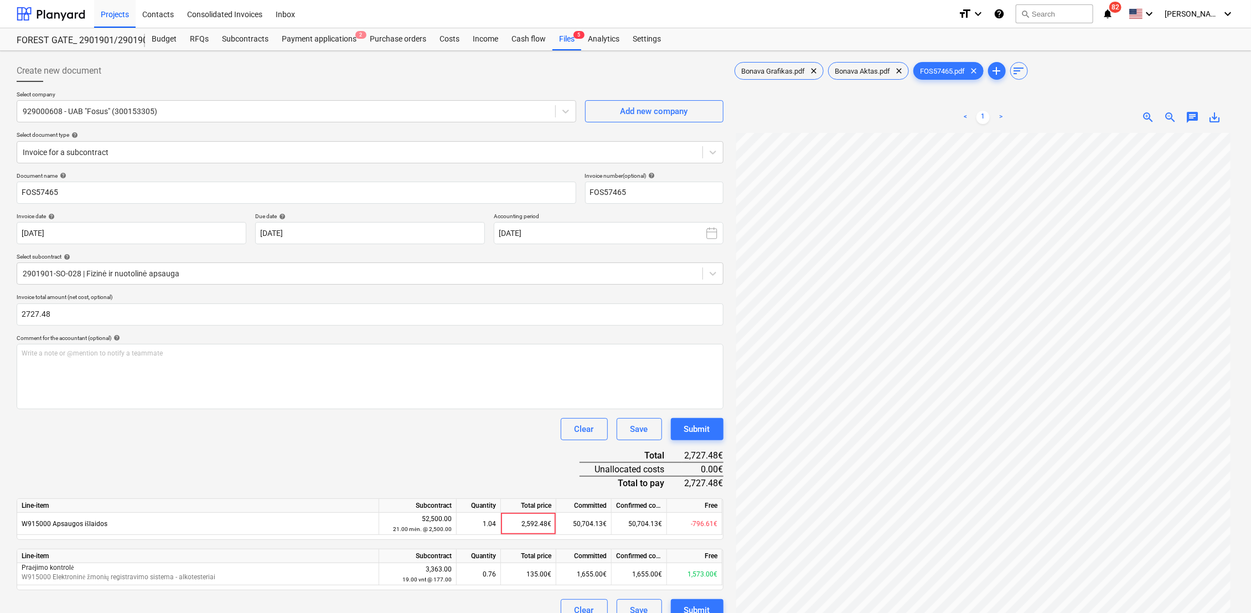
type input "2,727.48"
click at [410, 479] on div "Document name help FOS57465 Invoice number (optional) help FOS57465 Invoice dat…" at bounding box center [370, 396] width 707 height 449
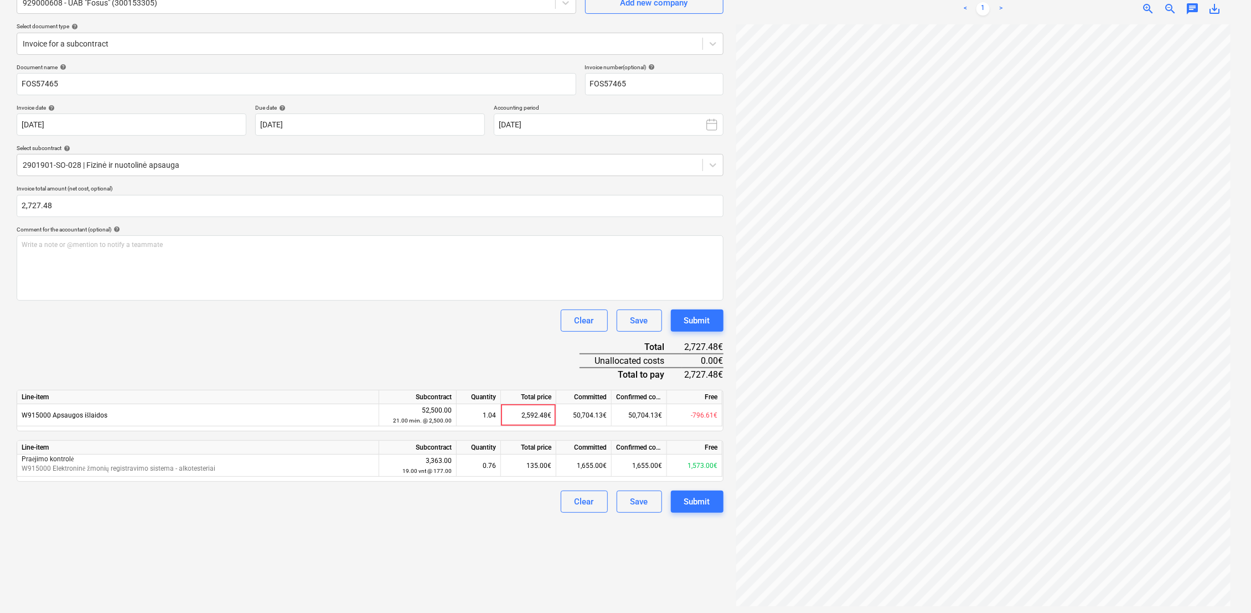
scroll to position [111, 0]
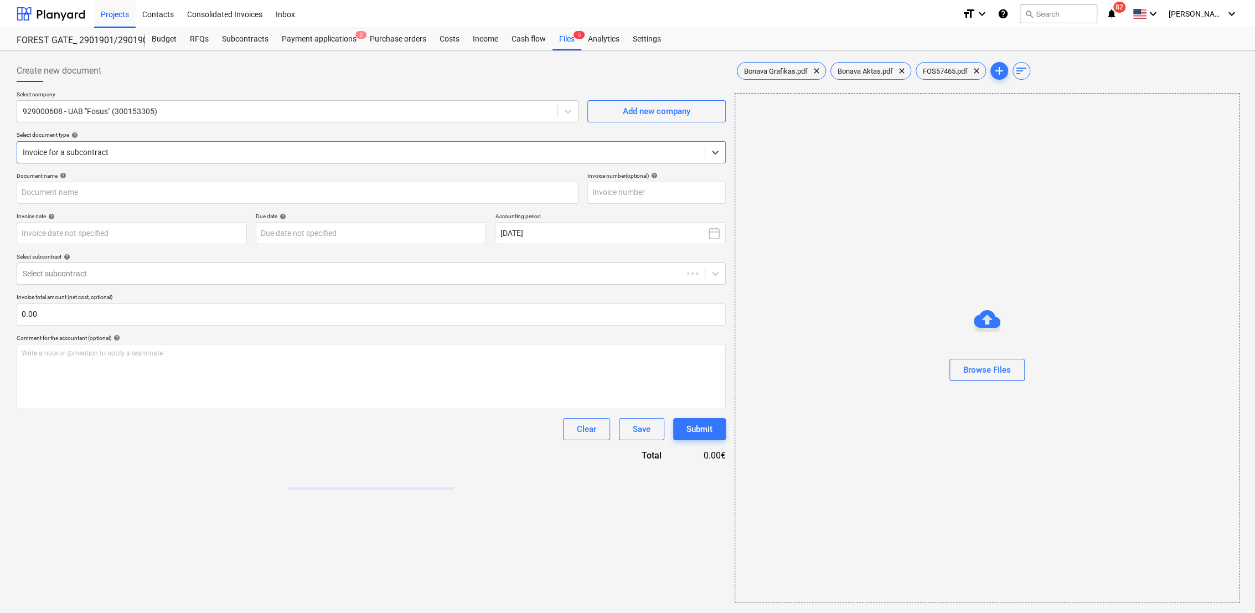
type input "FOS57465"
type input "[DATE]"
type input "Bonava Grafikas.pdf"
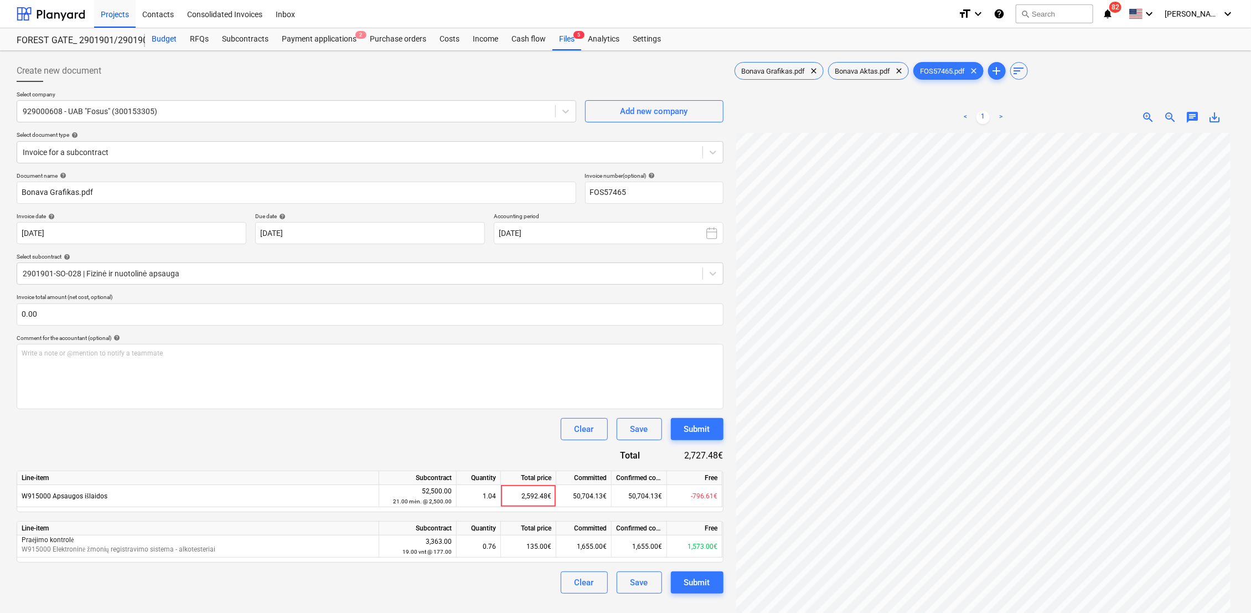
click at [165, 40] on div "Budget" at bounding box center [164, 39] width 38 height 22
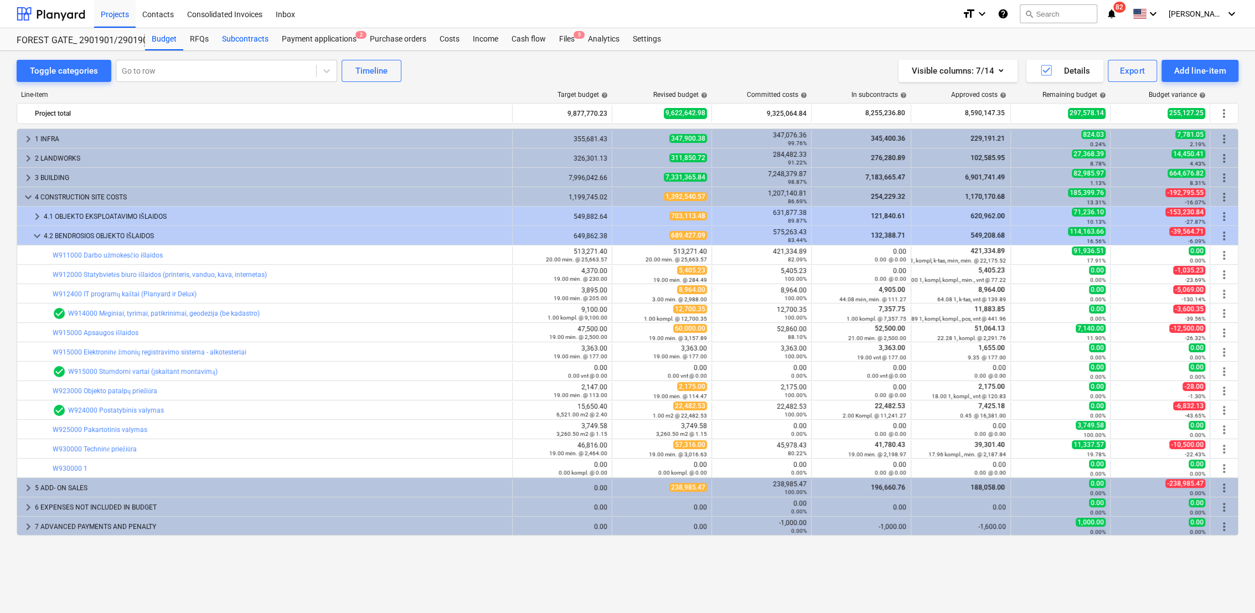
click at [253, 39] on div "Subcontracts" at bounding box center [245, 39] width 60 height 22
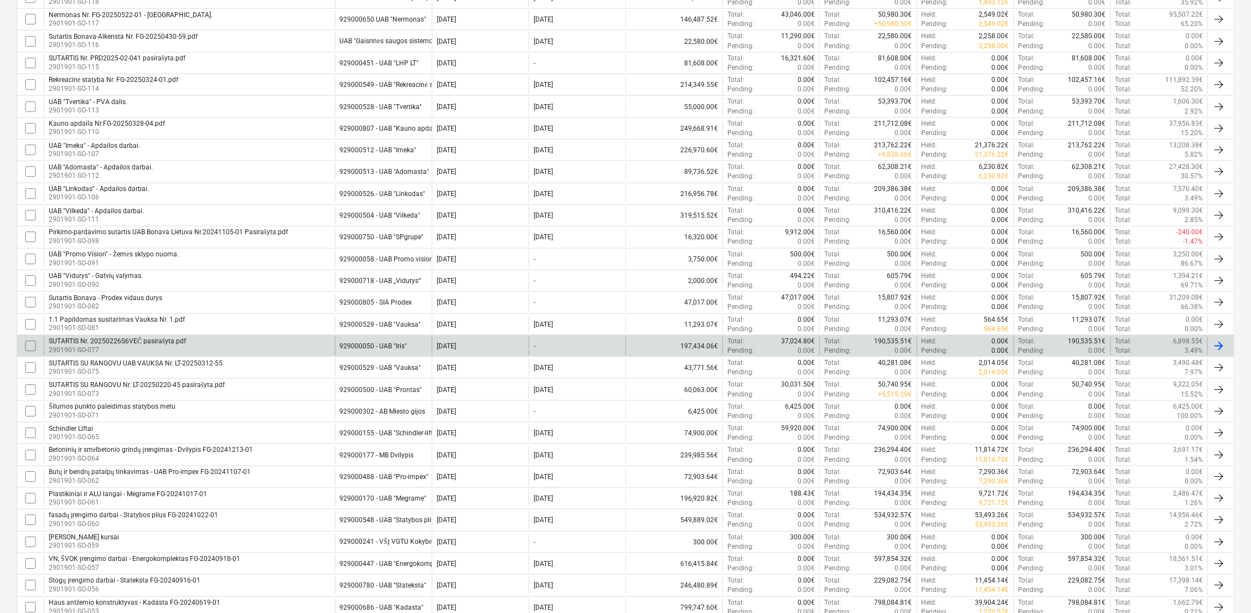
scroll to position [794, 0]
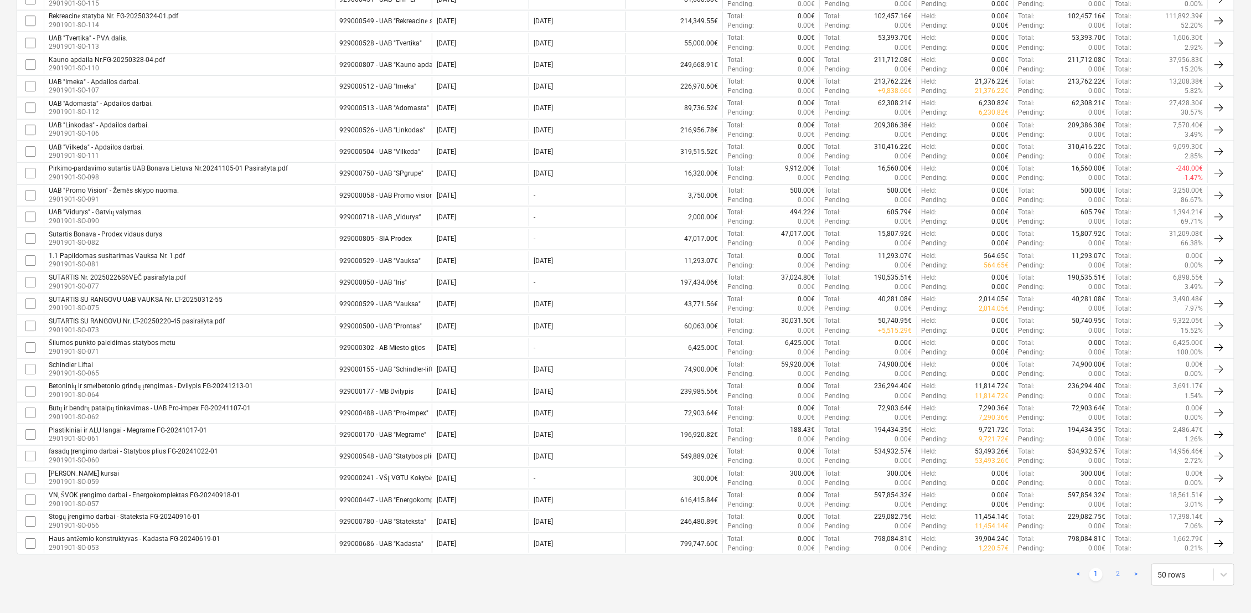
click at [1118, 571] on link "2" at bounding box center [1118, 574] width 13 height 13
checkbox input "false"
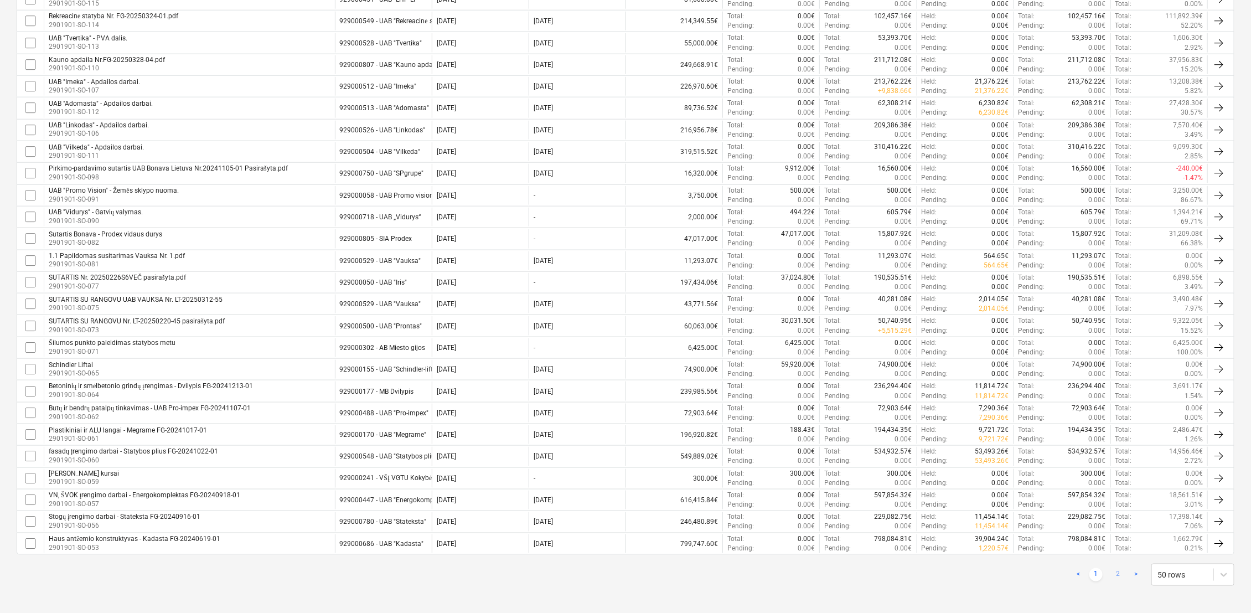
checkbox input "false"
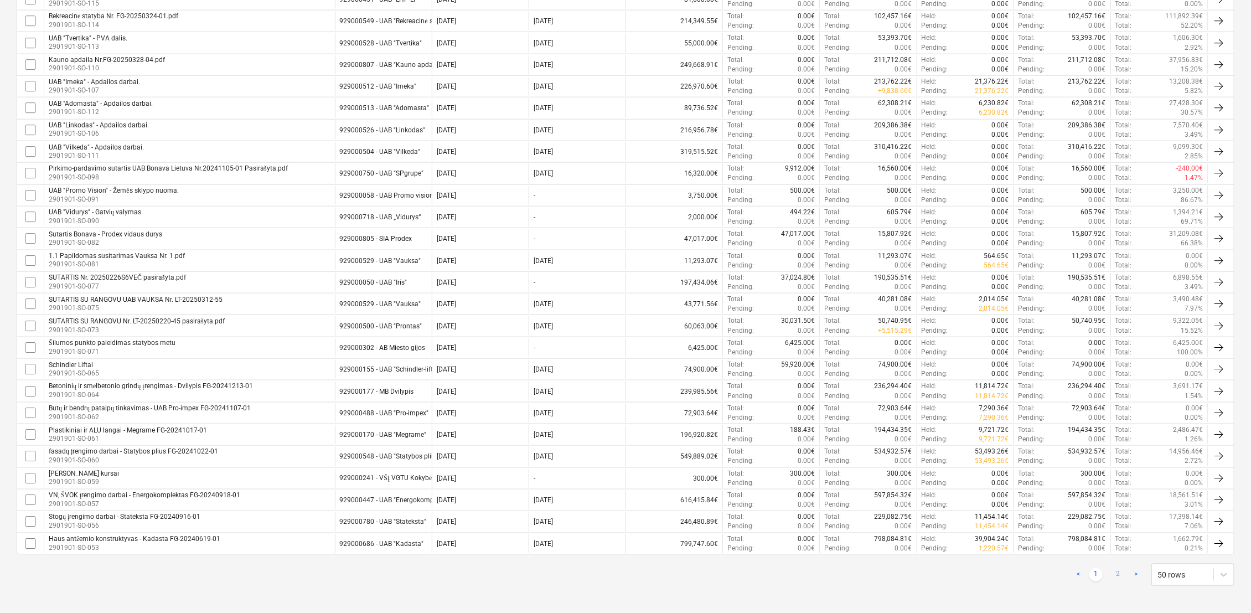
checkbox input "false"
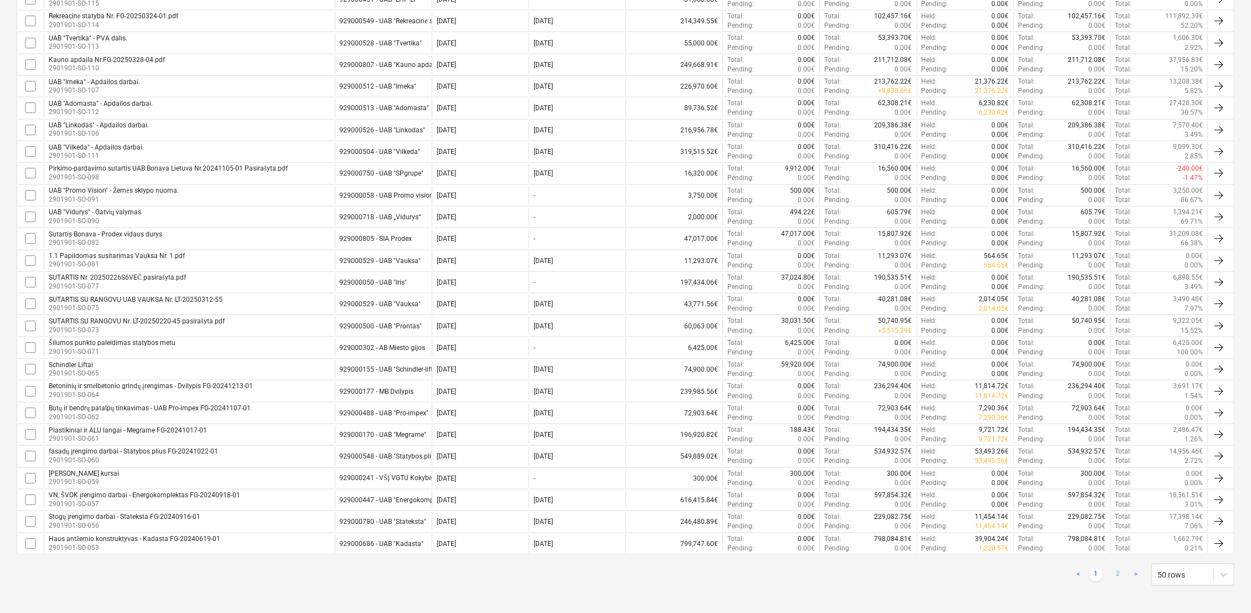
checkbox input "false"
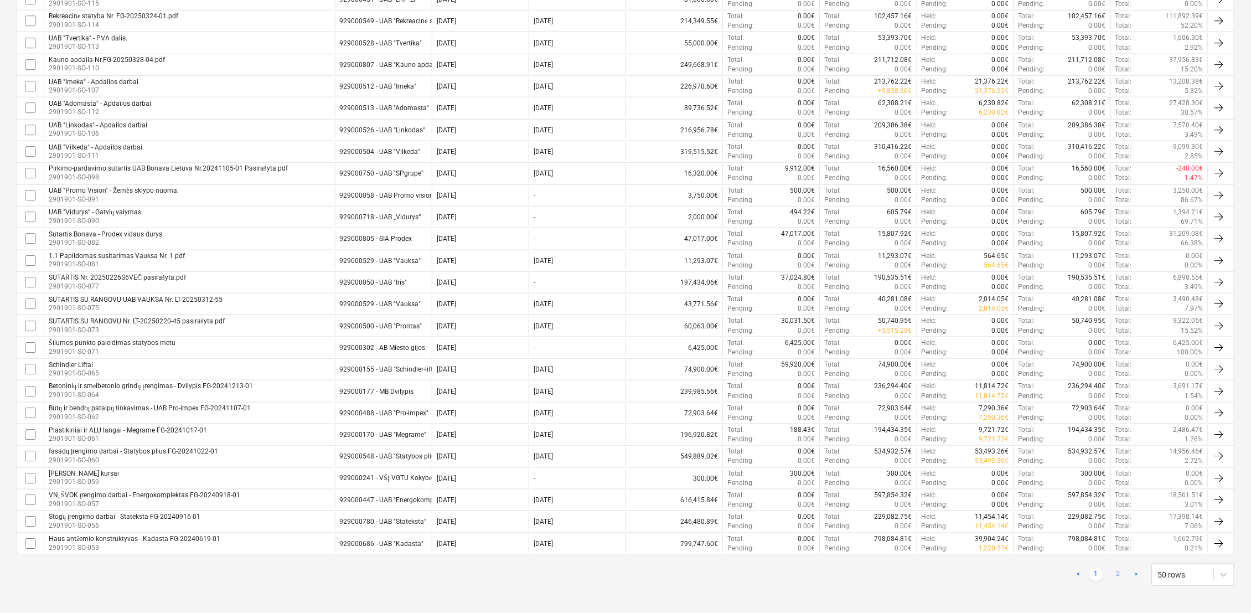
checkbox input "false"
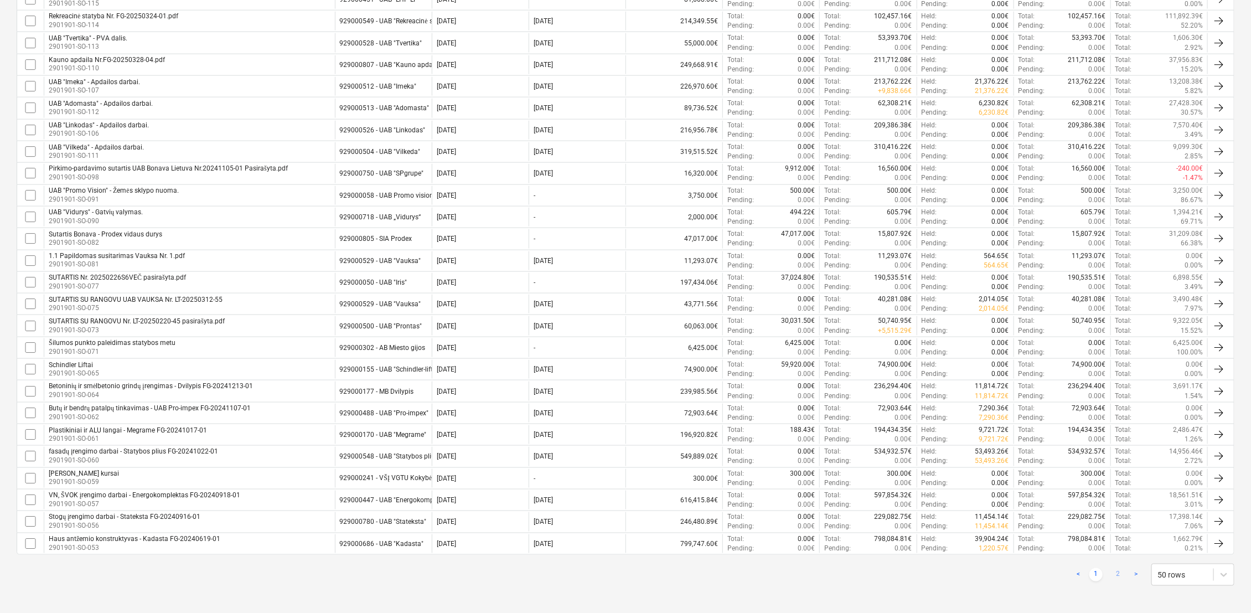
checkbox input "false"
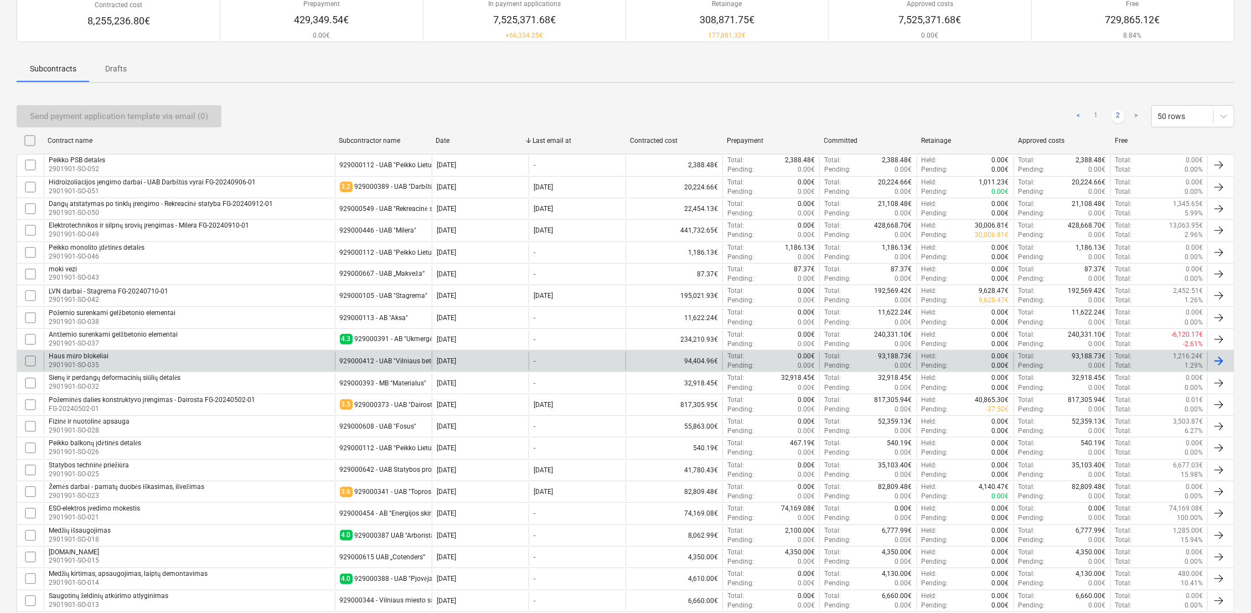
scroll to position [252, 0]
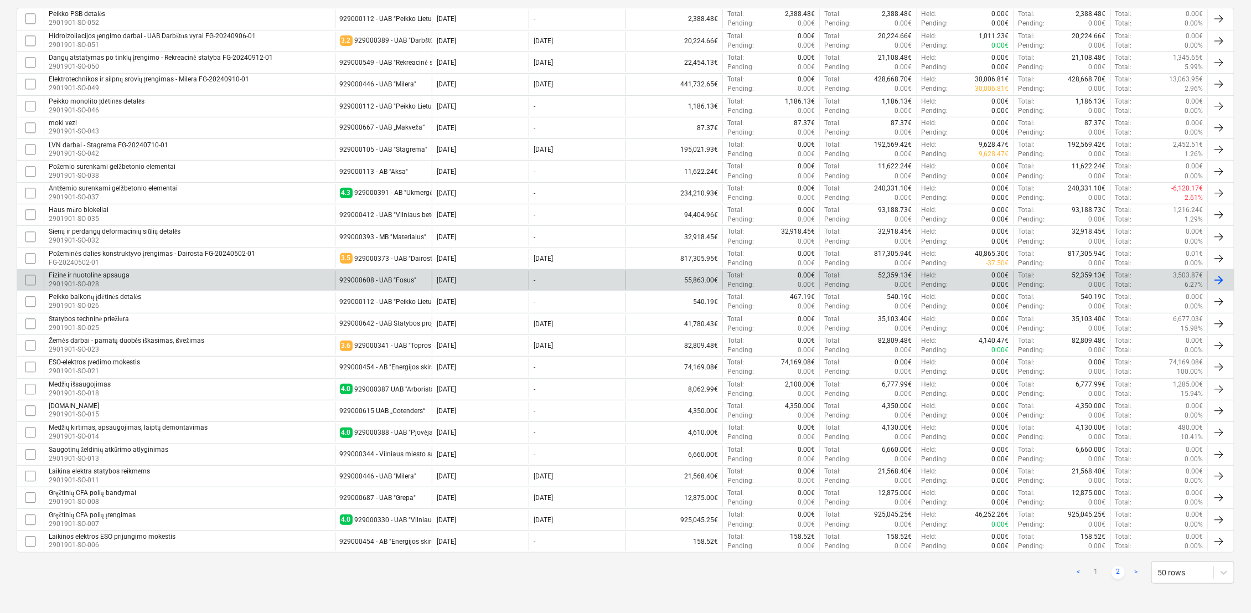
click at [120, 272] on div "Fizinė ir nuotolinė apsauga" at bounding box center [89, 275] width 81 height 8
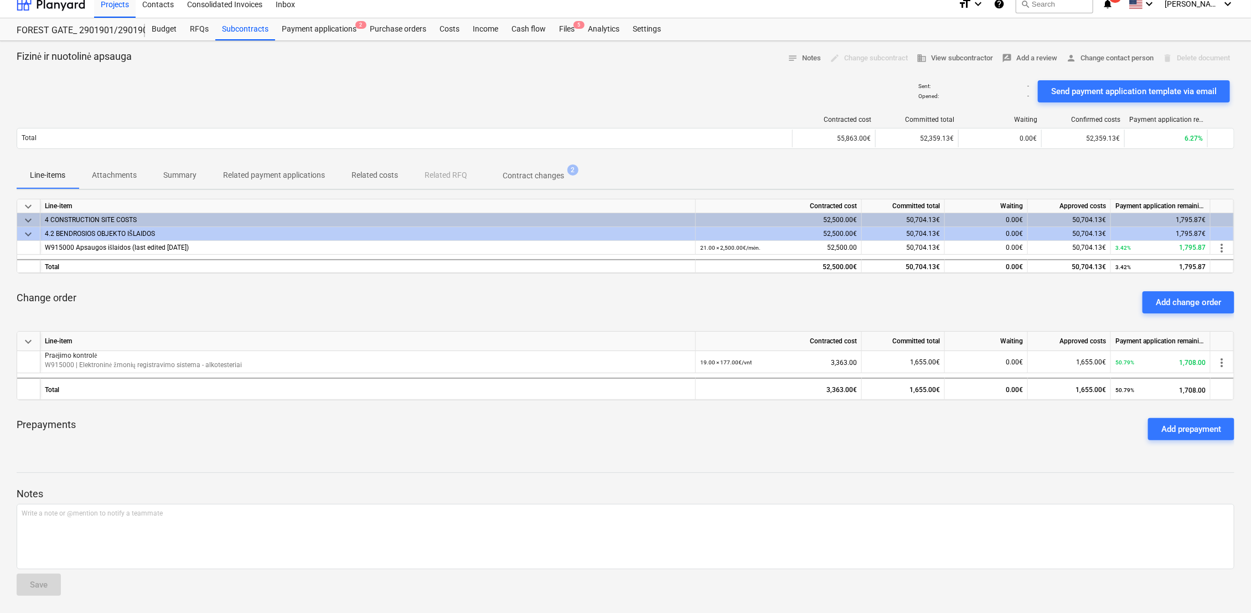
click at [117, 177] on p "Attachments" at bounding box center [114, 175] width 45 height 12
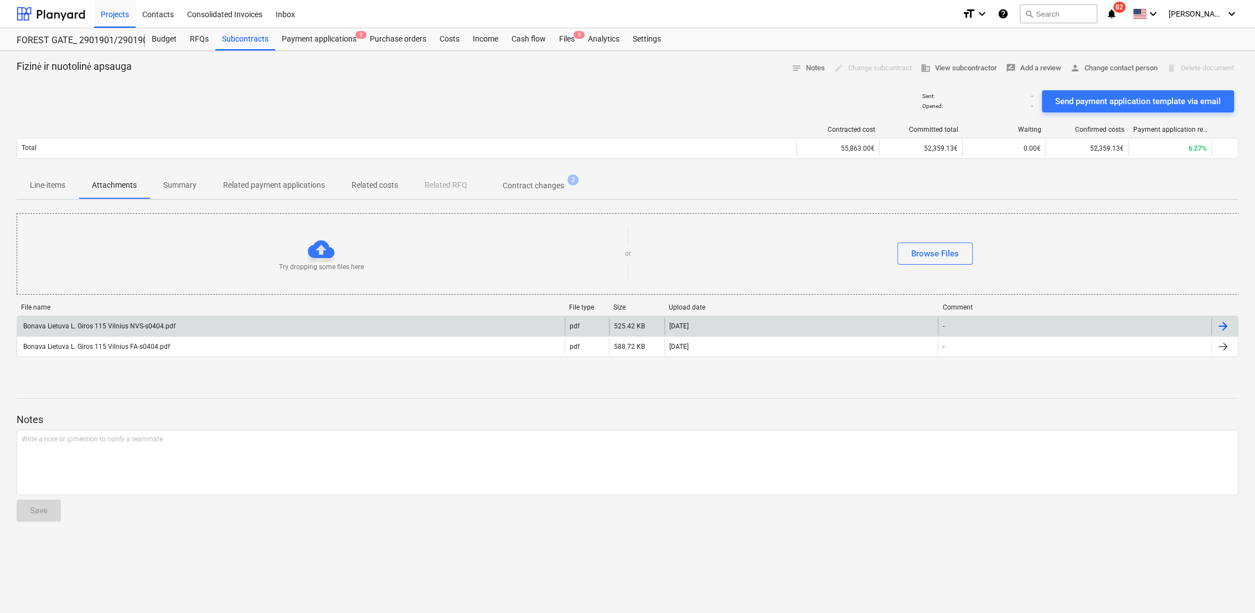
click at [1222, 327] on div at bounding box center [1222, 325] width 13 height 13
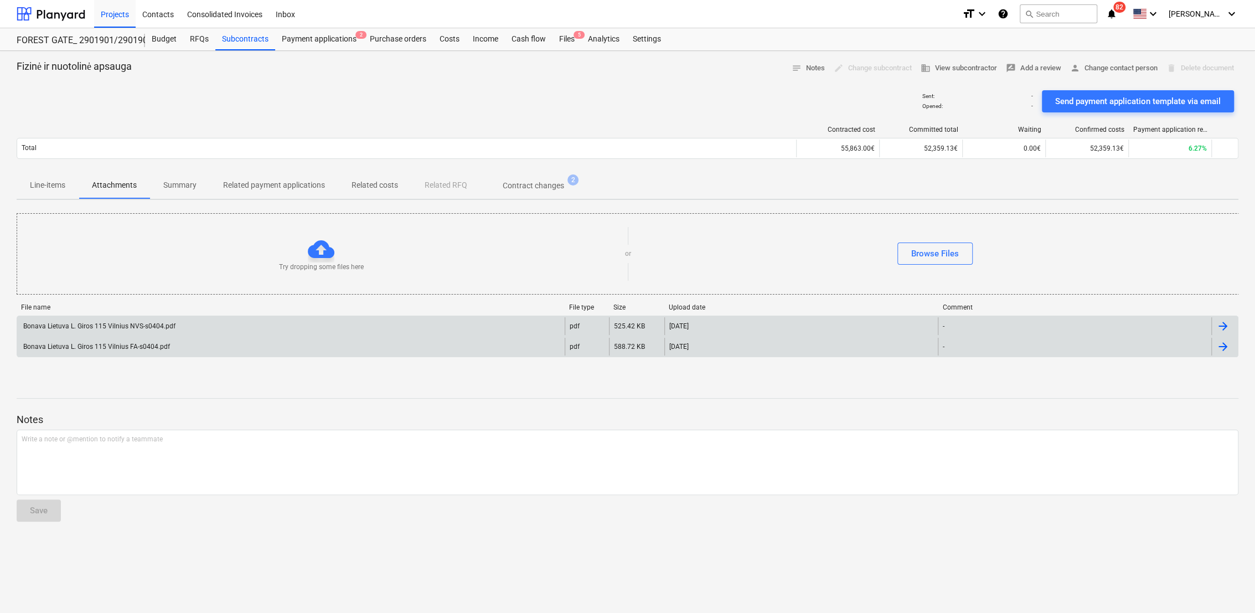
click at [150, 350] on div "Bonava Lietuva L. Giros 115 Vilnius FA-s0404.pdf" at bounding box center [290, 347] width 547 height 18
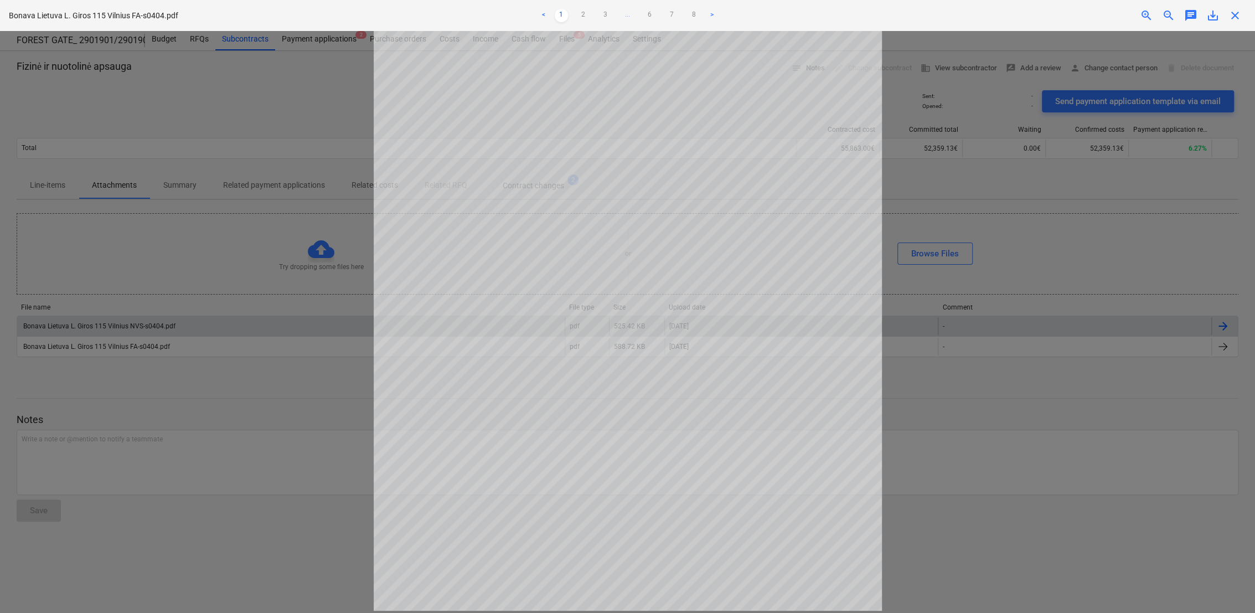
scroll to position [79, 0]
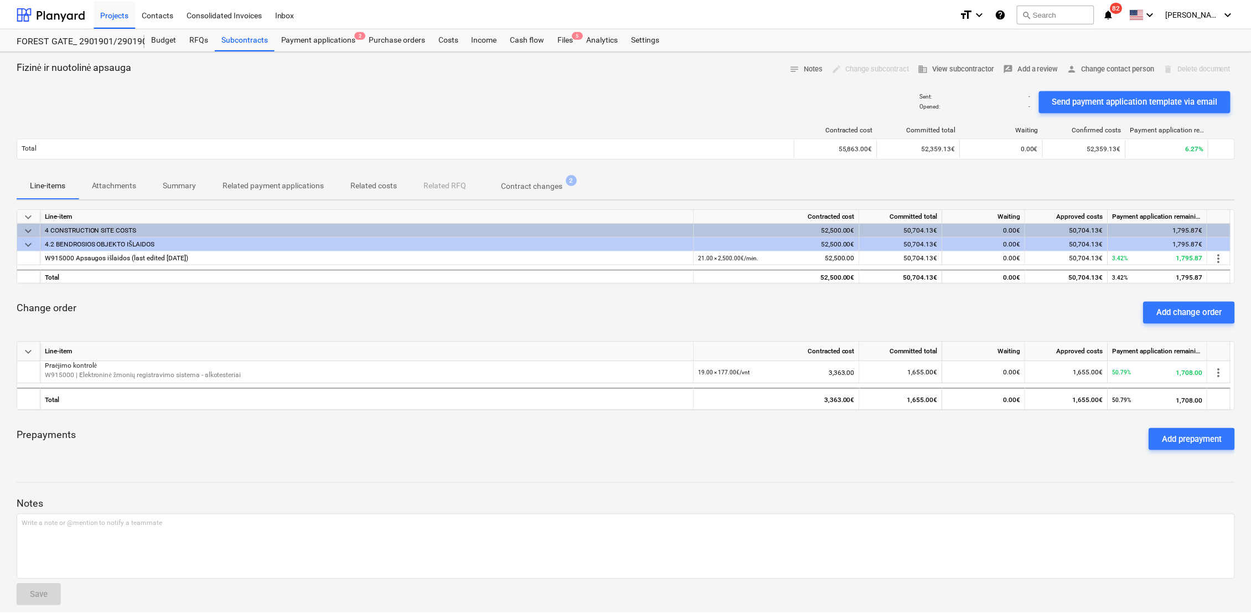
scroll to position [10, 0]
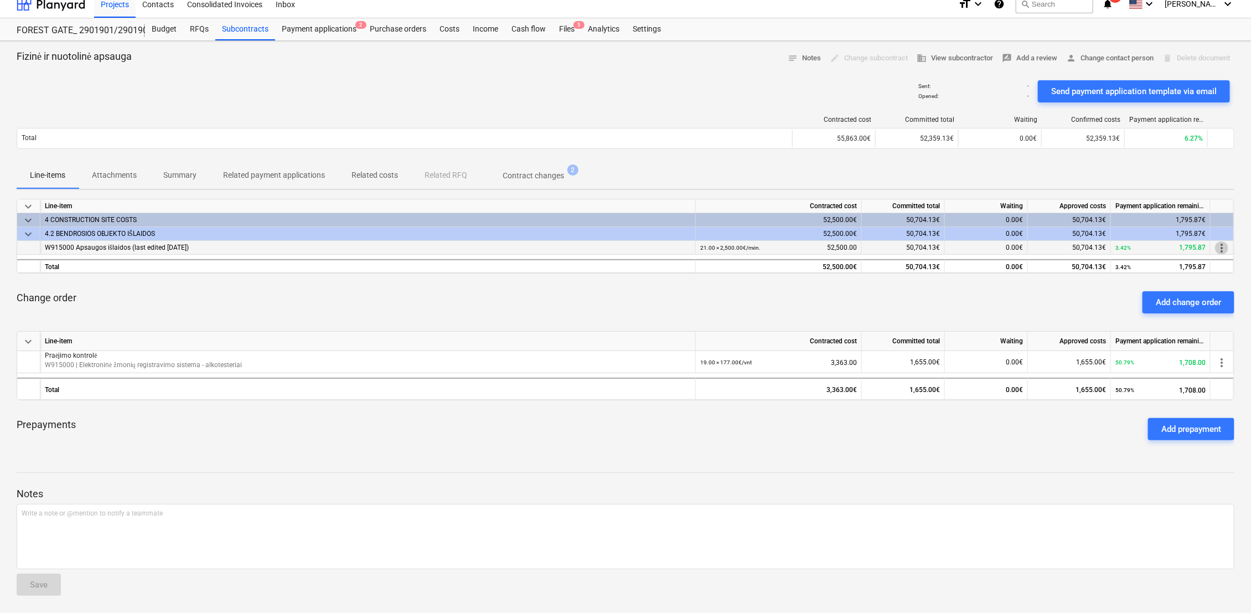
click at [1224, 246] on span "more_vert" at bounding box center [1221, 247] width 13 height 13
click at [1225, 246] on li "Edit" at bounding box center [1229, 247] width 33 height 25
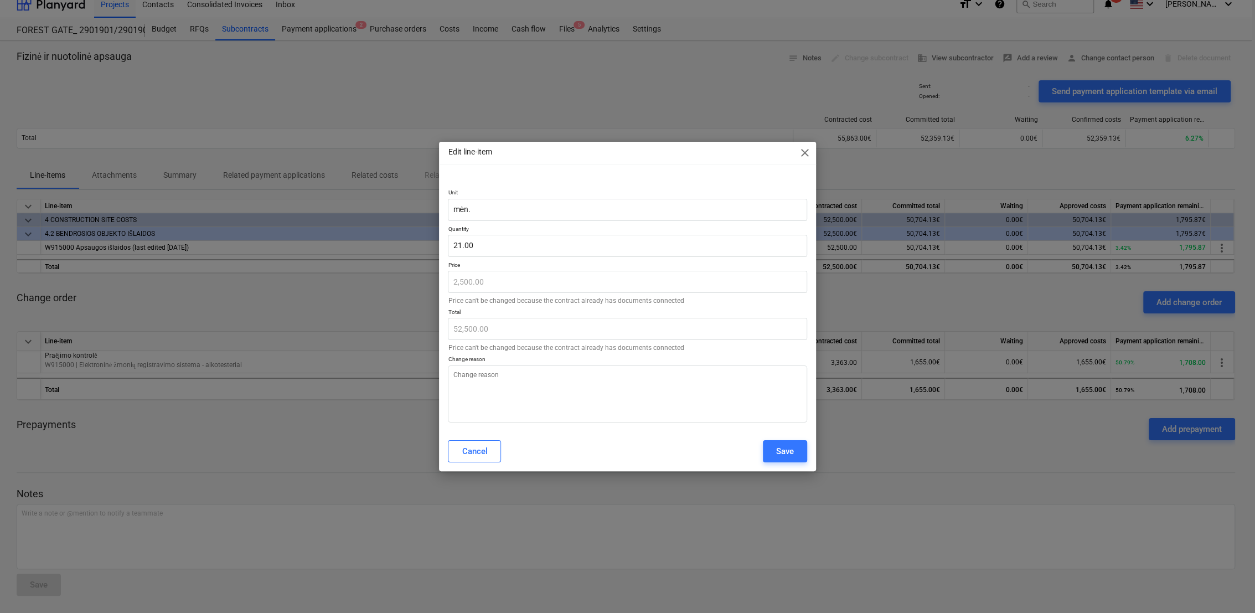
type textarea "x"
click at [497, 245] on input "21" at bounding box center [627, 246] width 359 height 22
type input "2"
type textarea "x"
type input "5,000.00"
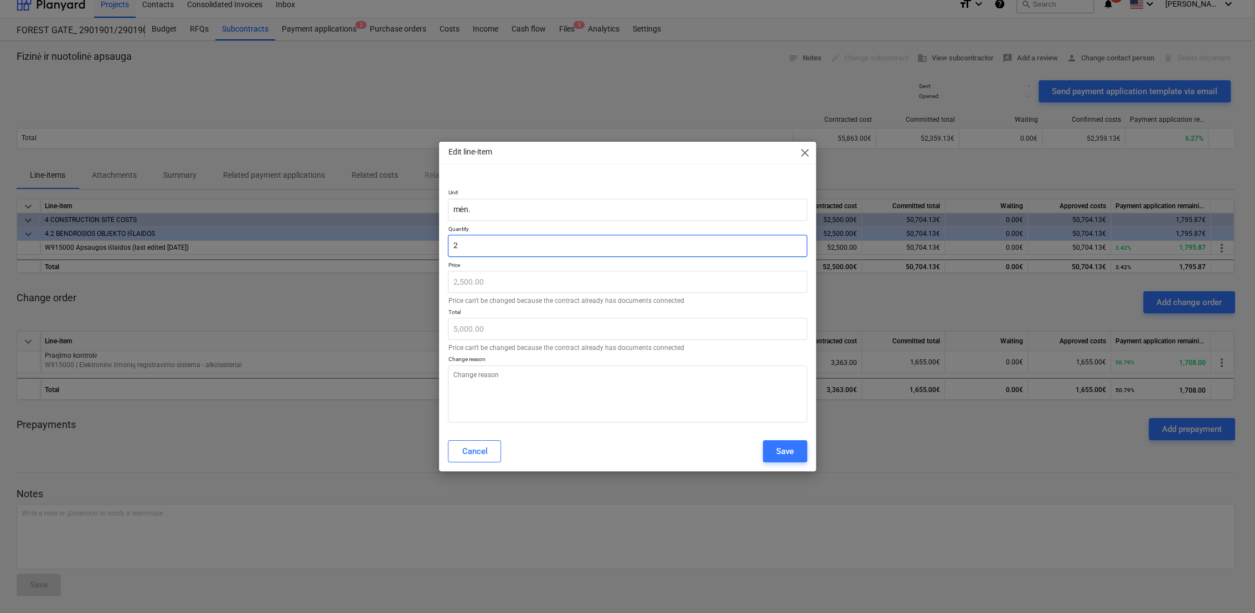
type input "22"
type textarea "x"
type input "55,000.00"
type input "2"
type textarea "x"
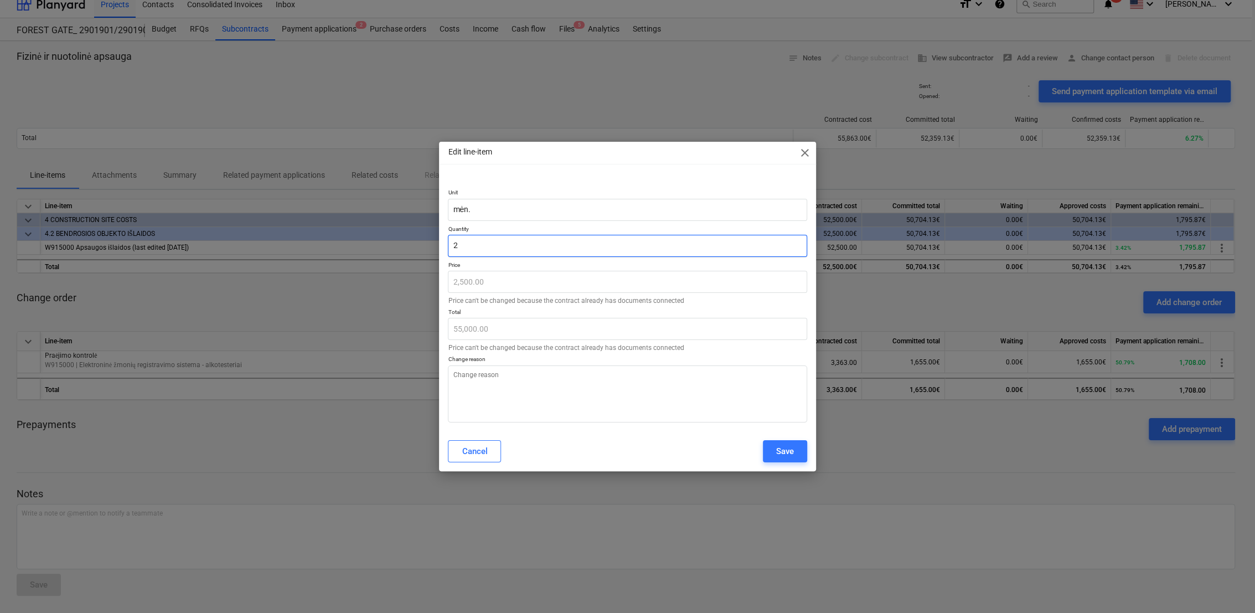
type input "5,000.00"
type input "25"
type textarea "x"
type input "62,500.00"
type input "2"
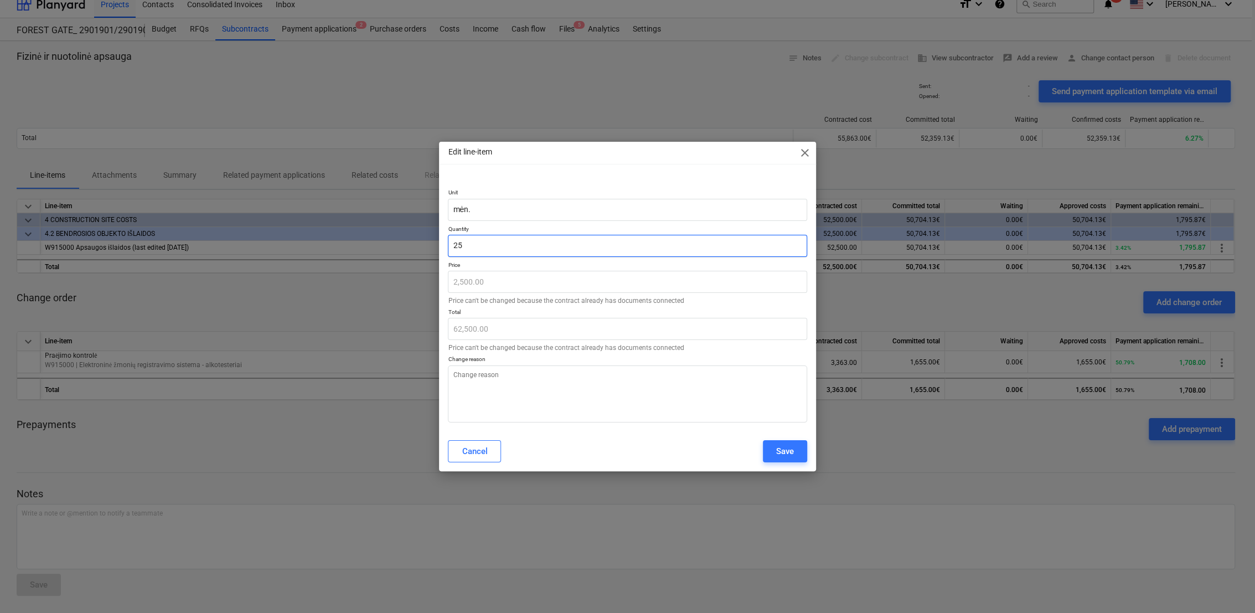
type textarea "x"
type input "5,000.00"
type input "24"
type textarea "x"
type input "60,000.00"
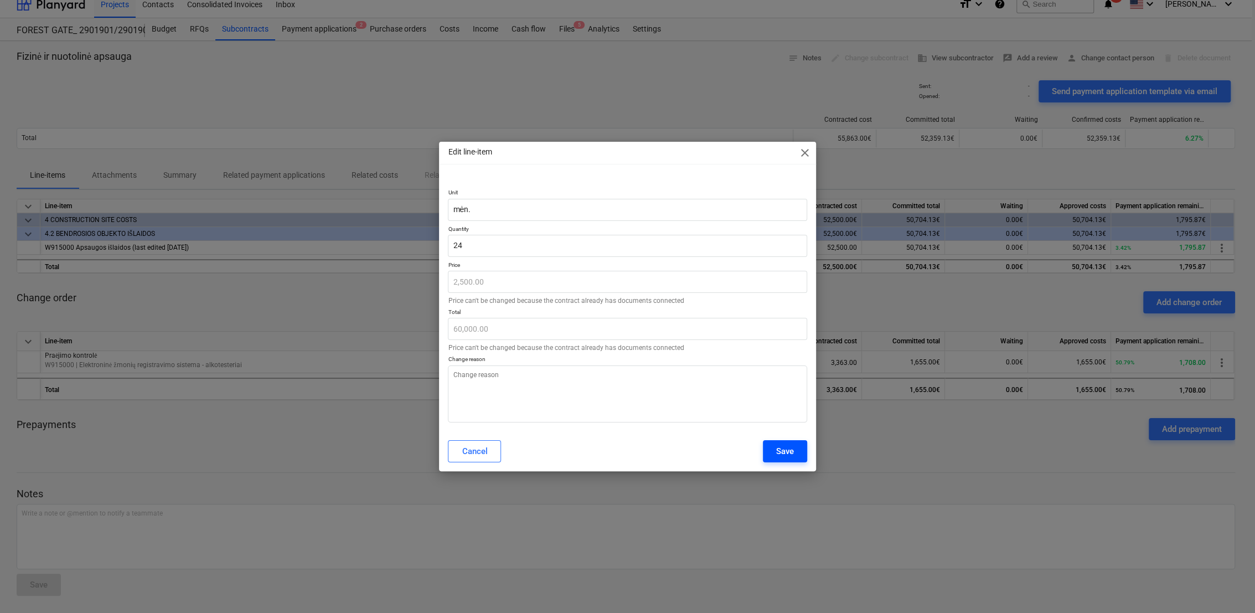
type input "24.00"
click at [787, 453] on div "Save" at bounding box center [785, 451] width 18 height 14
type textarea "x"
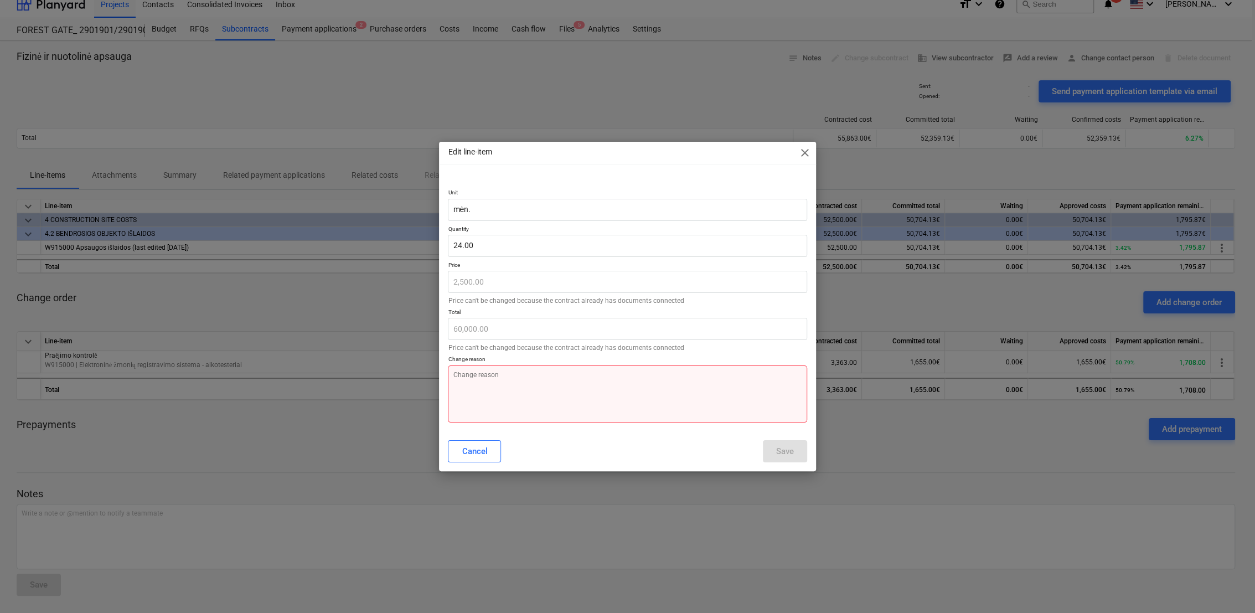
click at [557, 372] on textarea at bounding box center [627, 393] width 359 height 57
type textarea "P"
type textarea "x"
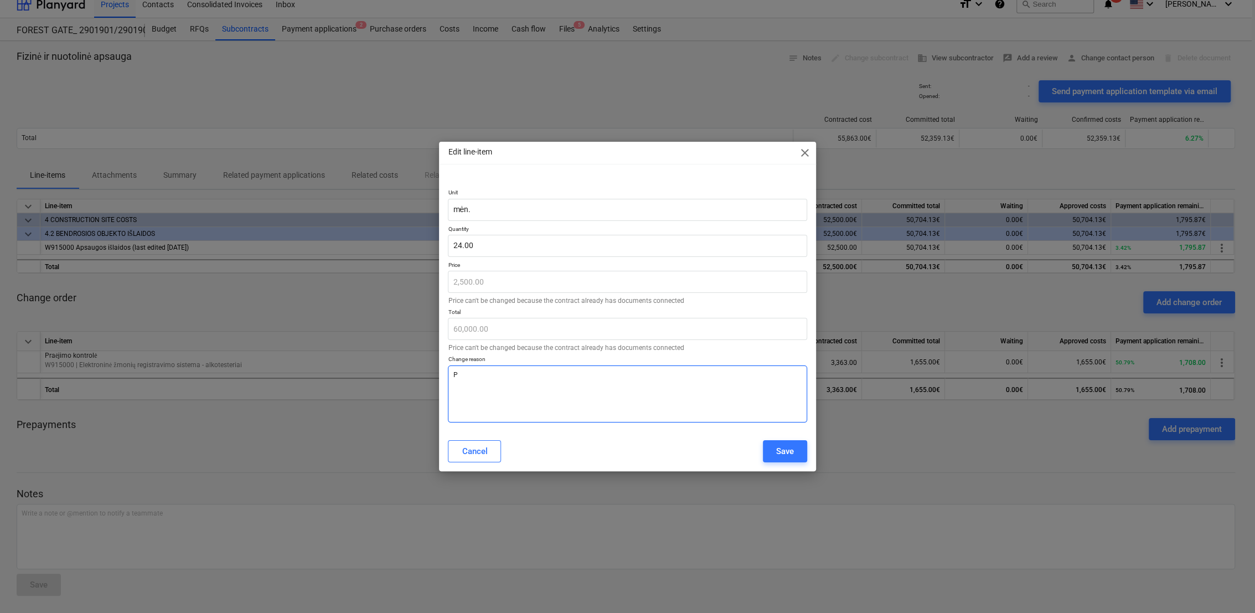
type textarea "Pa"
type textarea "x"
type textarea "Pad"
type textarea "x"
type textarea "Padi"
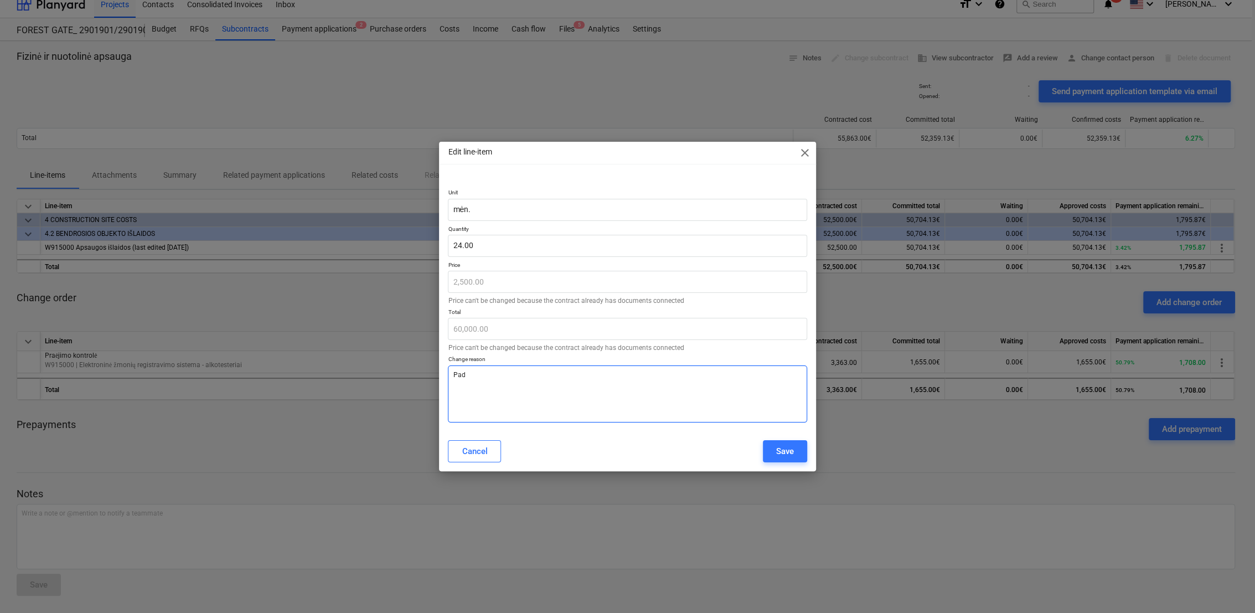
type textarea "x"
type textarea "Padid"
type textarea "x"
type textarea "Padidė"
type textarea "x"
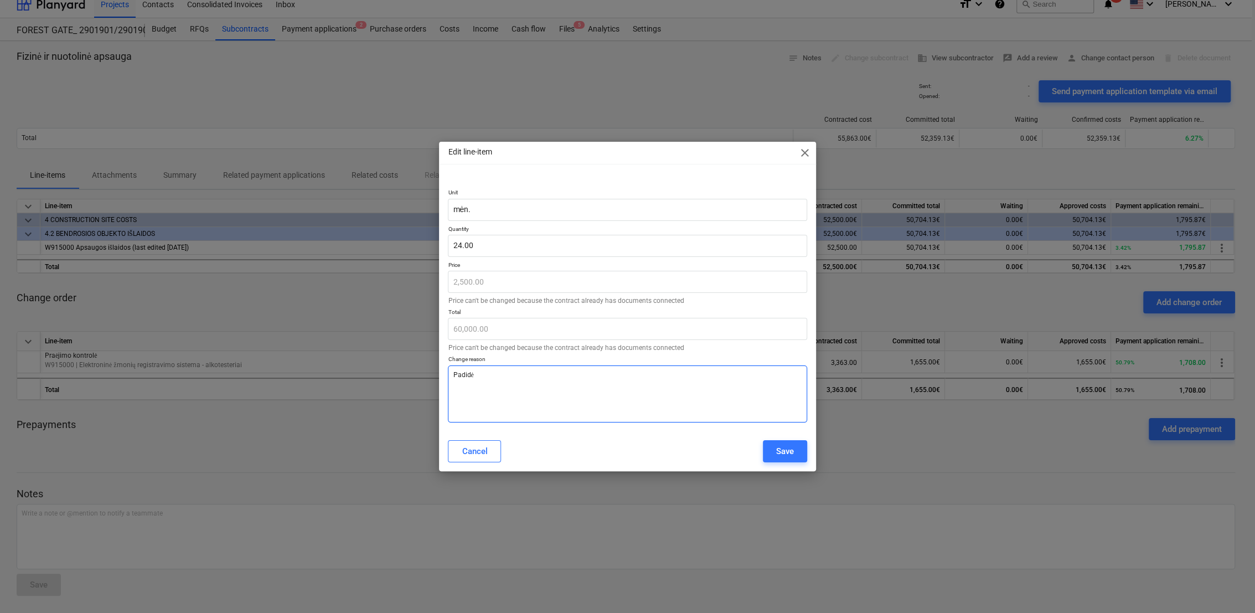
type textarea "Padidėj"
type textarea "x"
type textarea "Padidėję"
type textarea "x"
type textarea "Padidėję"
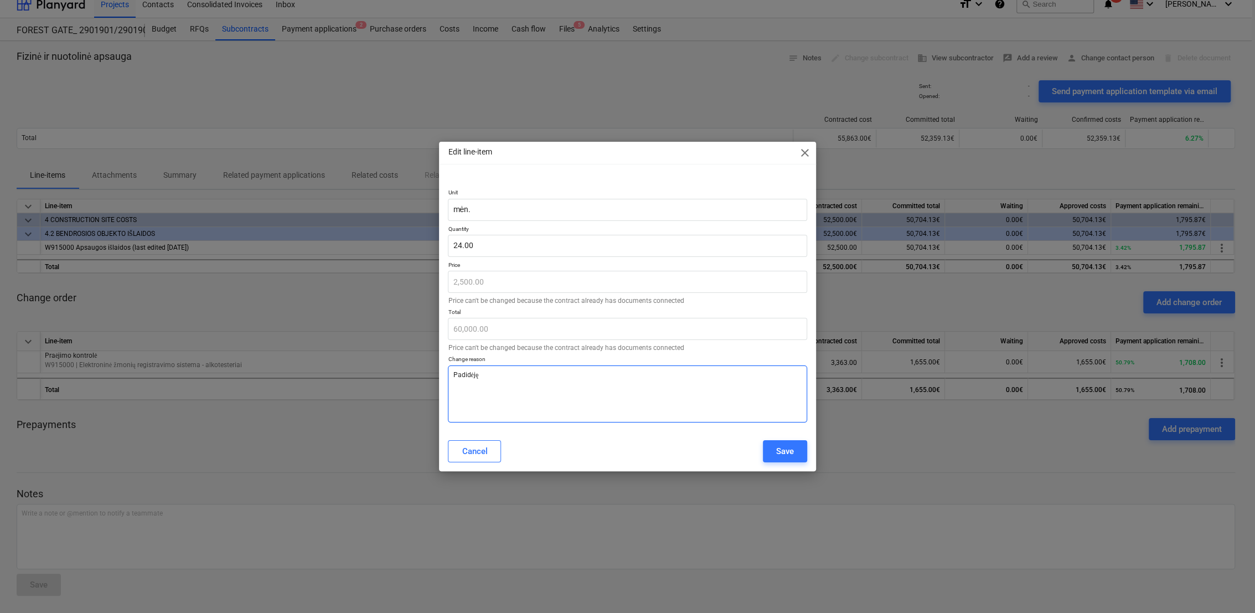
type textarea "x"
type textarea "Padidėję k"
type textarea "x"
type textarea "Padidėję ki"
type textarea "x"
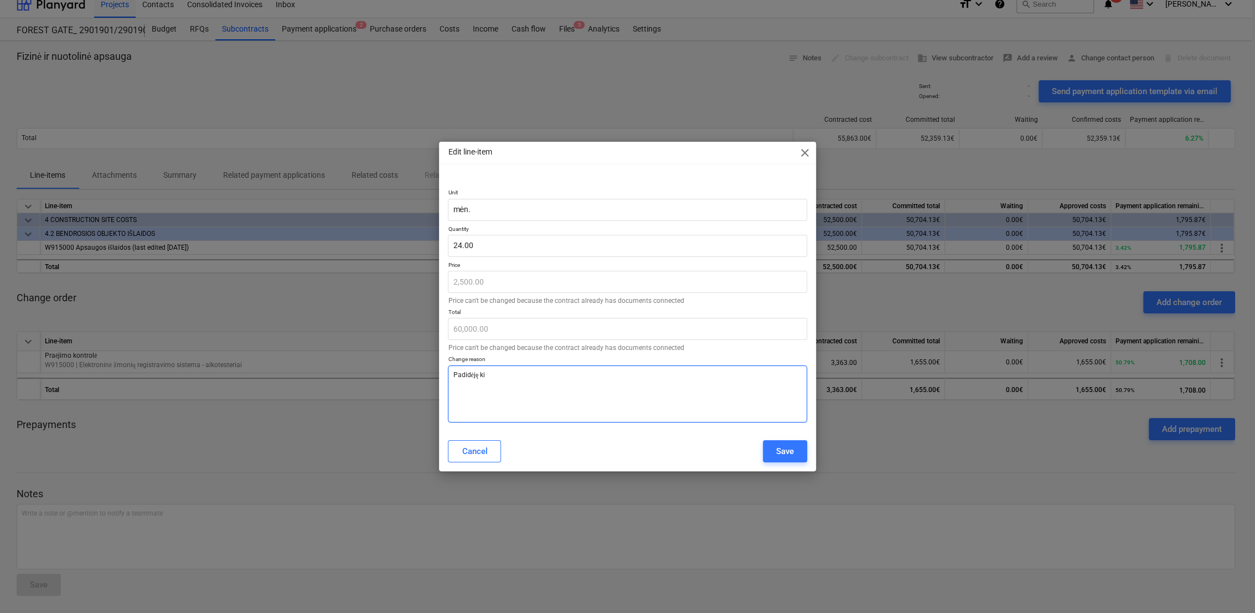
type textarea "Padidėję kie"
type textarea "x"
type textarea "Padidėję kiek"
type textarea "x"
type textarea "Padidėję kieki"
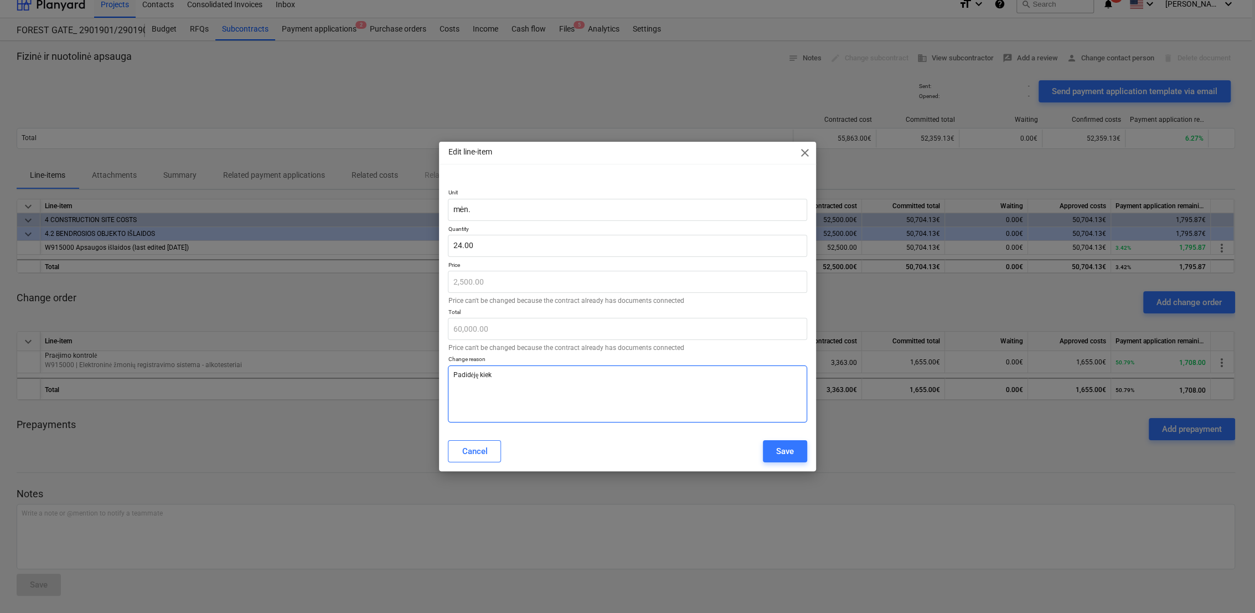
type textarea "x"
type textarea "Padidėję kiekia"
type textarea "x"
type textarea "Padidėję kiekiao"
type textarea "x"
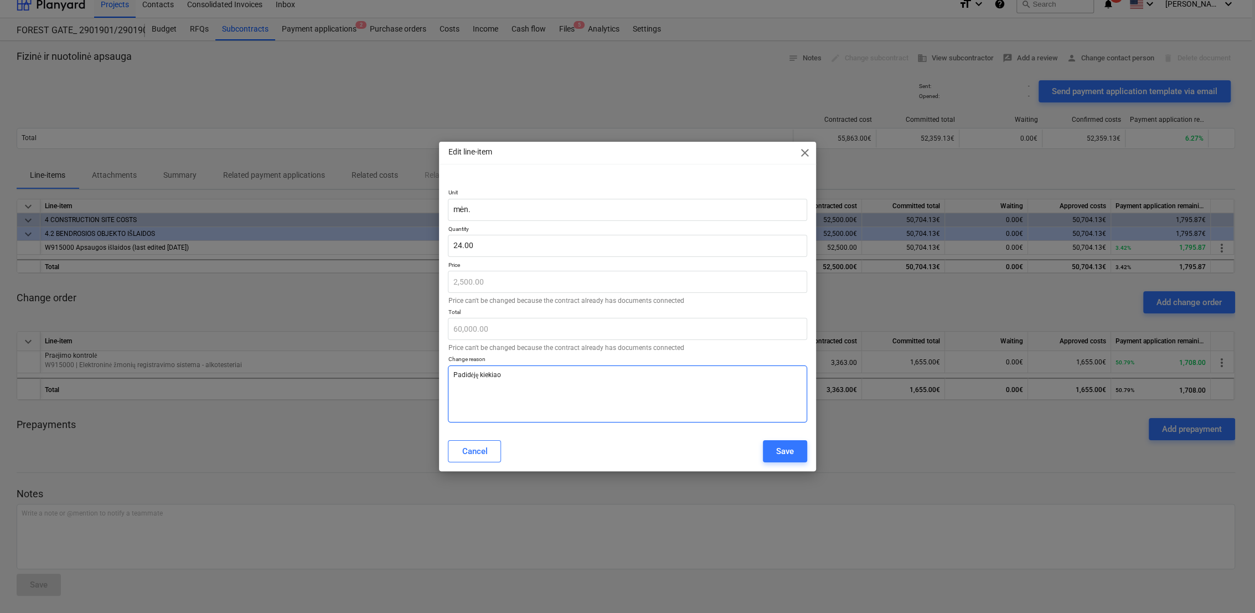
type textarea "Padidėję kiekia"
type textarea "x"
type textarea "Padidėję kiekiai"
type textarea "x"
type textarea "Padidėję kiekiai"
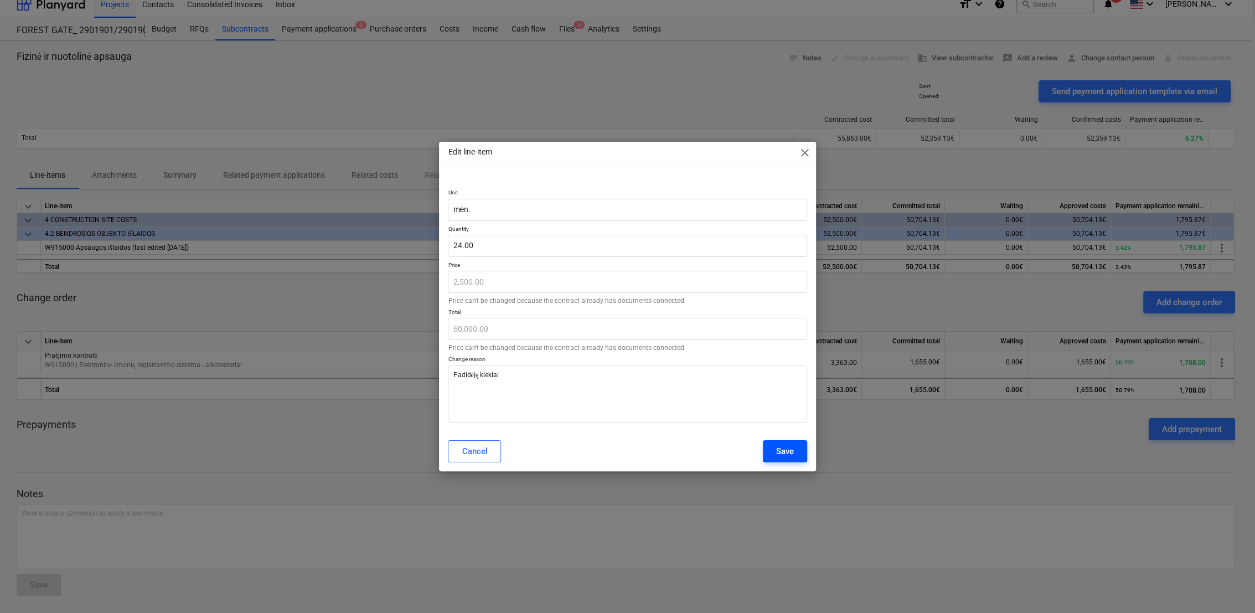
click at [794, 448] on button "Save" at bounding box center [785, 451] width 44 height 22
type textarea "x"
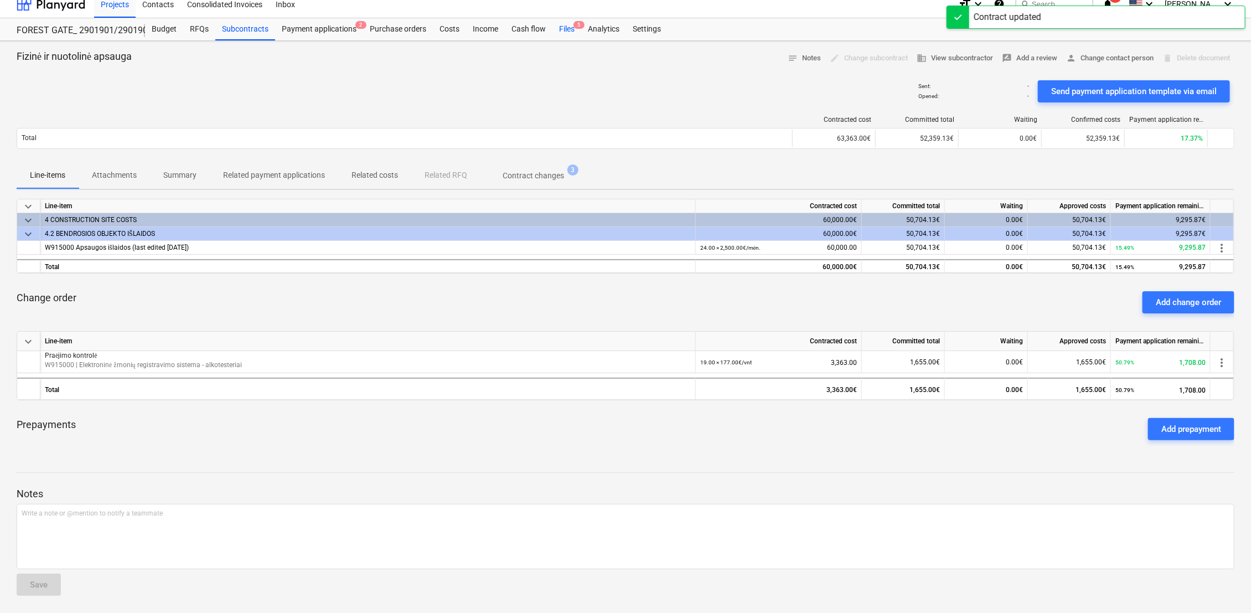
click at [564, 32] on div "Files 5" at bounding box center [566, 29] width 29 height 22
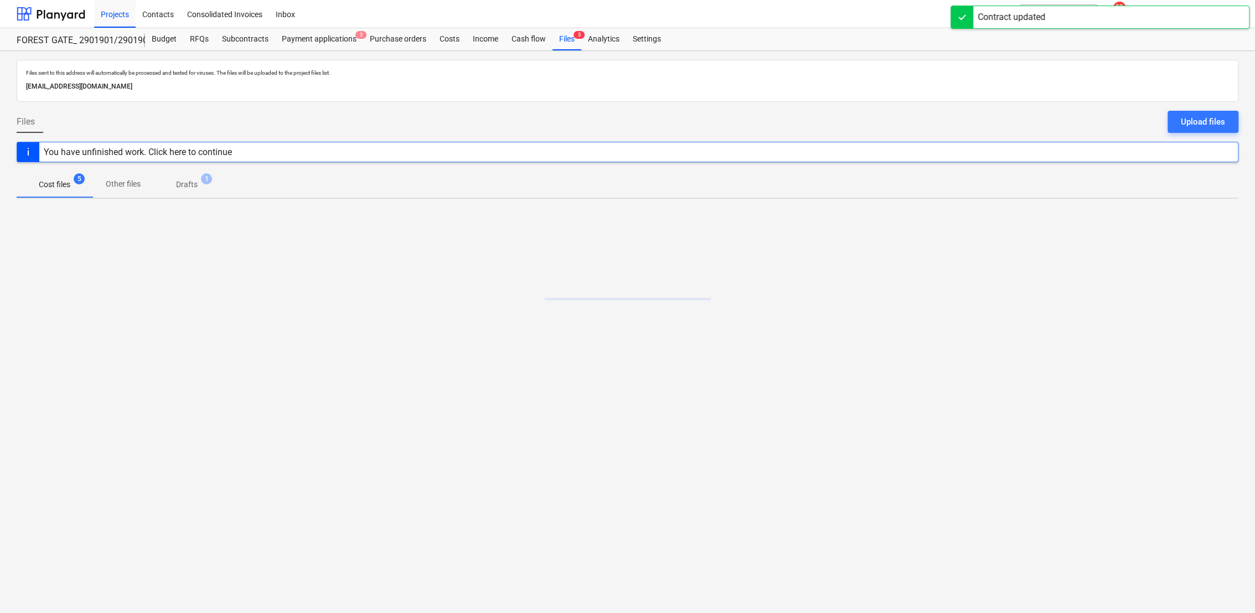
click at [195, 181] on p "Drafts" at bounding box center [187, 185] width 22 height 12
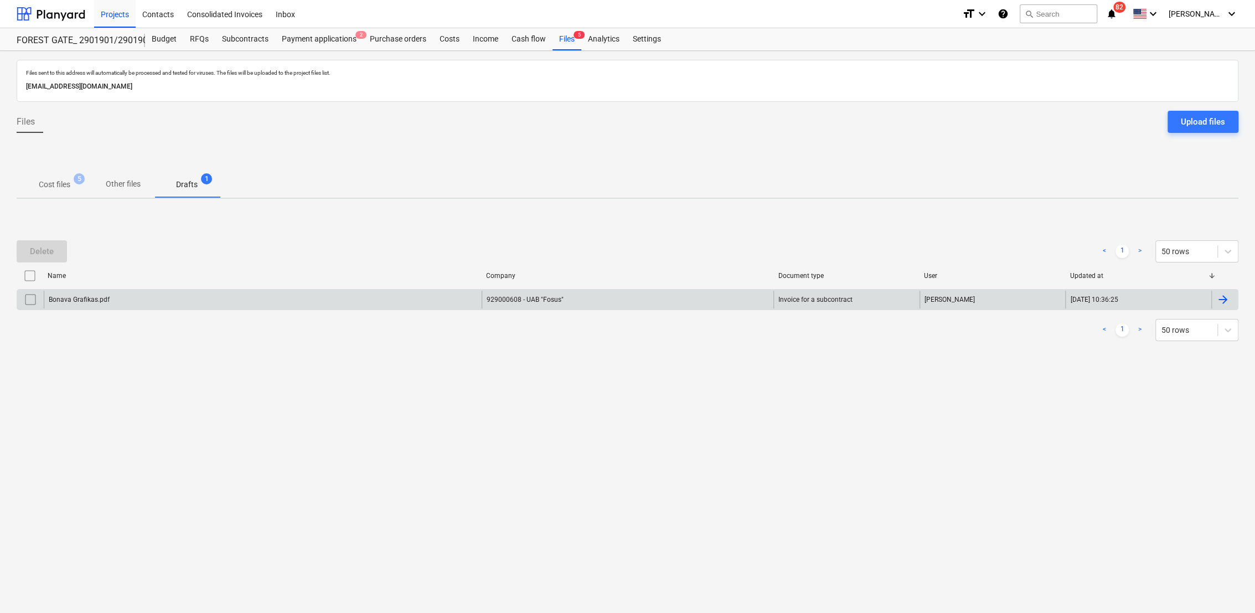
click at [1207, 297] on div "07.10.2025 10:36:25" at bounding box center [1138, 300] width 146 height 18
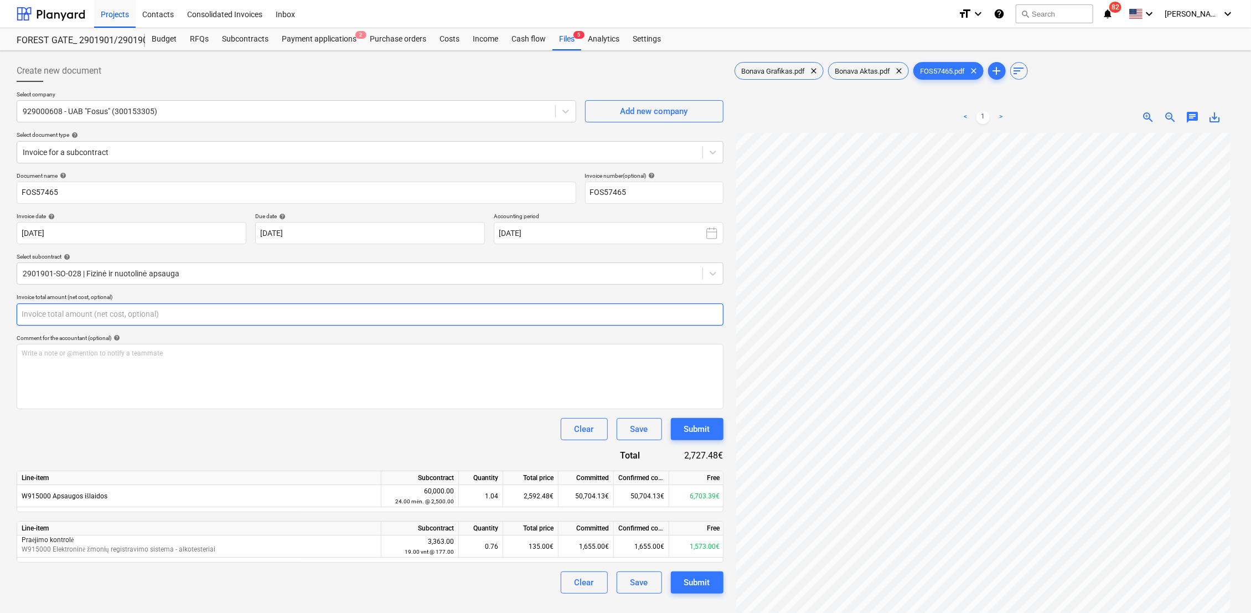
click at [239, 320] on input "text" at bounding box center [370, 314] width 707 height 22
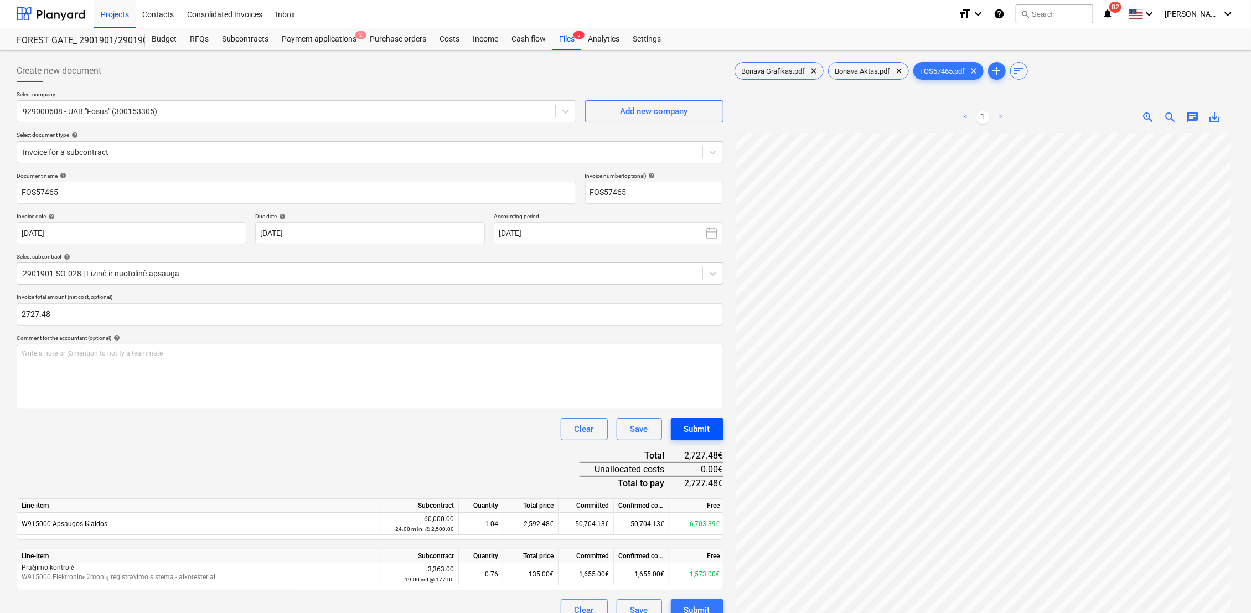
type input "2,727.48"
click at [706, 423] on div "Submit" at bounding box center [697, 429] width 26 height 14
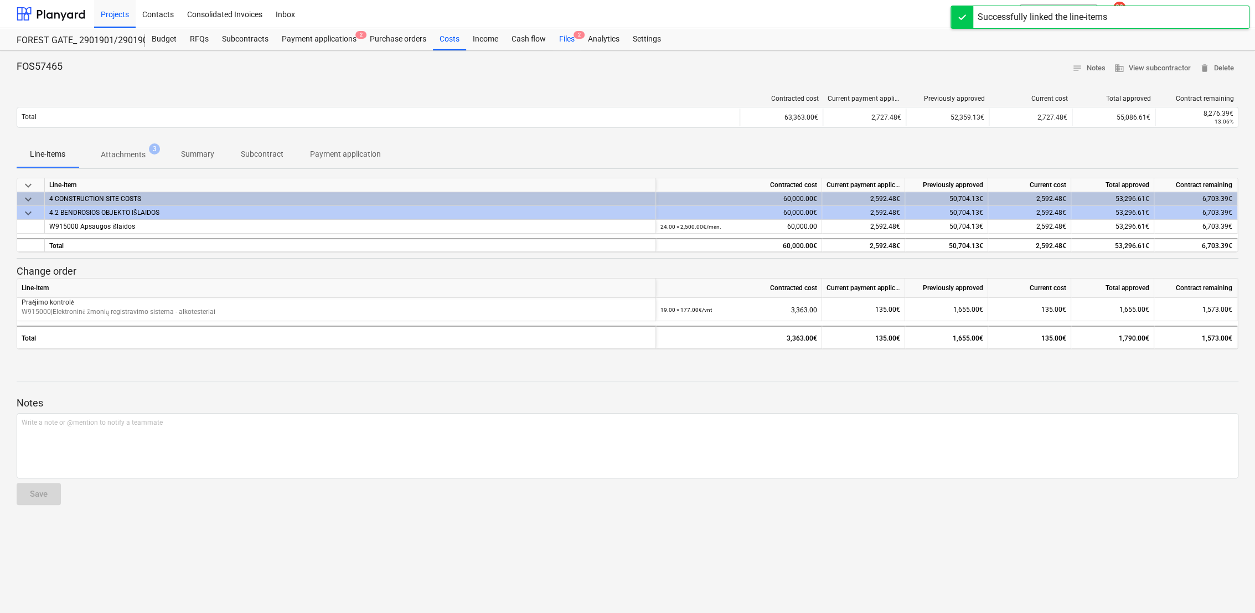
click at [566, 40] on div "Files 2" at bounding box center [566, 39] width 29 height 22
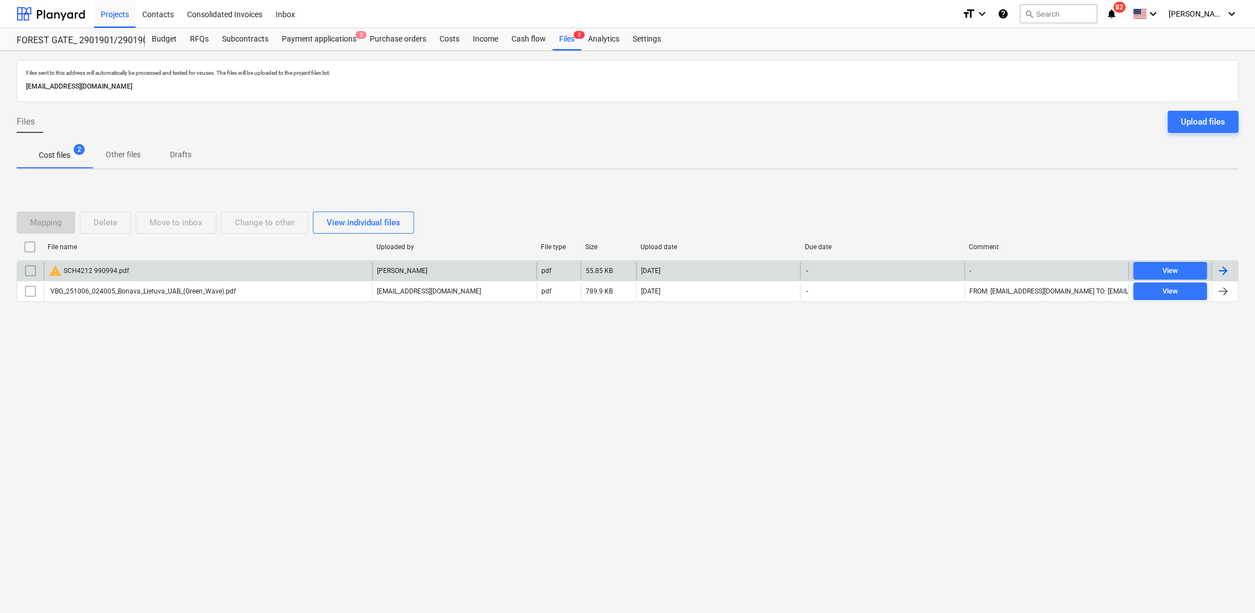
click at [25, 270] on input "checkbox" at bounding box center [31, 271] width 18 height 18
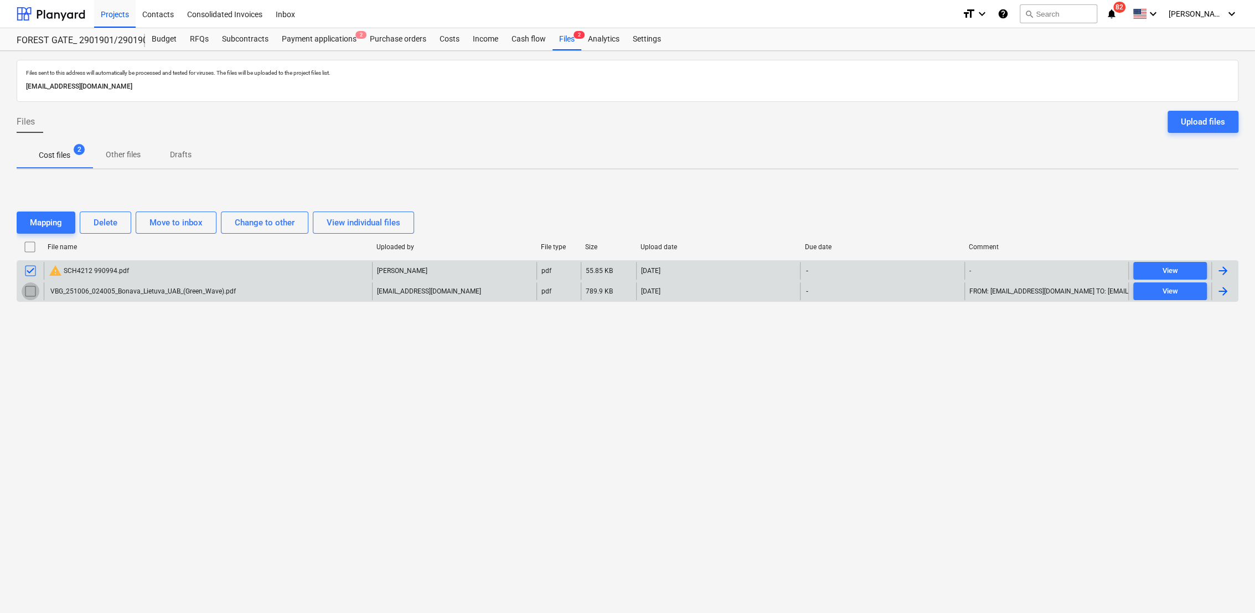
drag, startPoint x: 33, startPoint y: 288, endPoint x: 93, endPoint y: 244, distance: 74.7
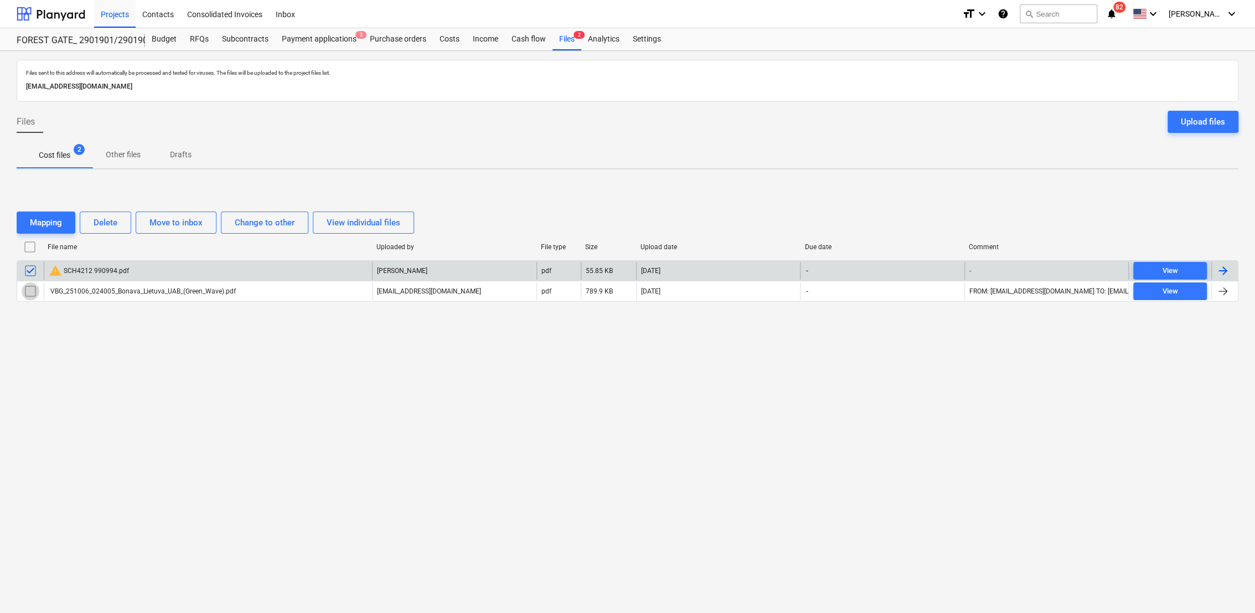
click at [33, 288] on input "checkbox" at bounding box center [31, 291] width 18 height 18
click at [110, 224] on div "Delete" at bounding box center [106, 222] width 24 height 14
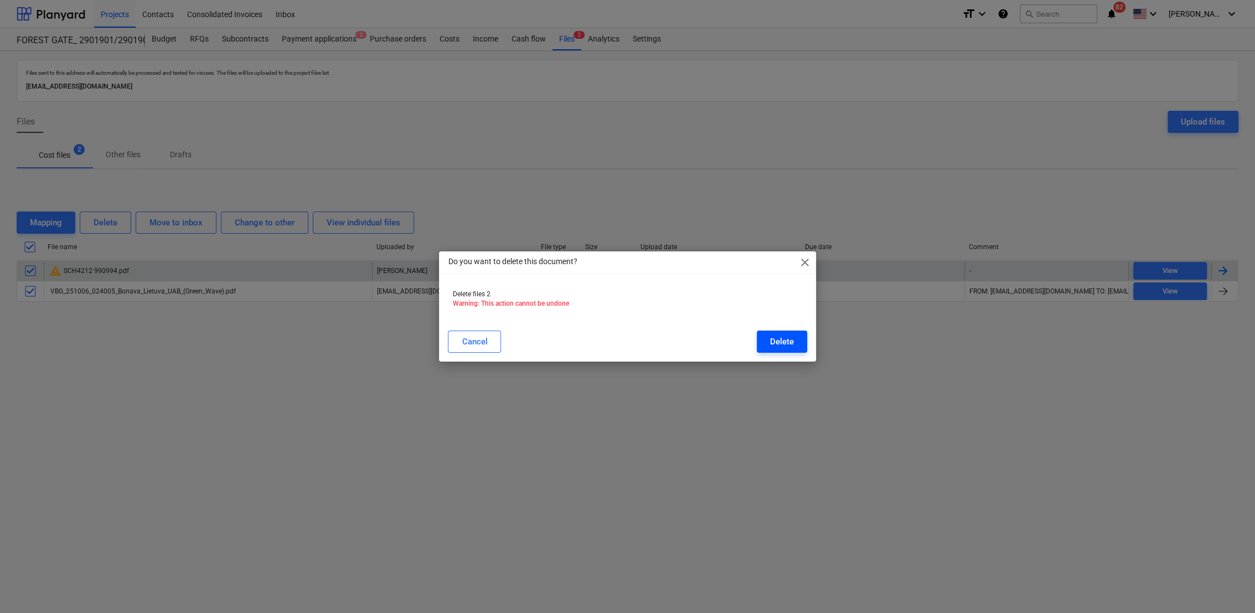
click at [778, 334] on div "Delete" at bounding box center [782, 341] width 24 height 14
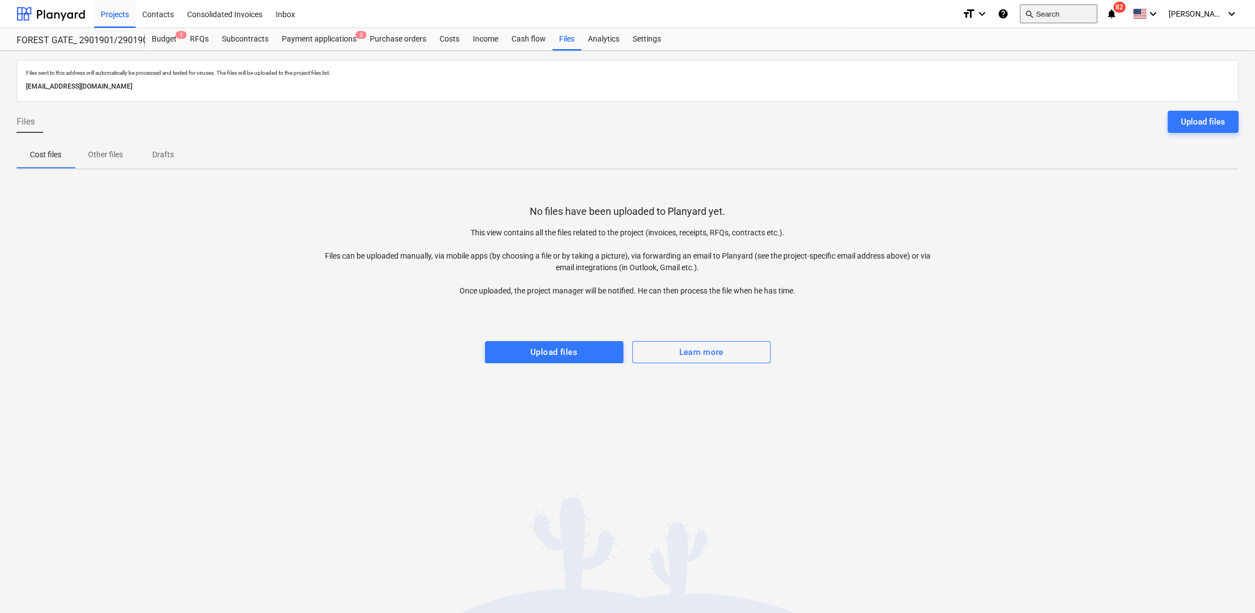
click at [1071, 9] on button "search Search" at bounding box center [1059, 13] width 78 height 19
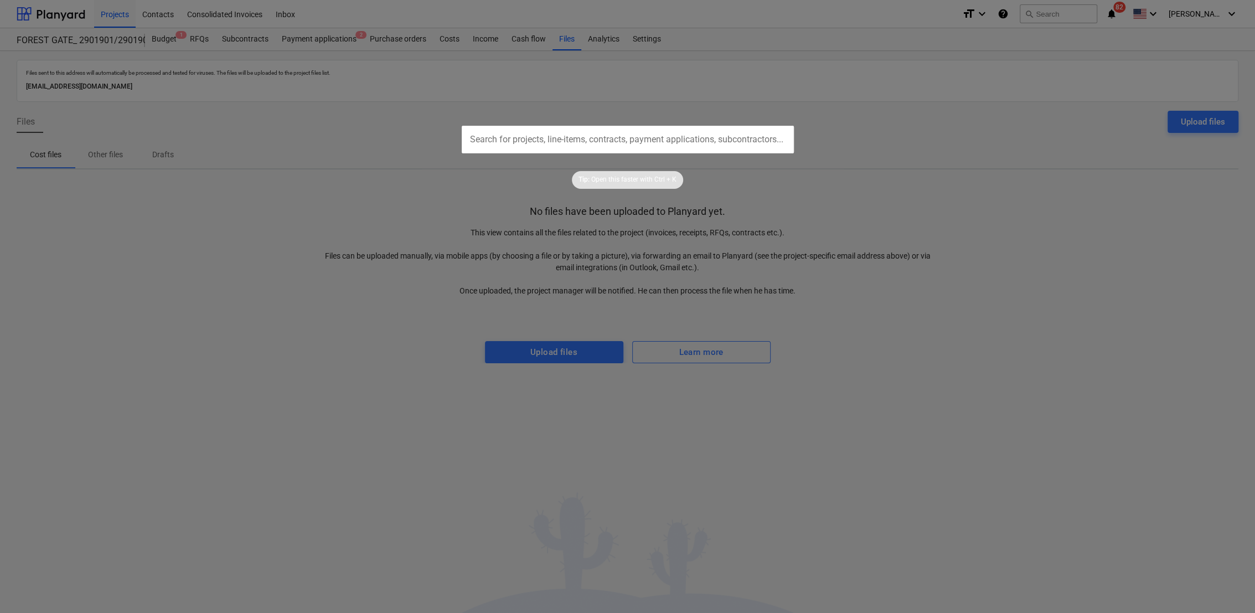
drag, startPoint x: 1070, startPoint y: 10, endPoint x: 636, endPoint y: 139, distance: 452.8
click at [636, 139] on input "text" at bounding box center [628, 140] width 332 height 28
paste input "SSA003504491"
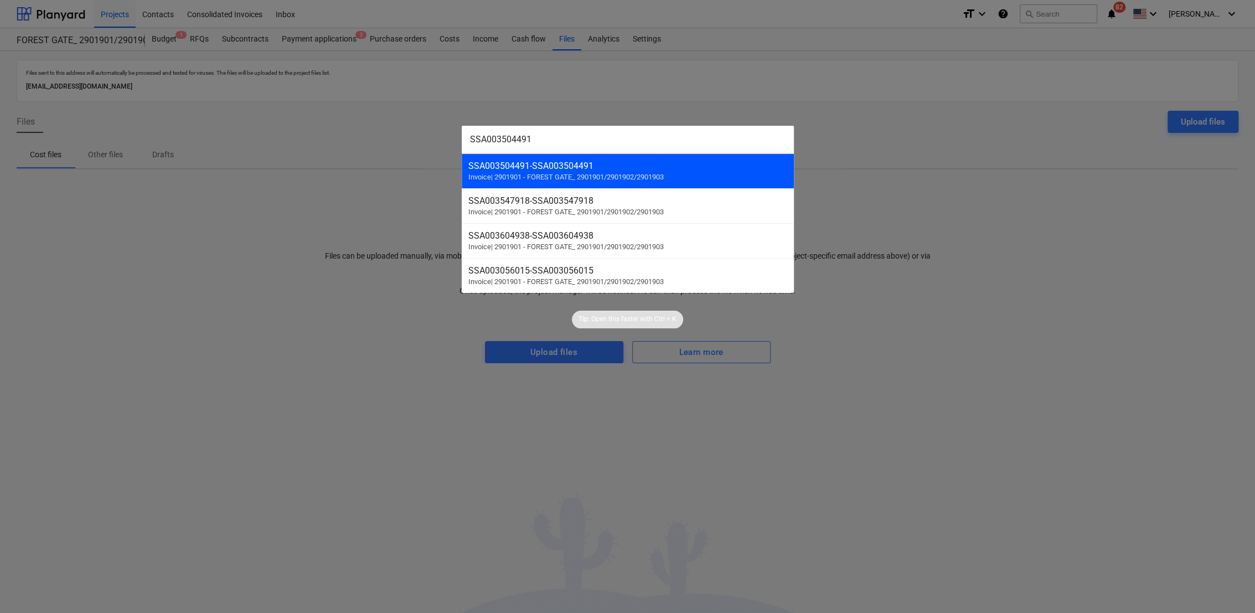
type input "SSA003504491"
click at [525, 173] on span "Invoice | 2901901 - FOREST GATE_ 2901901/2901902/2901903" at bounding box center [565, 177] width 195 height 8
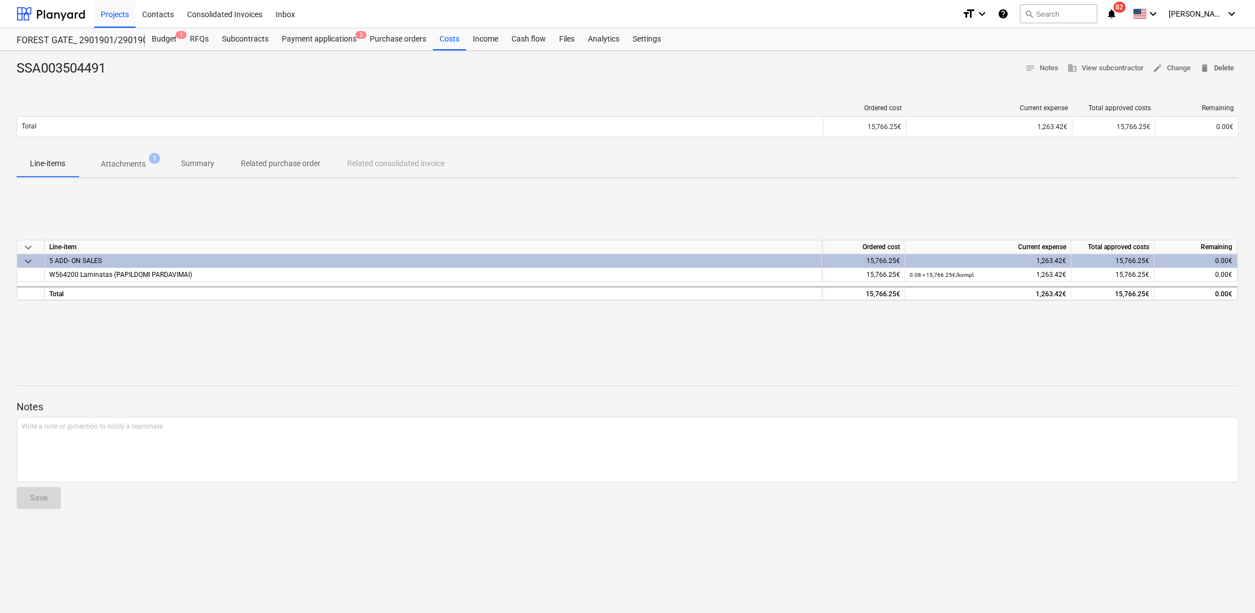
click at [1232, 66] on span "delete Delete" at bounding box center [1217, 68] width 34 height 13
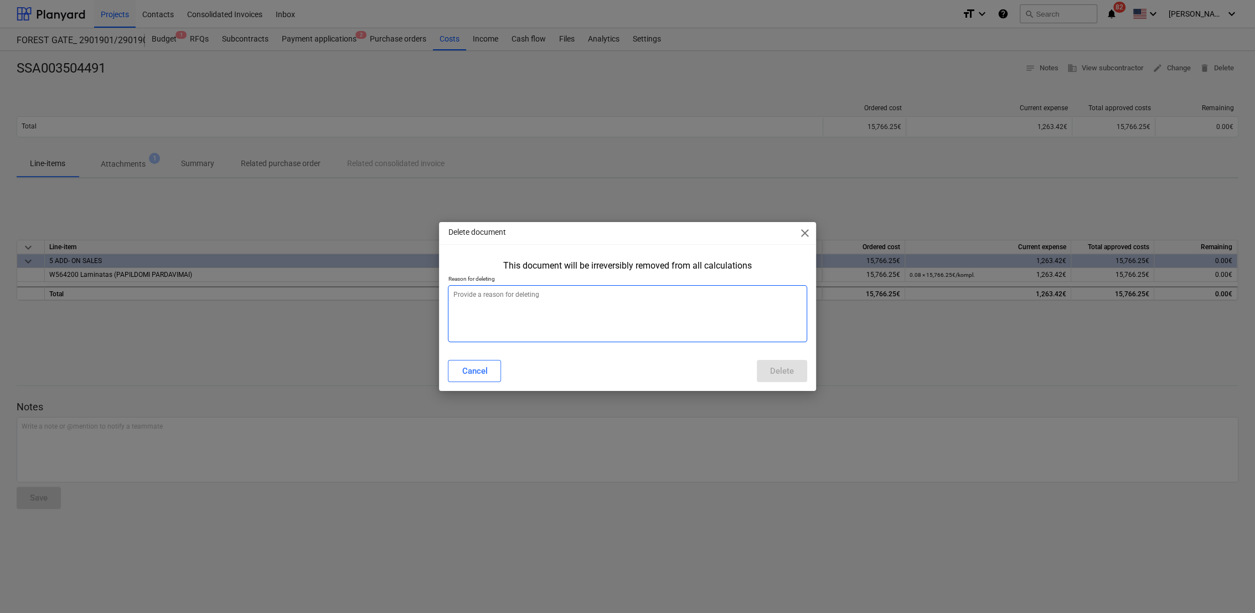
click at [557, 313] on textarea at bounding box center [627, 313] width 359 height 57
type textarea "x"
type textarea "b"
type textarea "x"
type textarea "bl"
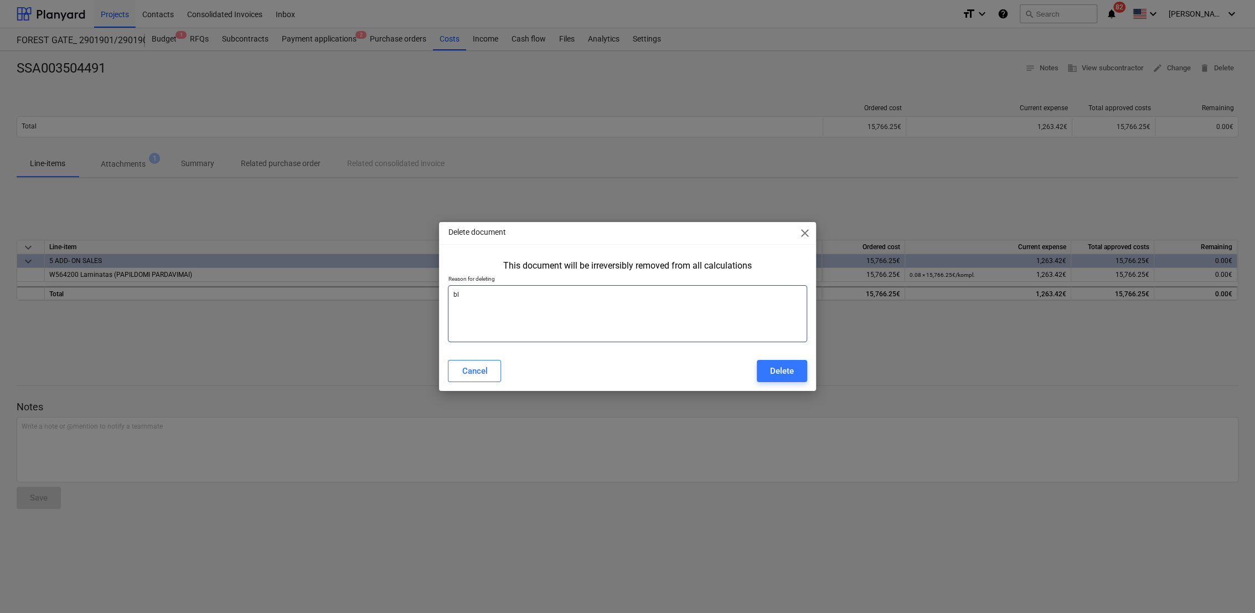
type textarea "x"
type textarea "blo"
type textarea "x"
type textarea "blog"
type textarea "x"
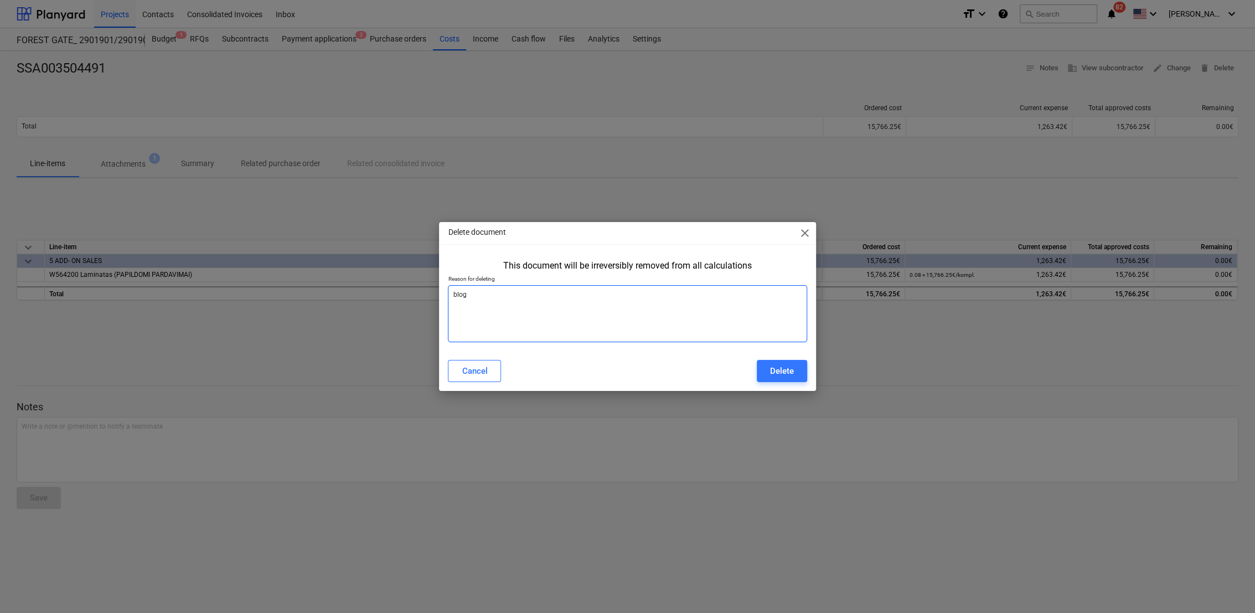
type textarea "bloga"
type textarea "x"
type textarea "blogai"
type textarea "x"
type textarea "blogai"
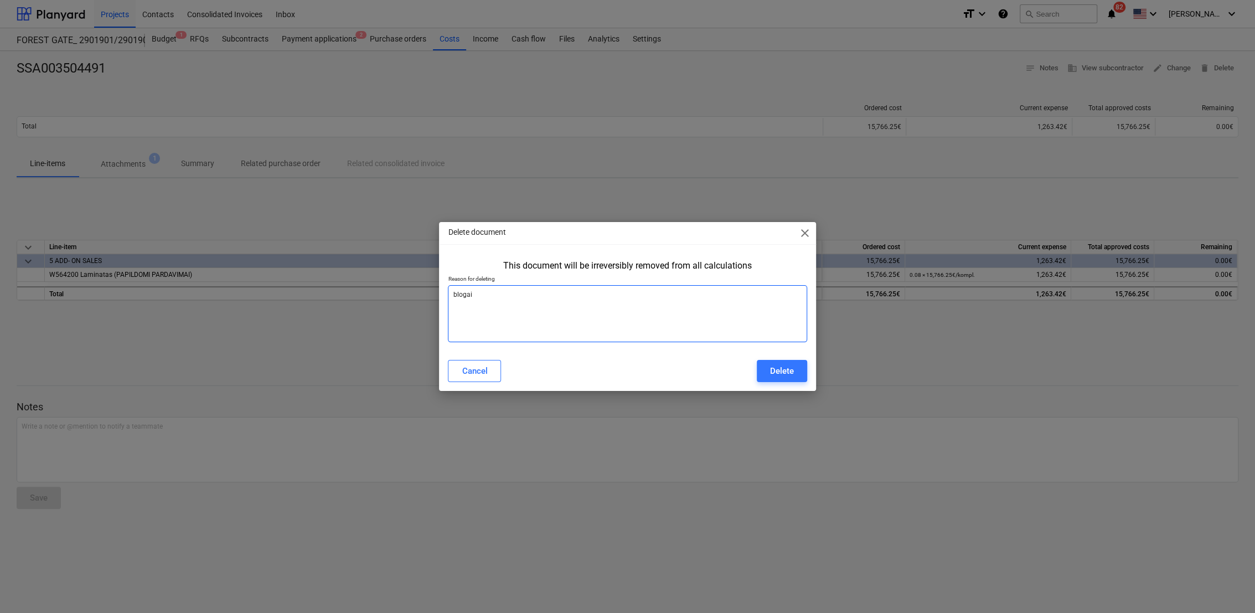
type textarea "x"
type textarea "blogai s"
type textarea "x"
type textarea "blogai su"
type textarea "x"
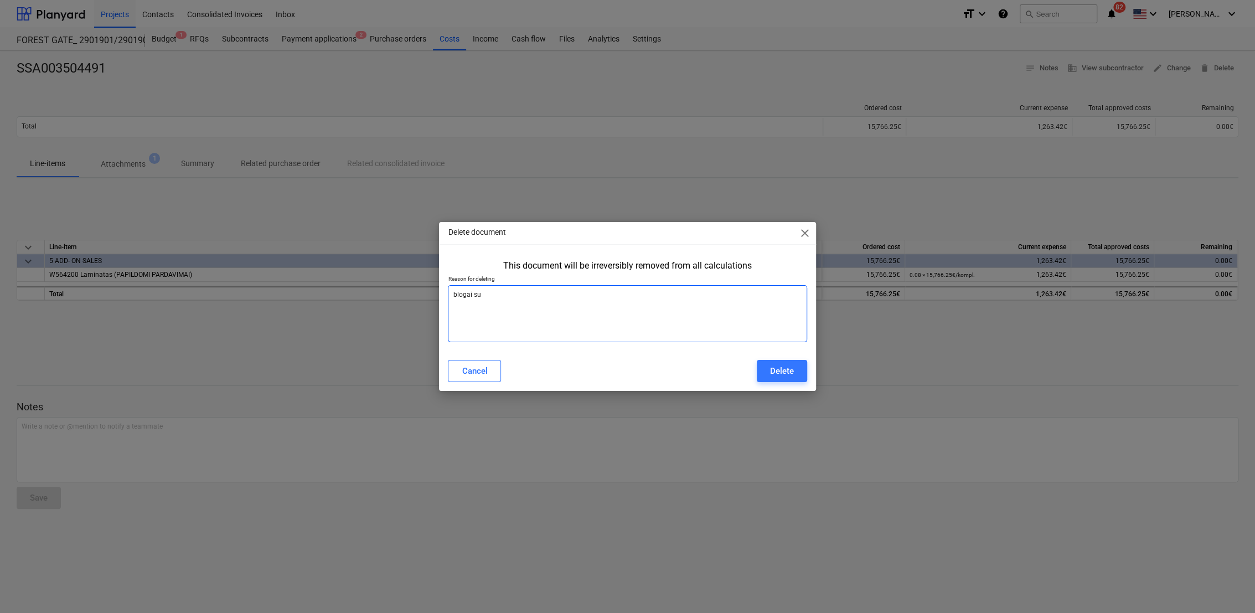
type textarea "blogai suv"
type textarea "x"
type textarea "blogai suve"
type textarea "x"
type textarea "blogai suves"
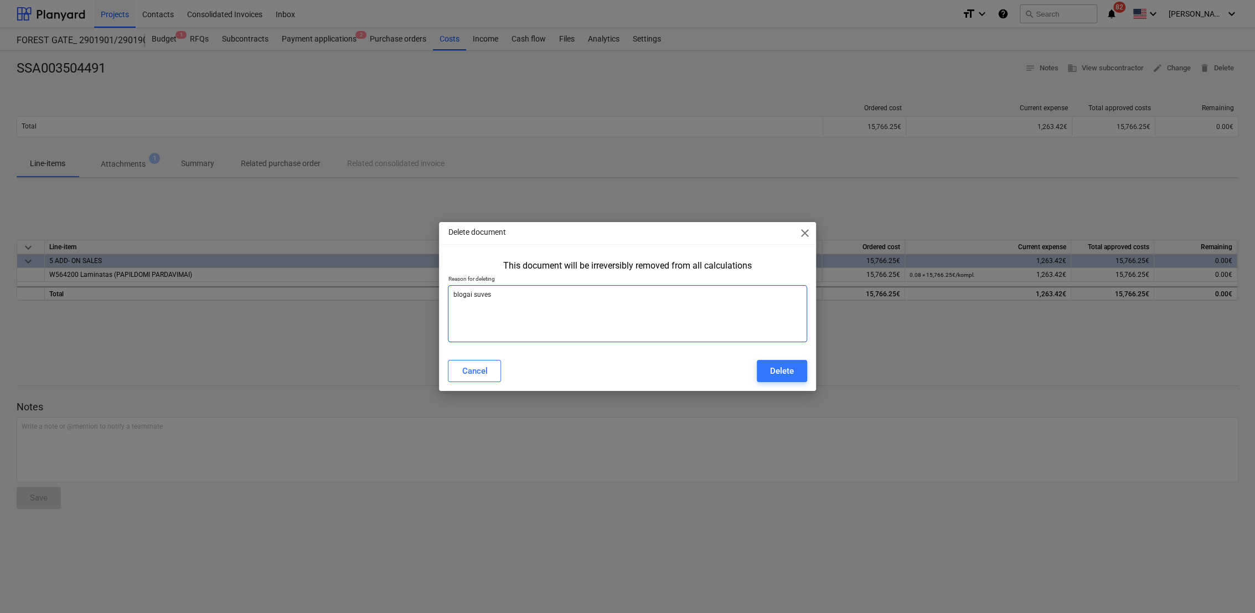
type textarea "x"
type textarea "blogai suvest"
type textarea "x"
type textarea "blogai suvesta"
click at [787, 360] on button "Delete" at bounding box center [782, 371] width 50 height 22
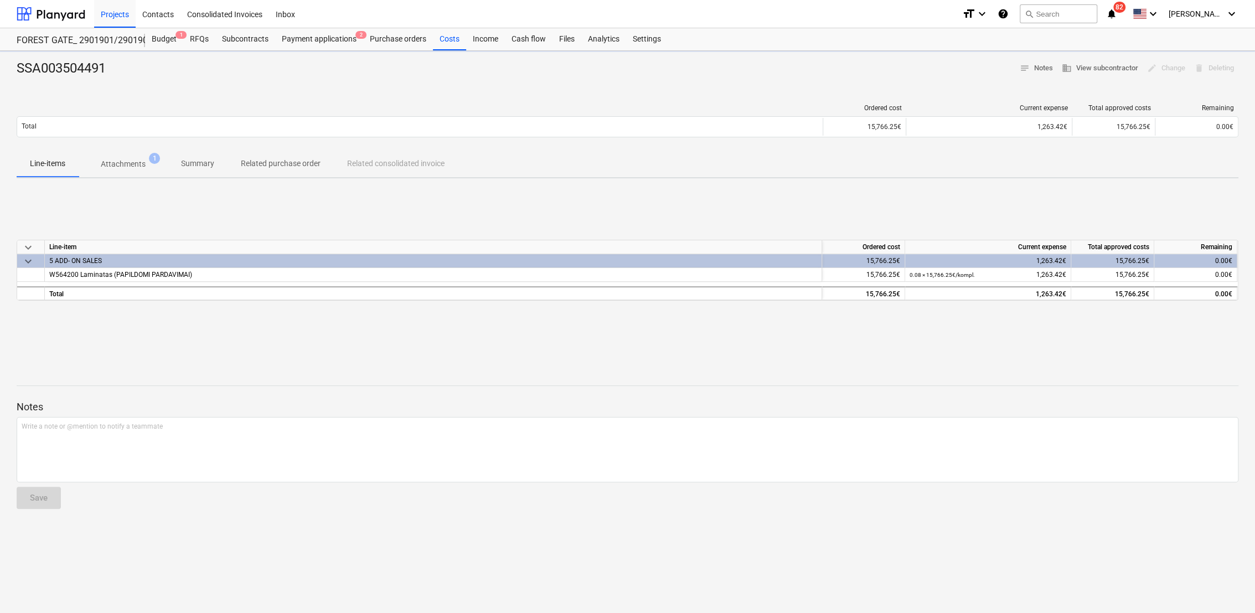
type textarea "x"
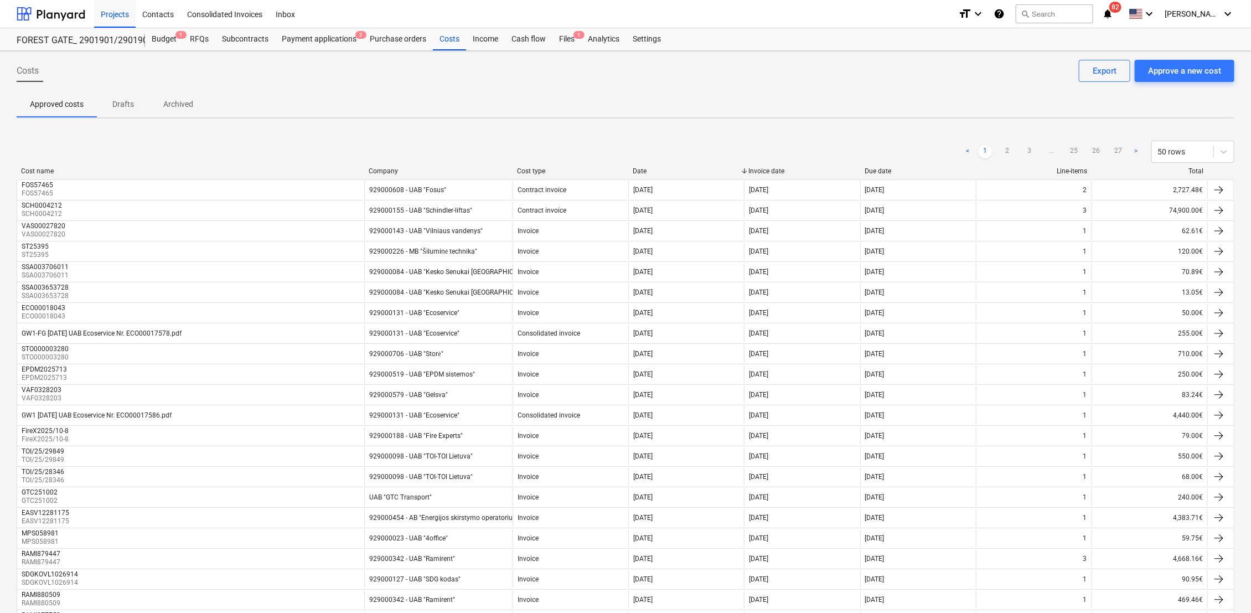
click at [476, 117] on div "Approved costs Drafts Archived" at bounding box center [626, 104] width 1218 height 27
